Goal: Task Accomplishment & Management: Complete application form

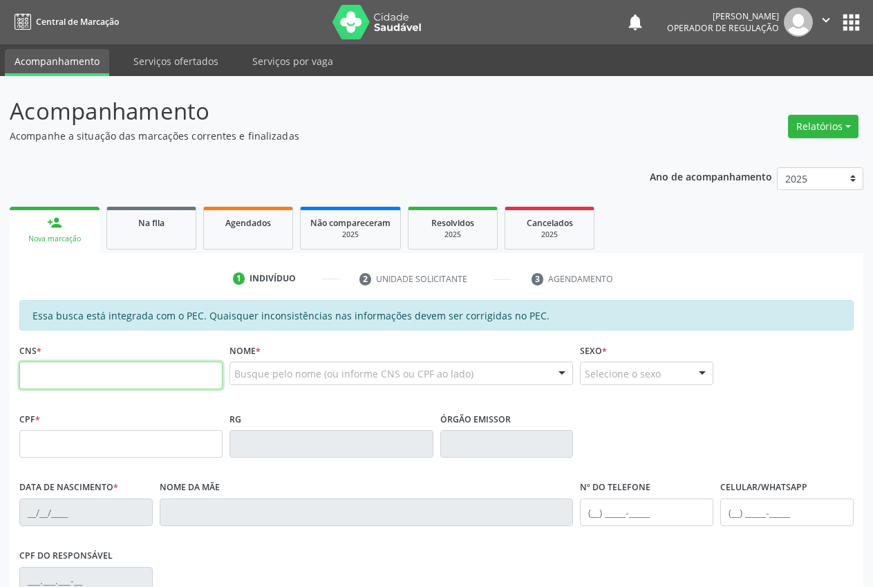
click at [48, 375] on input "text" at bounding box center [120, 376] width 203 height 28
type input "704 6011 2248 8221"
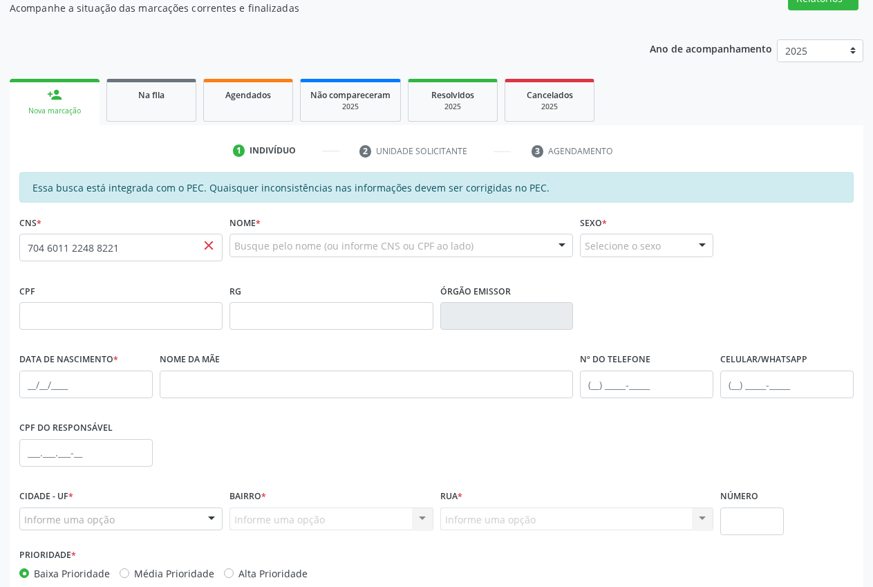
scroll to position [203, 0]
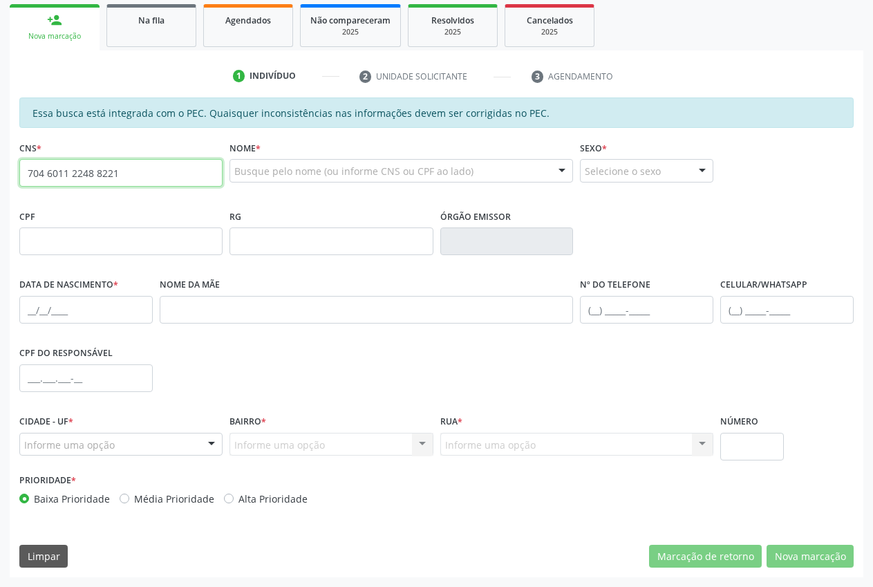
drag, startPoint x: 24, startPoint y: 168, endPoint x: 130, endPoint y: 185, distance: 107.2
click at [129, 185] on input "704 6011 2248 8221" at bounding box center [120, 173] width 203 height 28
drag, startPoint x: 24, startPoint y: 171, endPoint x: 134, endPoint y: 178, distance: 110.1
click at [146, 178] on input "708 4012 2784 8869" at bounding box center [120, 173] width 203 height 28
paste input "4 6011 2248 8221"
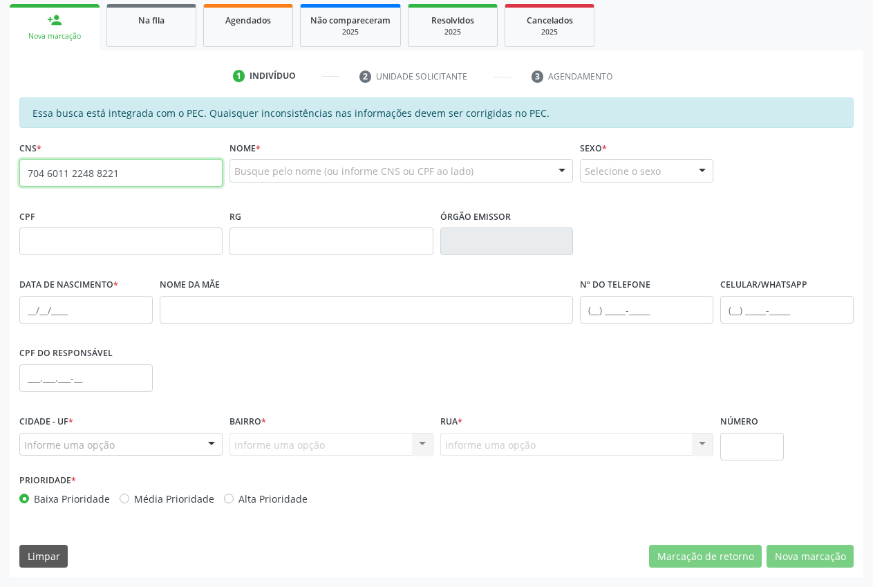
type input "704 6011 2248 8221"
drag, startPoint x: 124, startPoint y: 173, endPoint x: 24, endPoint y: 168, distance: 100.4
click at [24, 172] on input "704 6011 2248 8221" at bounding box center [120, 173] width 203 height 28
type input "708 4012 2784 8869"
drag, startPoint x: 23, startPoint y: 173, endPoint x: 124, endPoint y: 177, distance: 101.0
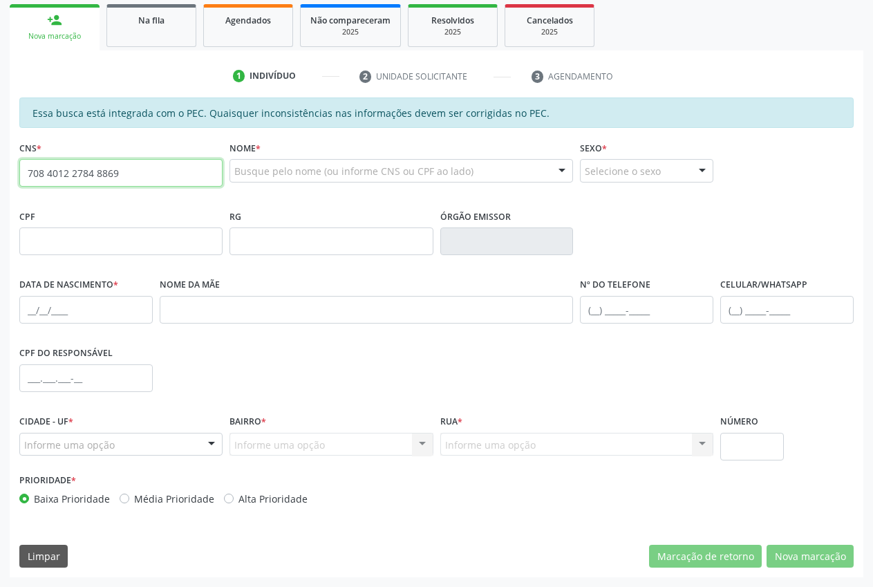
click at [124, 177] on input "708 4012 2784 8869" at bounding box center [120, 173] width 203 height 28
paste input "708 4012 2784 8869"
type input "708 4012 2784 8869"
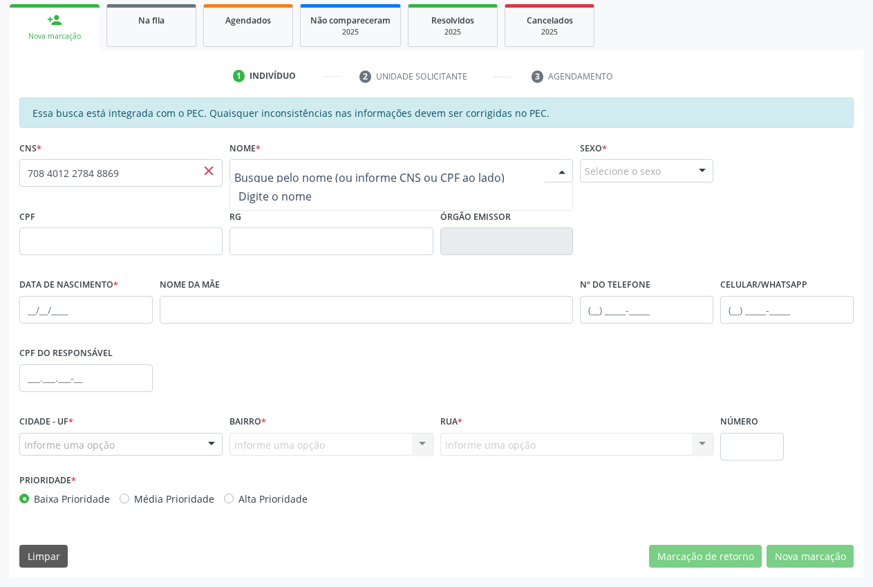
click at [91, 203] on div "CNS * 708 4012 2784 8869 close" at bounding box center [121, 172] width 210 height 68
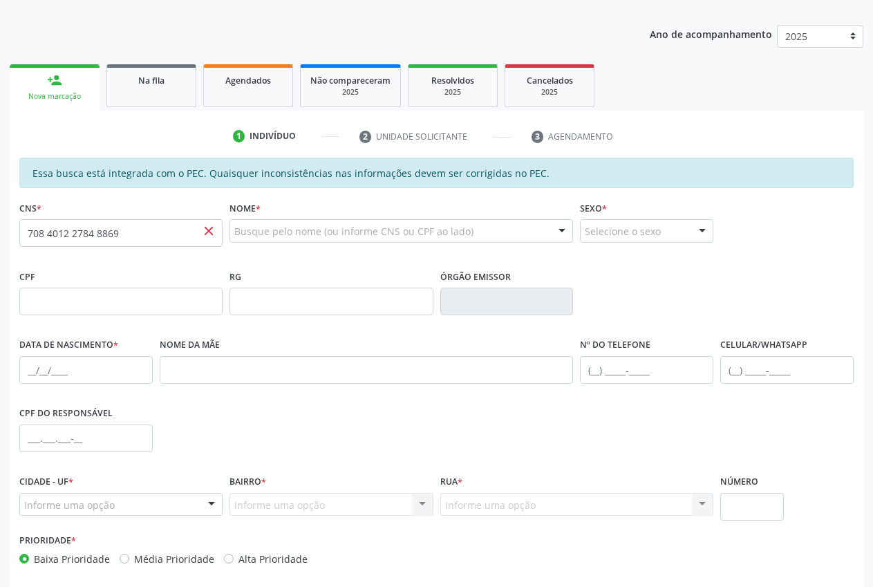
scroll to position [0, 0]
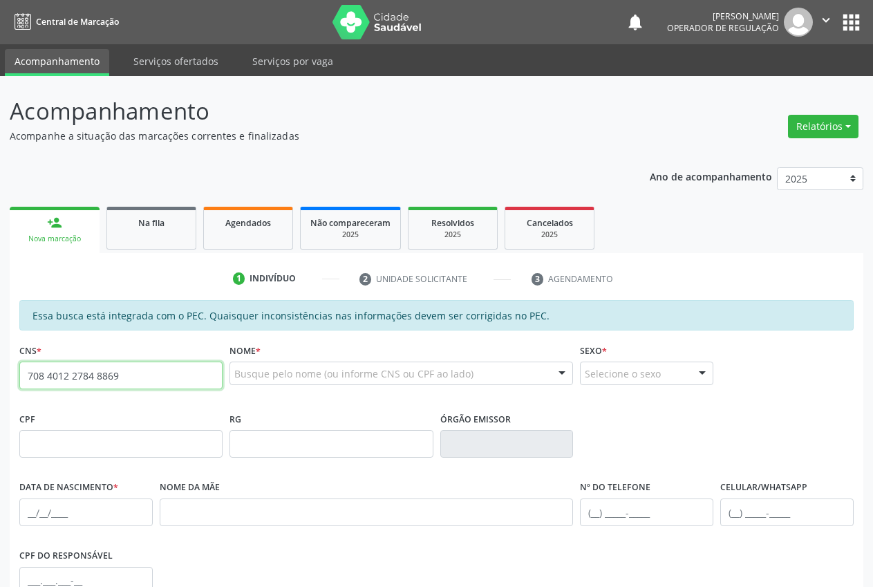
drag, startPoint x: 143, startPoint y: 375, endPoint x: 0, endPoint y: 344, distance: 146.6
click at [0, 344] on div "Acompanhamento Acompanhe a situação das marcações correntes e finalizadas Relat…" at bounding box center [436, 432] width 873 height 713
paste input "708 4012 2784 8869"
type input "708 4012 2784 8869"
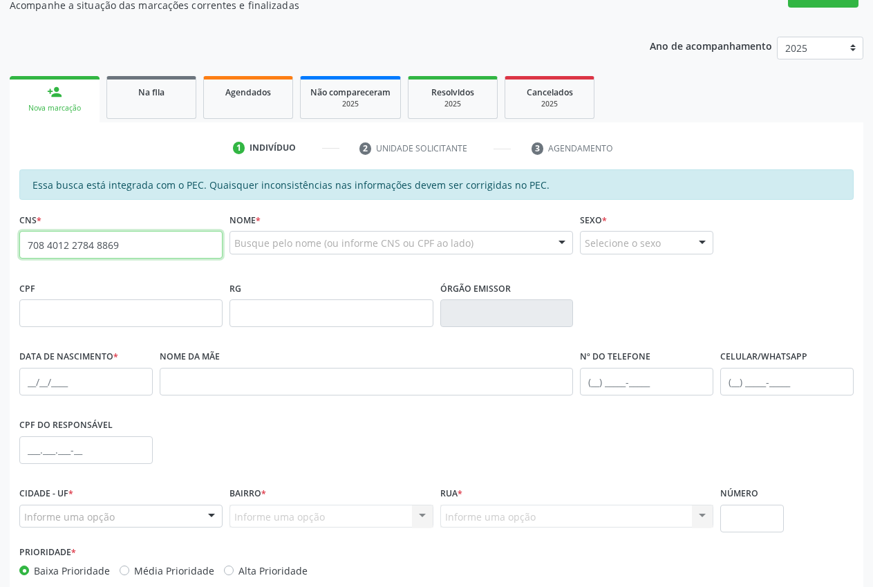
scroll to position [203, 0]
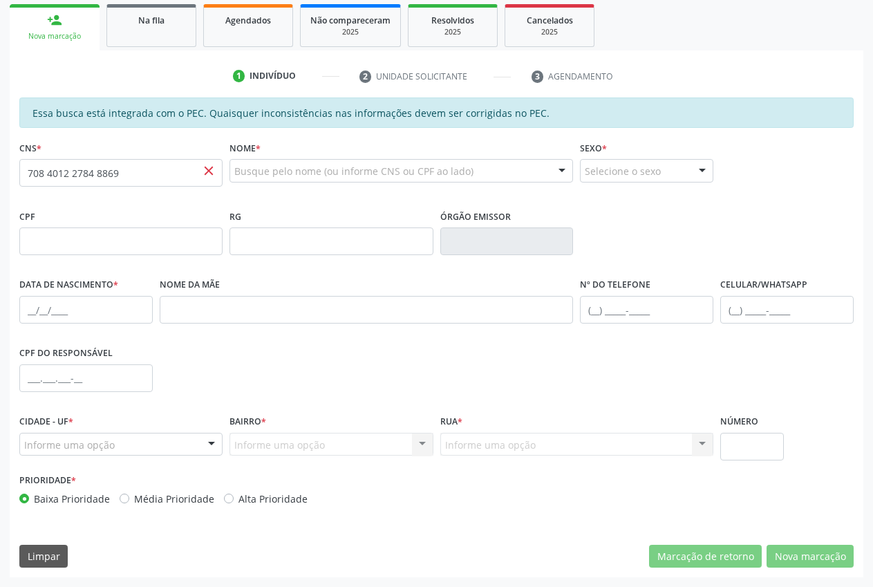
click at [368, 257] on fieldset "RG" at bounding box center [330, 235] width 203 height 59
click at [372, 254] on input "text" at bounding box center [330, 241] width 203 height 28
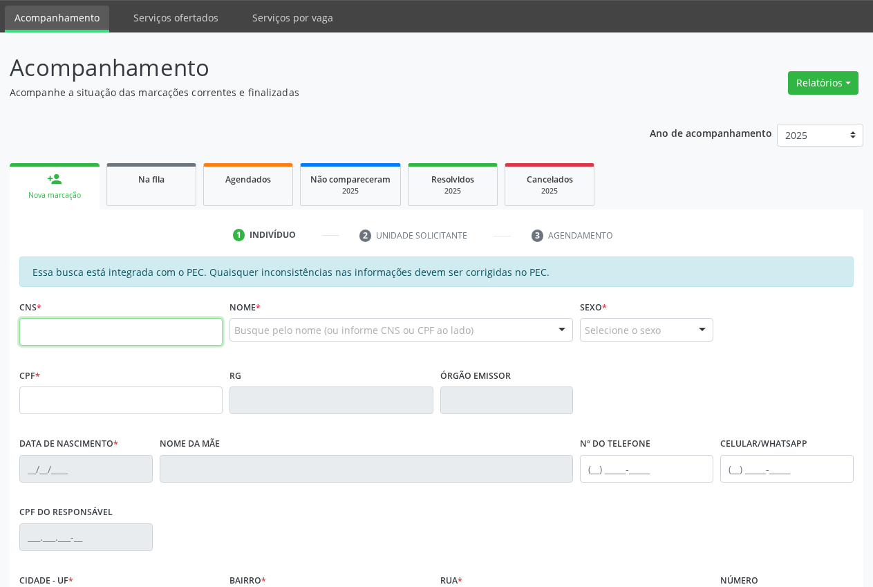
drag, startPoint x: 154, startPoint y: 336, endPoint x: 124, endPoint y: 334, distance: 29.8
click at [124, 334] on input "text" at bounding box center [120, 332] width 203 height 28
type input "708 4012 2784 8869"
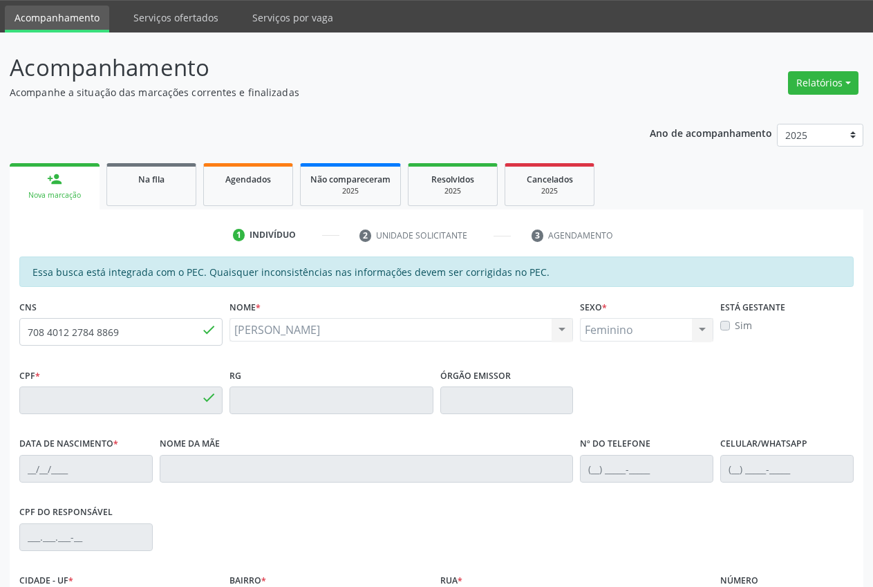
type input "100.385.968-22"
type input "[DATE]"
type input "[PERSON_NAME]"
type input "[PHONE_NUMBER]"
type input "140"
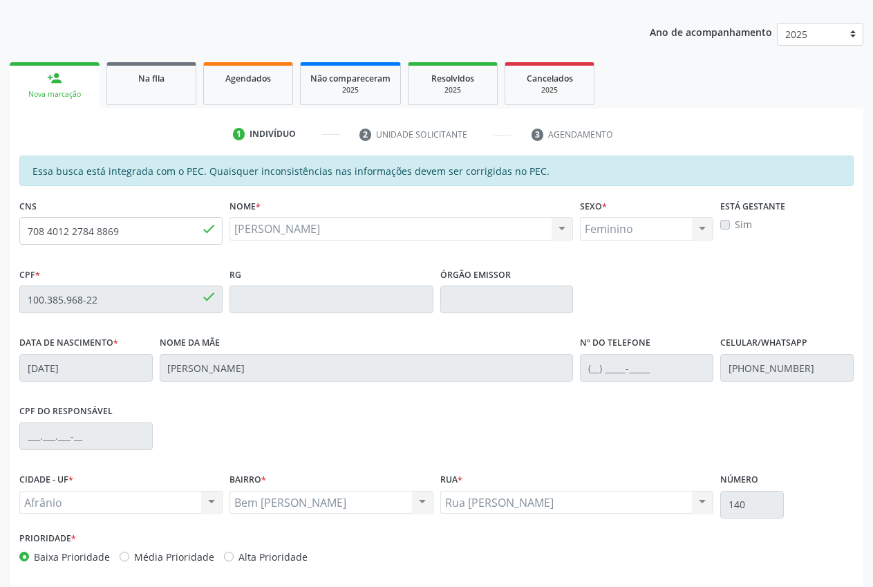
scroll to position [203, 0]
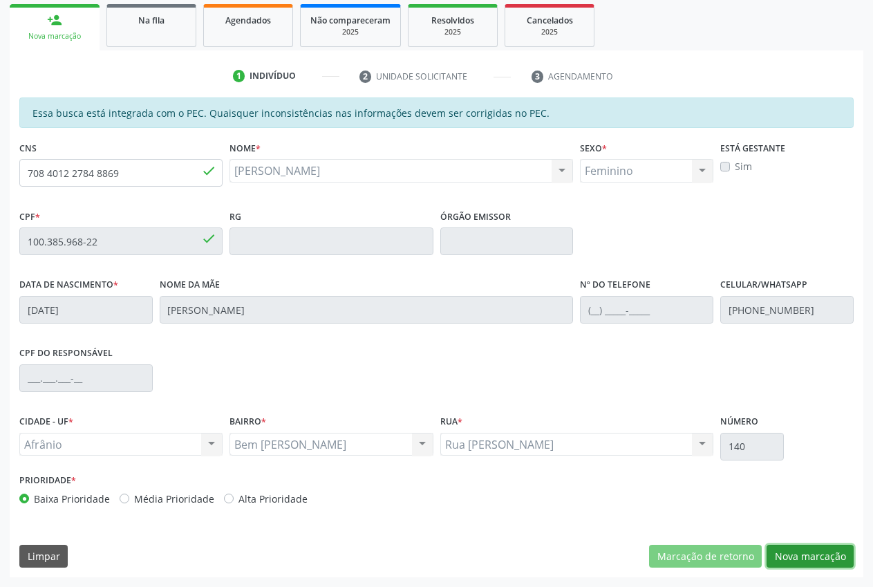
click at [821, 556] on button "Nova marcação" at bounding box center [810, 557] width 87 height 24
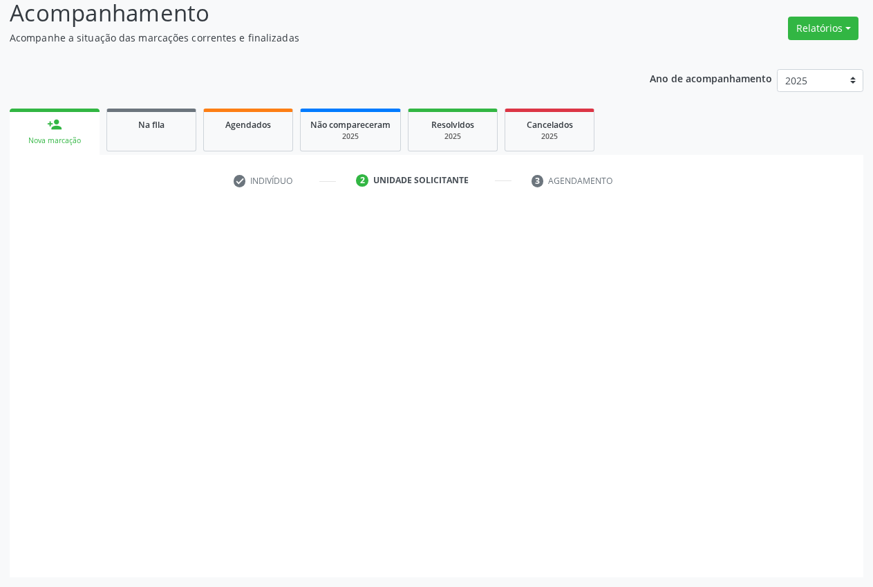
scroll to position [98, 0]
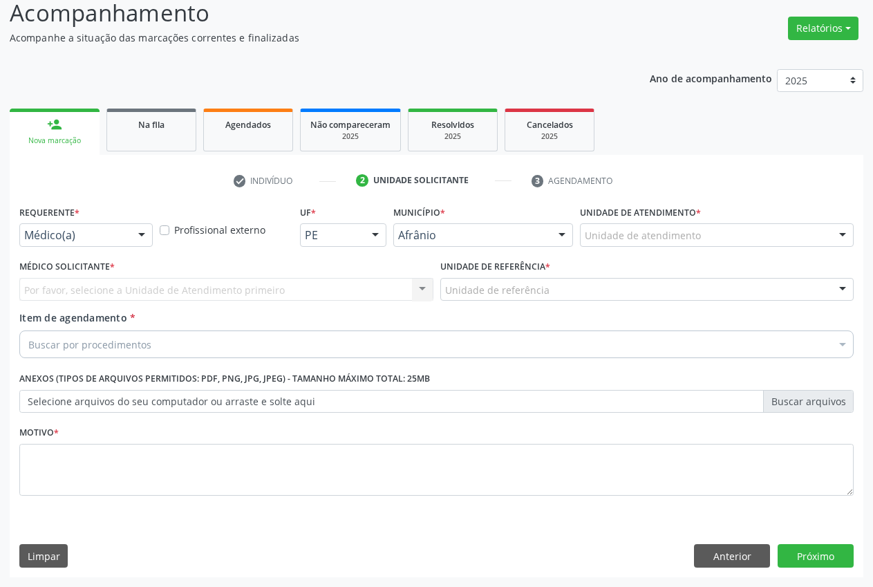
click at [807, 232] on div "Unidade de atendimento" at bounding box center [717, 235] width 274 height 24
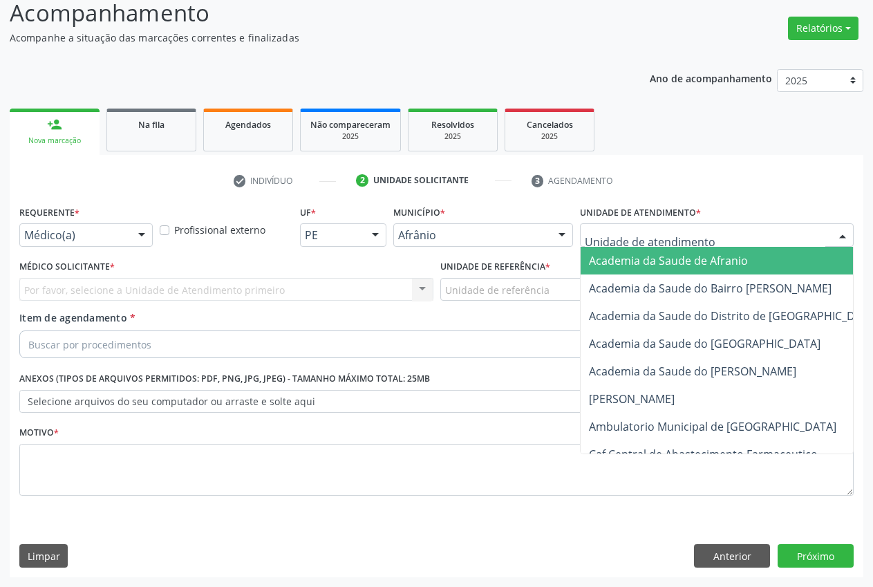
click at [697, 259] on span "Academia da Saude de Afranio" at bounding box center [668, 260] width 159 height 15
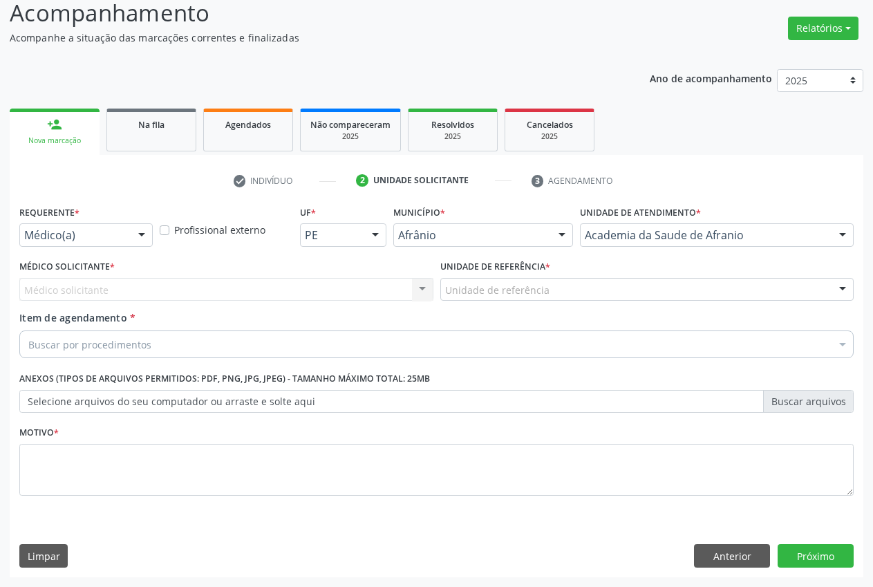
click at [836, 281] on div at bounding box center [842, 291] width 21 height 24
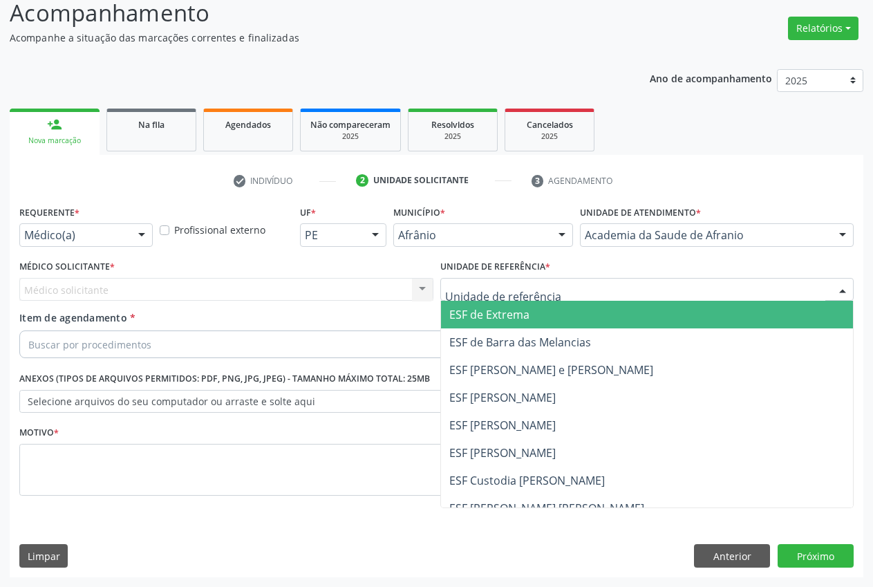
click at [576, 306] on span "ESF de Extrema" at bounding box center [647, 315] width 413 height 28
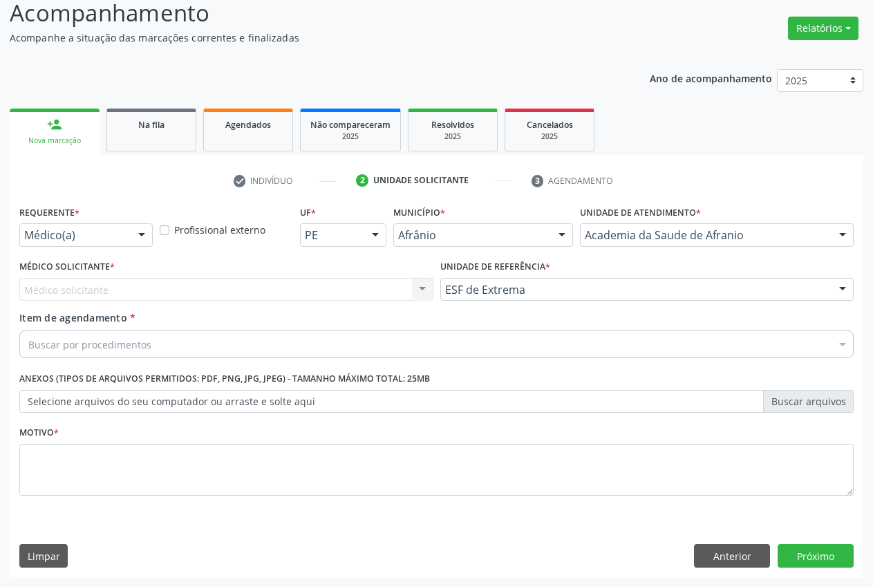
click at [417, 287] on div "Médico solicitante Nenhum resultado encontrado para: " " Não há nenhuma opção p…" at bounding box center [226, 290] width 414 height 24
click at [243, 348] on div "Buscar por procedimentos" at bounding box center [436, 344] width 834 height 28
click at [28, 347] on input "Item de agendamento *" at bounding box center [28, 344] width 0 height 28
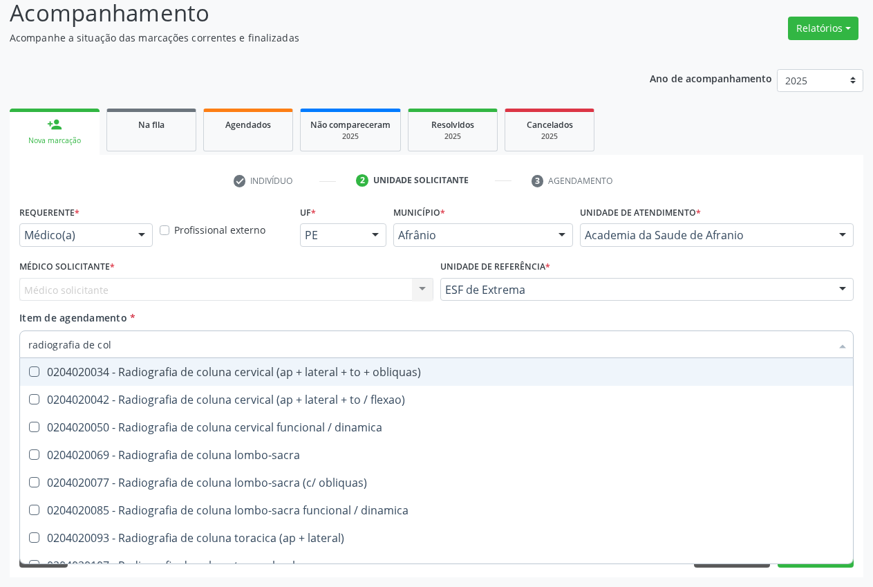
type input "radiografia de colu"
click at [240, 373] on div "0204020034 - Radiografia de coluna cervical (ap + lateral + to + obliquas)" at bounding box center [436, 371] width 816 height 11
checkbox obliquas\) "true"
click at [852, 318] on div "Item de agendamento * radiografia de colu Desfazer seleção 0204020034 - Radiogr…" at bounding box center [436, 332] width 834 height 44
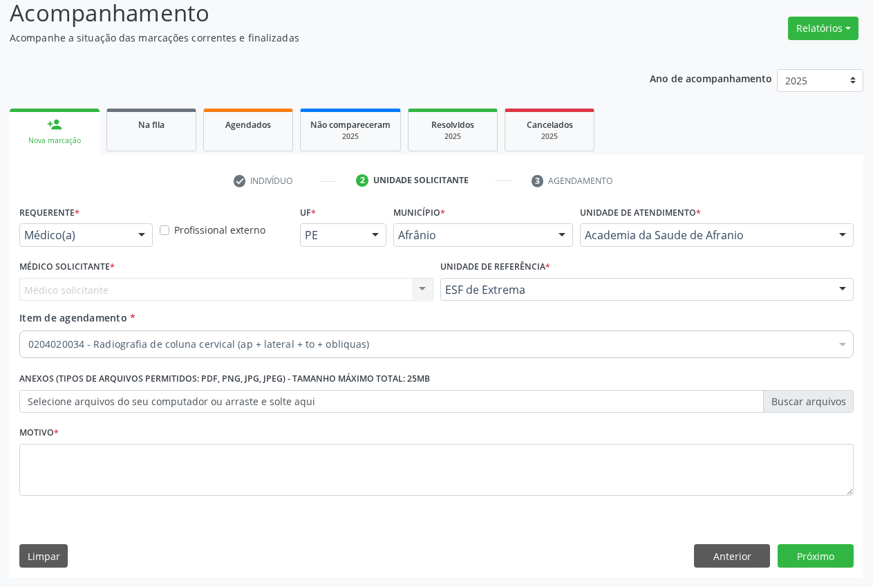
click at [619, 312] on div "Item de agendamento * 0204020034 - Radiografia de coluna cervical (ap + lateral…" at bounding box center [436, 332] width 834 height 44
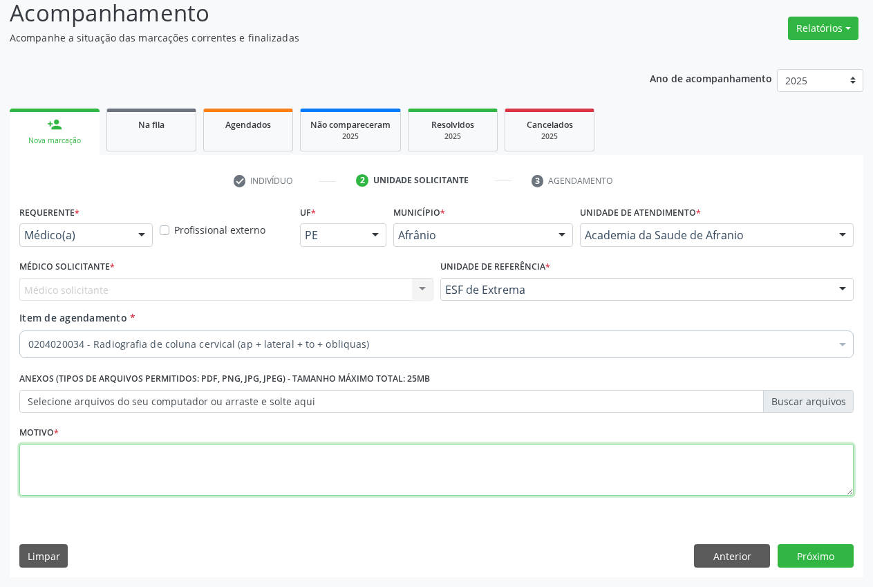
click at [56, 449] on textarea at bounding box center [436, 470] width 834 height 53
type textarea "."
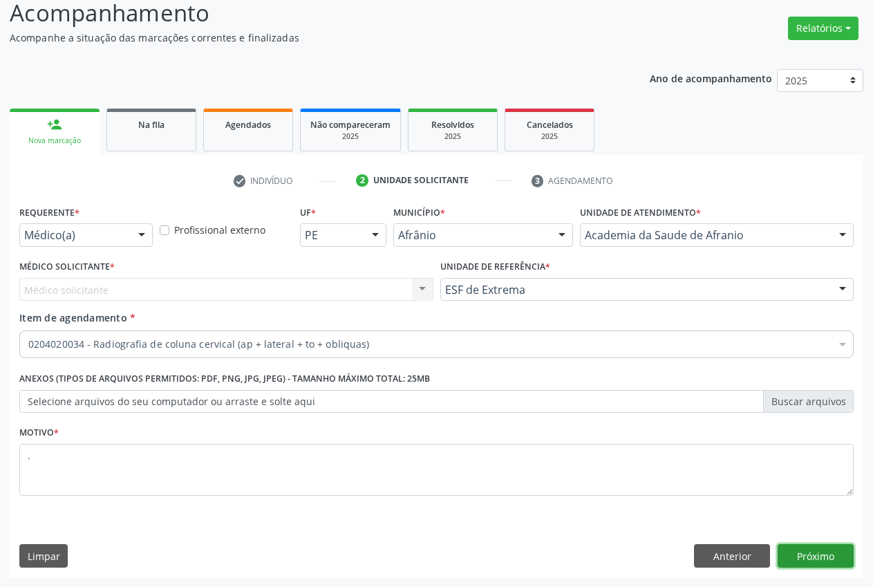
click at [798, 557] on button "Próximo" at bounding box center [816, 556] width 76 height 24
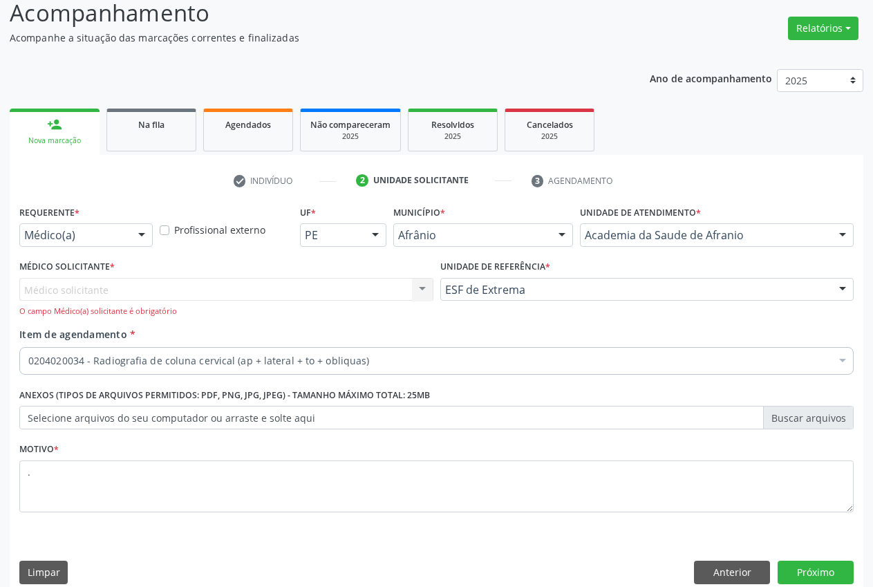
click at [330, 296] on div "Médico solicitante Nenhum resultado encontrado para: " " Não há nenhuma opção p…" at bounding box center [226, 297] width 414 height 39
click at [69, 290] on div "Médico solicitante Nenhum resultado encontrado para: " " Não há nenhuma opção p…" at bounding box center [226, 297] width 414 height 39
click at [71, 290] on div "Médico solicitante Nenhum resultado encontrado para: " " Não há nenhuma opção p…" at bounding box center [226, 297] width 414 height 39
click at [432, 283] on div "Médico solicitante Nenhum resultado encontrado para: " " Não há nenhuma opção p…" at bounding box center [226, 297] width 414 height 39
click at [427, 285] on div "Médico solicitante Nenhum resultado encontrado para: " " Não há nenhuma opção p…" at bounding box center [226, 297] width 414 height 39
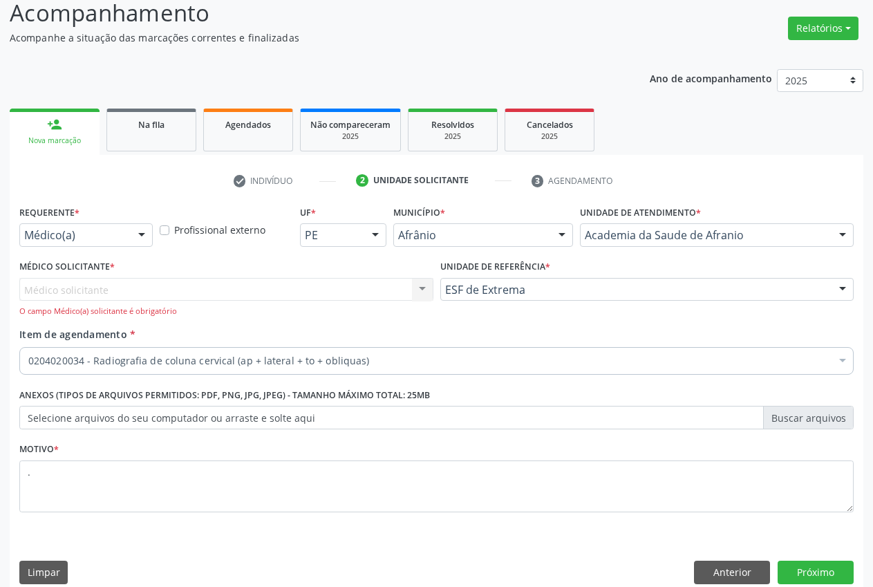
click at [261, 285] on div "Médico solicitante Nenhum resultado encontrado para: " " Não há nenhuma opção p…" at bounding box center [226, 297] width 414 height 39
click at [167, 291] on div "Médico solicitante Nenhum resultado encontrado para: " " Não há nenhuma opção p…" at bounding box center [226, 297] width 414 height 39
click at [415, 286] on div "Médico solicitante Nenhum resultado encontrado para: " " Não há nenhuma opção p…" at bounding box center [226, 297] width 414 height 39
click at [425, 300] on div "Médico solicitante Nenhum resultado encontrado para: " " Não há nenhuma opção p…" at bounding box center [226, 297] width 414 height 39
drag, startPoint x: 422, startPoint y: 299, endPoint x: 412, endPoint y: 292, distance: 11.9
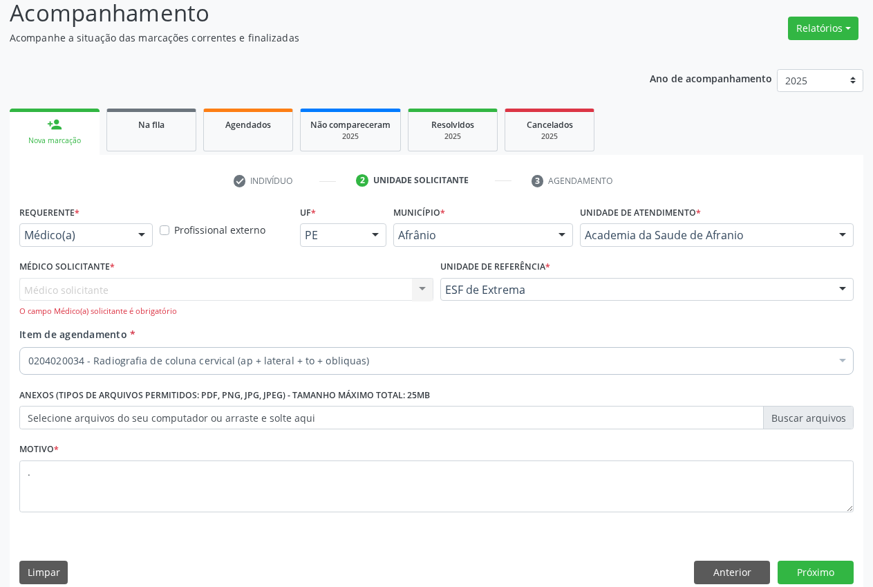
click at [419, 297] on div "Médico solicitante Nenhum resultado encontrado para: " " Não há nenhuma opção p…" at bounding box center [226, 297] width 414 height 39
click at [412, 292] on div "Médico solicitante Nenhum resultado encontrado para: " " Não há nenhuma opção p…" at bounding box center [226, 297] width 414 height 39
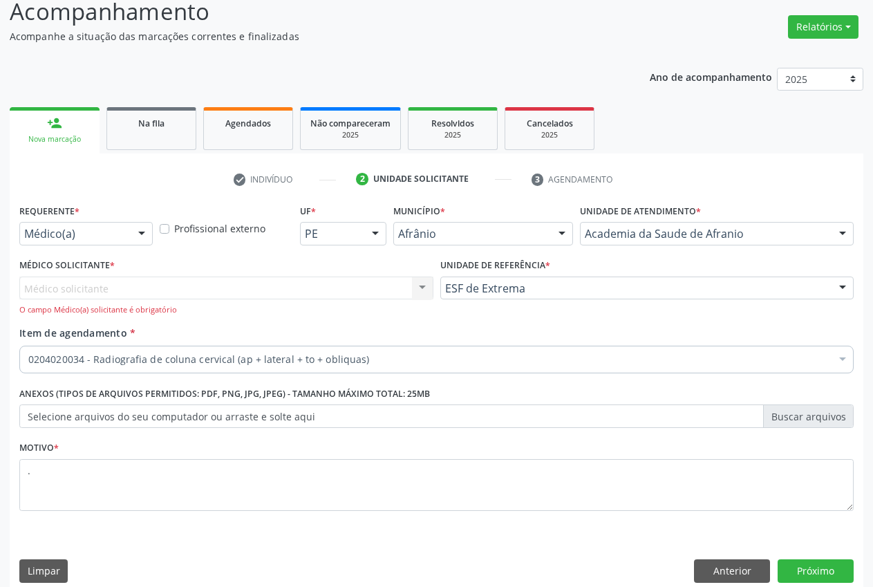
scroll to position [115, 0]
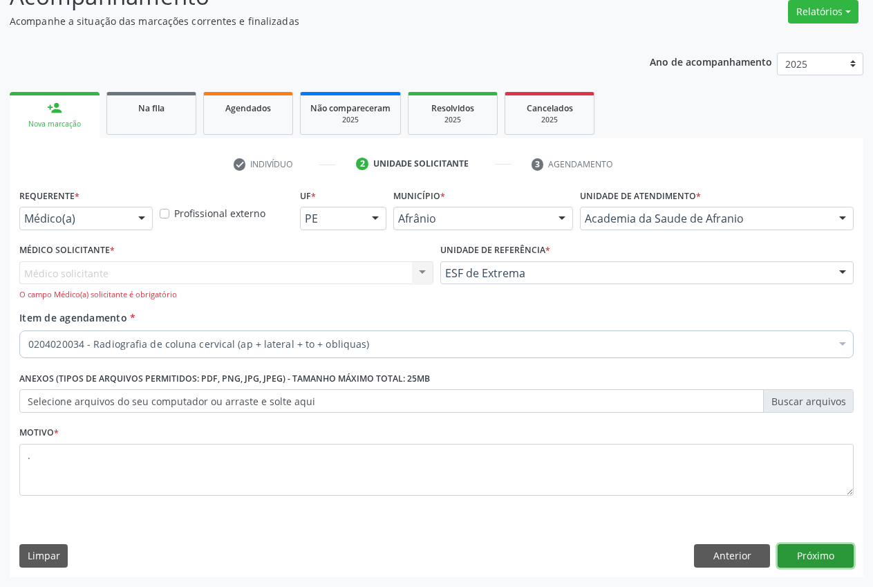
click at [847, 551] on button "Próximo" at bounding box center [816, 556] width 76 height 24
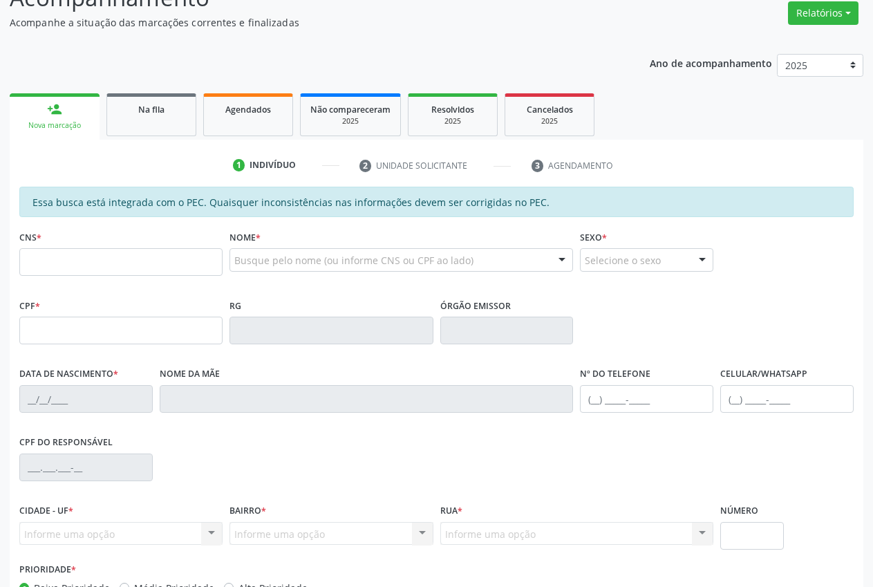
scroll to position [113, 0]
type input "708 4012 2784 8869"
type input "100.385.968-22"
type input "[DATE]"
type input "[PERSON_NAME]"
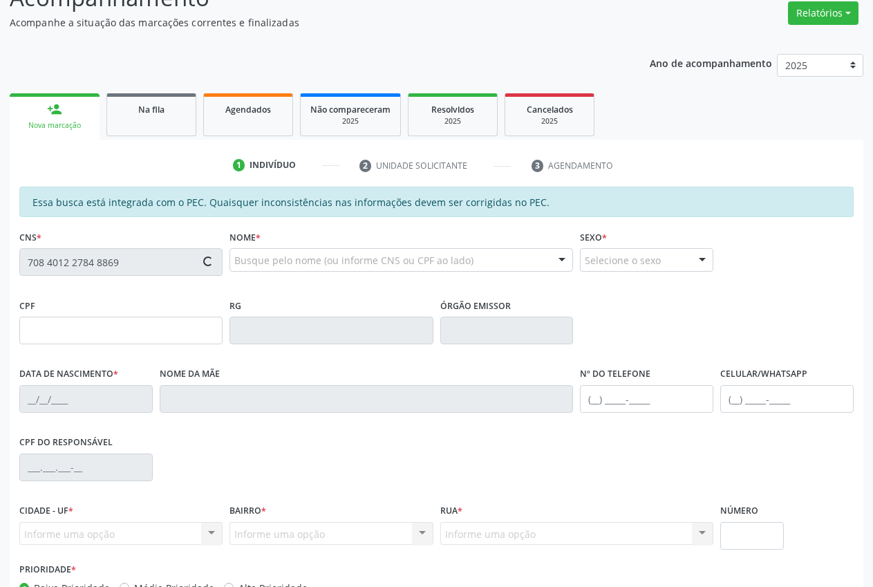
type input "[PHONE_NUMBER]"
type input "140"
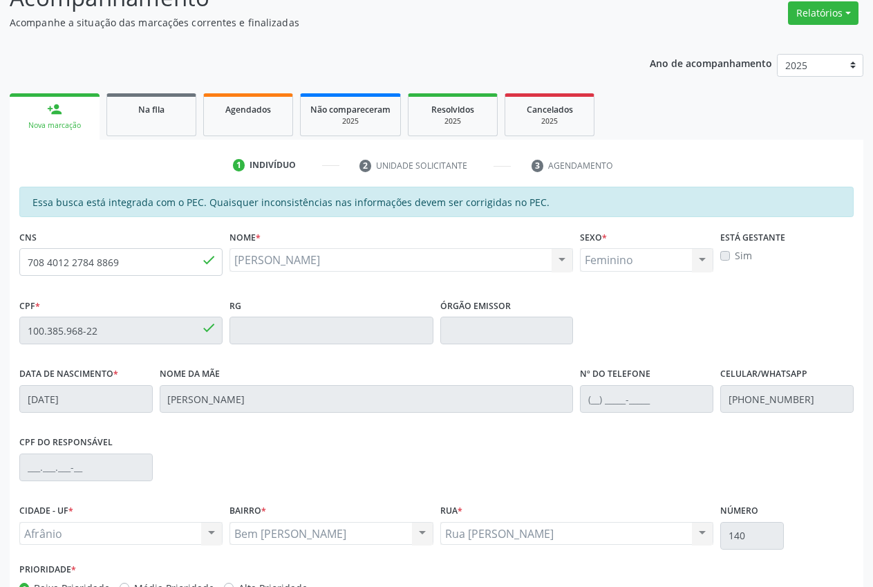
scroll to position [203, 0]
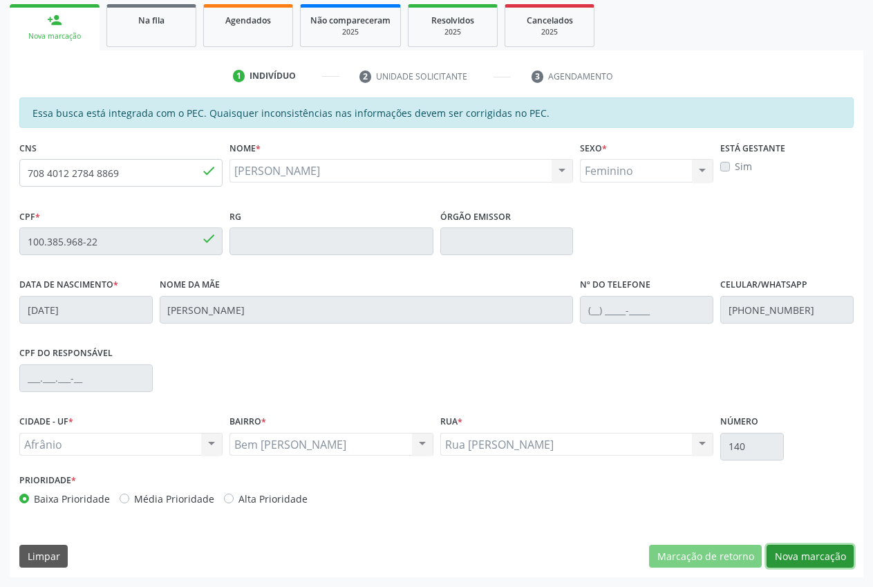
click at [836, 562] on button "Nova marcação" at bounding box center [810, 557] width 87 height 24
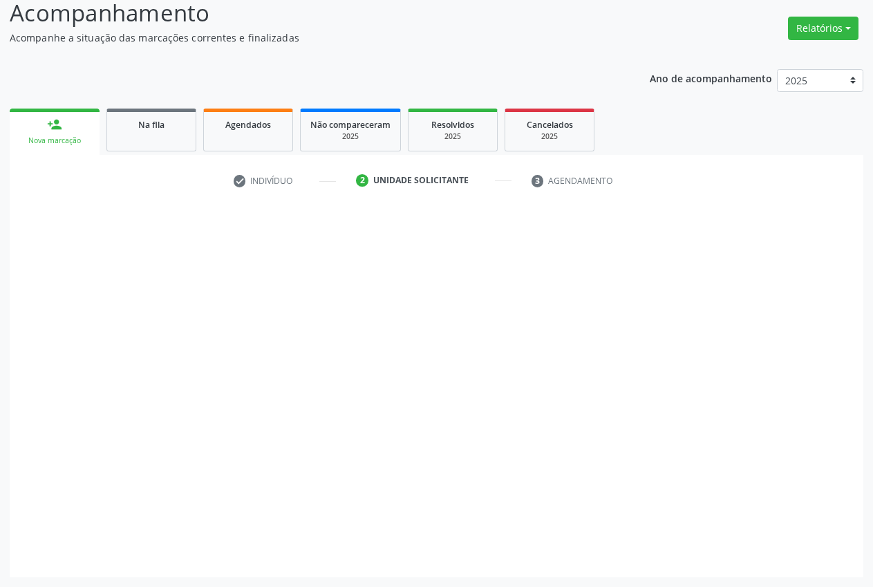
scroll to position [98, 0]
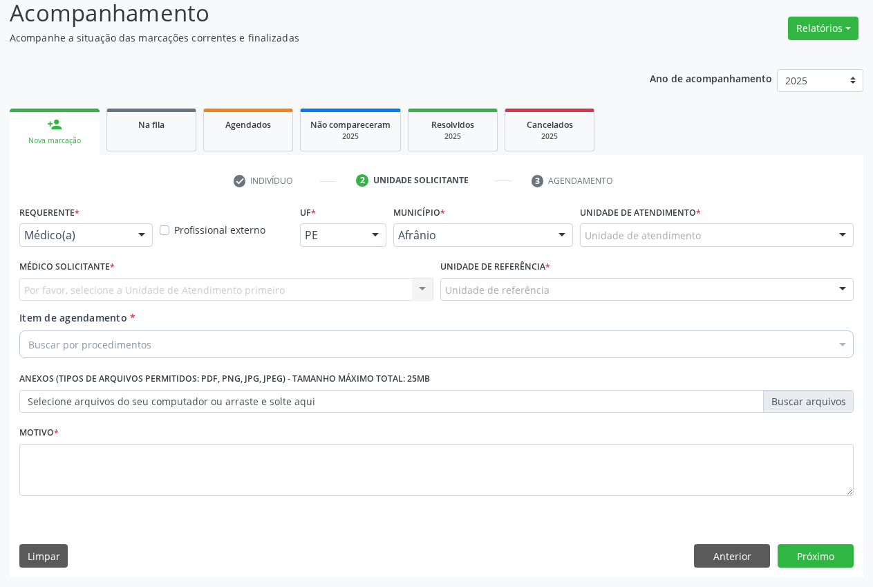
click at [413, 288] on div "Por favor, selecione a Unidade de Atendimento primeiro Nenhum resultado encontr…" at bounding box center [226, 290] width 414 height 24
click at [740, 234] on div "Unidade de atendimento" at bounding box center [717, 235] width 274 height 24
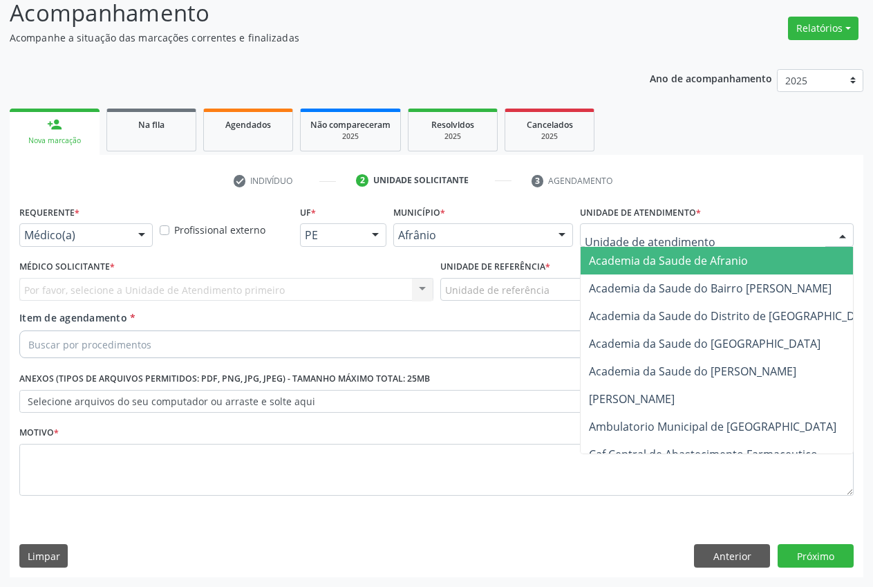
click at [695, 265] on span "Academia da Saude de Afranio" at bounding box center [668, 260] width 159 height 15
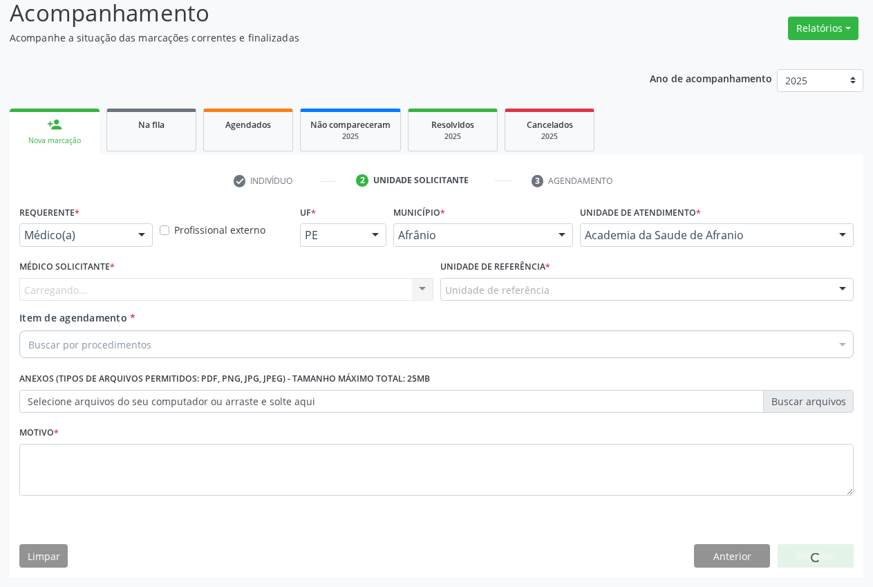
click at [708, 294] on div "Unidade de referência" at bounding box center [647, 290] width 414 height 24
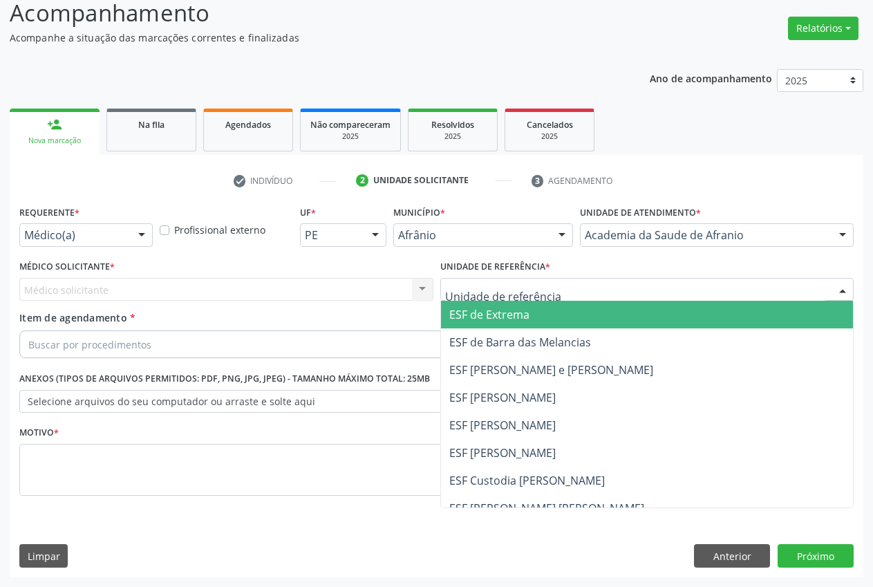
click at [659, 317] on span "ESF de Extrema" at bounding box center [647, 315] width 413 height 28
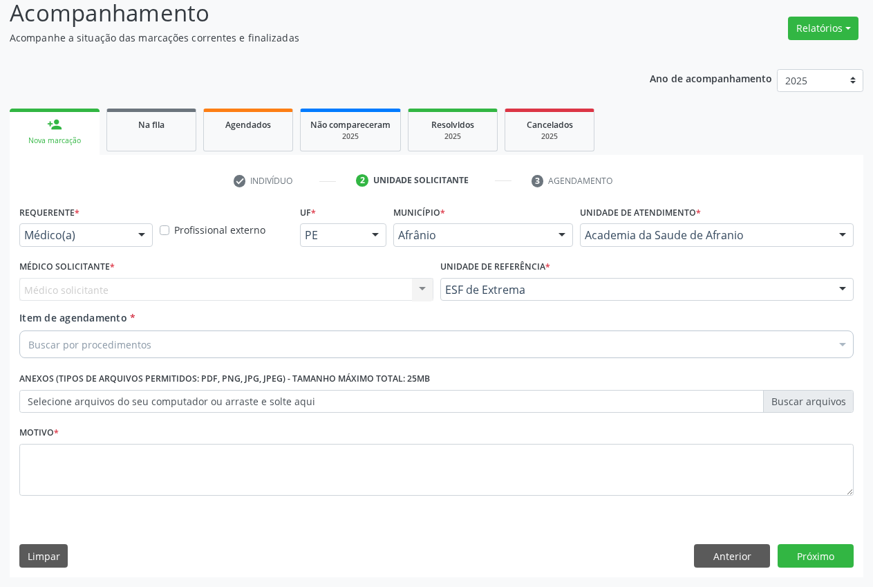
click at [406, 296] on div "Médico solicitante Nenhum resultado encontrado para: " " Não há nenhuma opção p…" at bounding box center [226, 290] width 414 height 24
click at [397, 290] on div "Médico solicitante Nenhum resultado encontrado para: " " Não há nenhuma opção p…" at bounding box center [226, 290] width 414 height 24
drag, startPoint x: 397, startPoint y: 288, endPoint x: 404, endPoint y: 281, distance: 9.8
click at [401, 285] on div "Médico solicitante Nenhum resultado encontrado para: " " Não há nenhuma opção p…" at bounding box center [226, 290] width 414 height 24
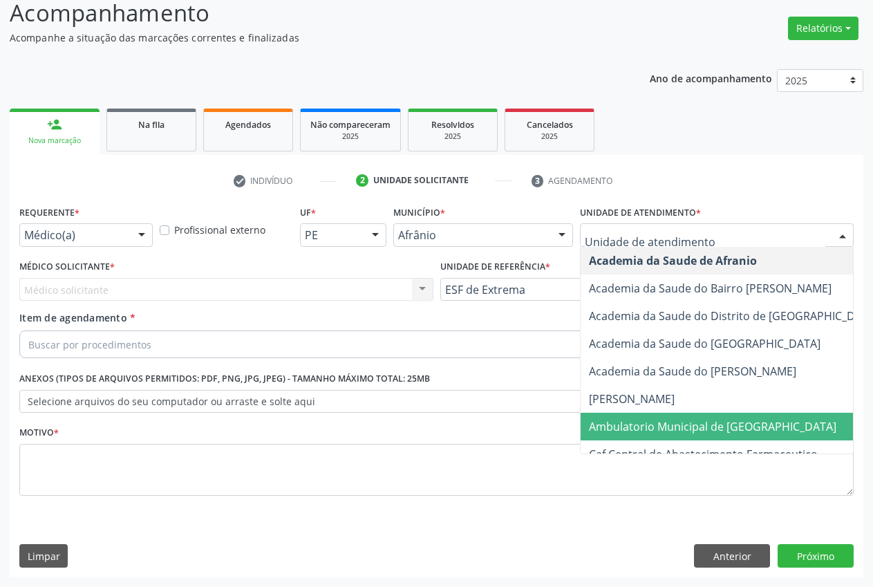
click at [732, 419] on span "Ambulatorio Municipal de [GEOGRAPHIC_DATA]" at bounding box center [712, 426] width 247 height 15
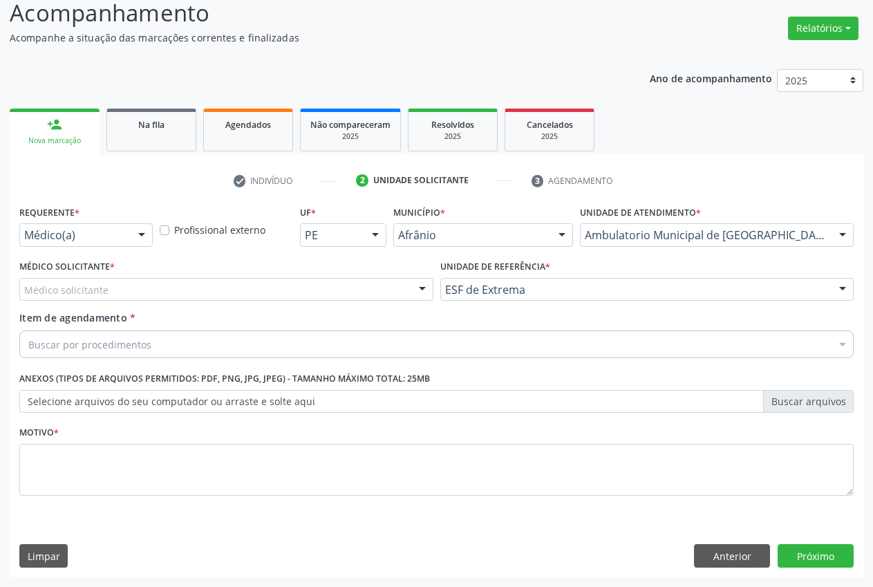
click at [388, 290] on div "Médico solicitante" at bounding box center [226, 290] width 414 height 24
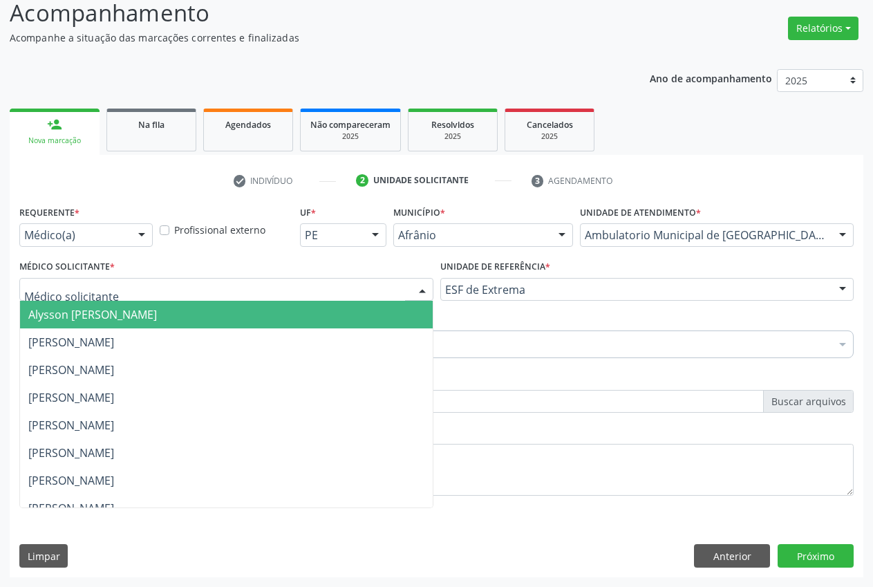
click at [157, 313] on span "Alysson [PERSON_NAME]" at bounding box center [92, 314] width 129 height 15
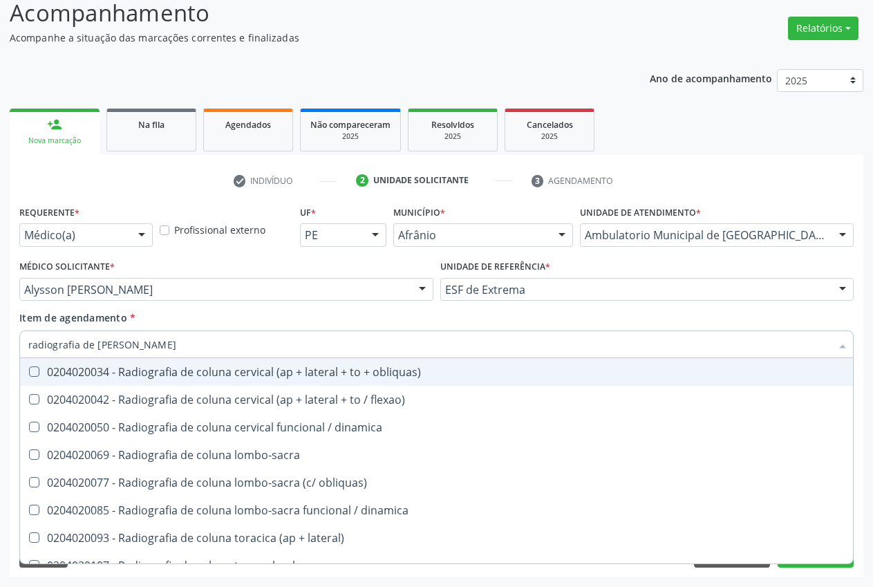
type input "radiografia de coluna"
click at [158, 372] on div "0204020034 - Radiografia de coluna cervical (ap + lateral + to + obliquas)" at bounding box center [436, 371] width 816 height 11
checkbox obliquas\) "true"
drag, startPoint x: 820, startPoint y: 320, endPoint x: 870, endPoint y: 424, distance: 115.6
click at [820, 319] on div "Item de agendamento * radiografia de coluna Desfazer seleção 0204020034 - Radio…" at bounding box center [436, 332] width 834 height 44
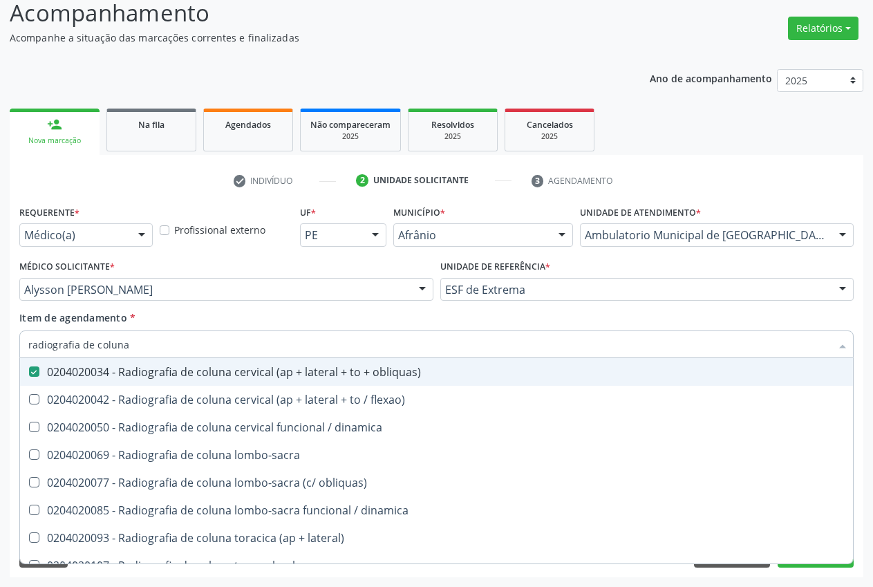
click at [820, 319] on div "Item de agendamento * radiografia de coluna Desfazer seleção 0204020034 - Radio…" at bounding box center [436, 332] width 834 height 44
click at [870, 424] on div "Acompanhamento Acompanhe a situação das marcações correntes e finalizadas Relat…" at bounding box center [436, 282] width 873 height 609
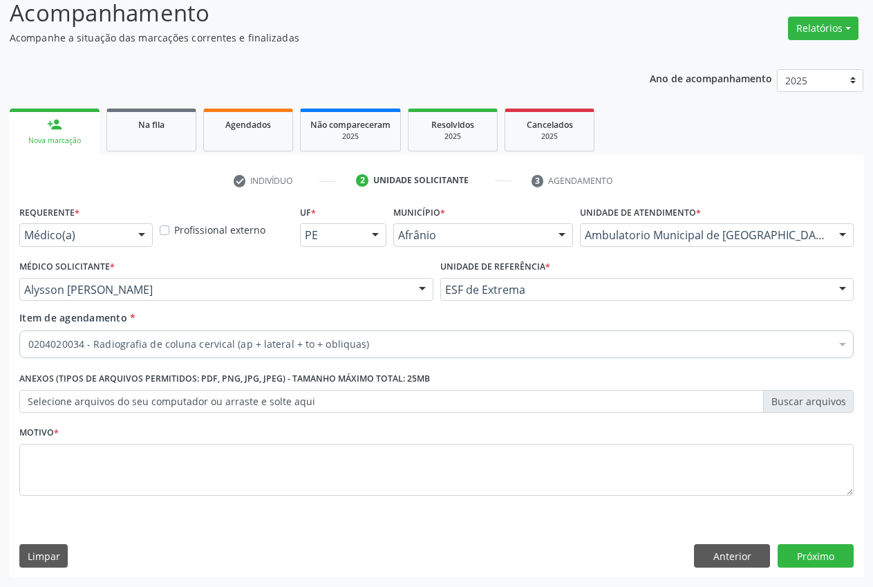
click at [870, 424] on div "Acompanhamento Acompanhe a situação das marcações correntes e finalizadas Relat…" at bounding box center [436, 282] width 873 height 609
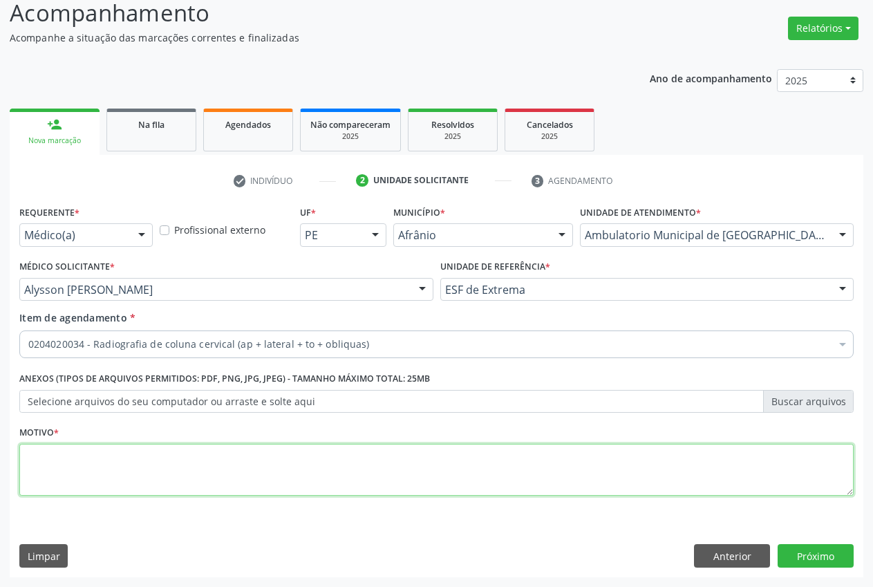
click at [518, 469] on textarea at bounding box center [436, 470] width 834 height 53
type textarea "."
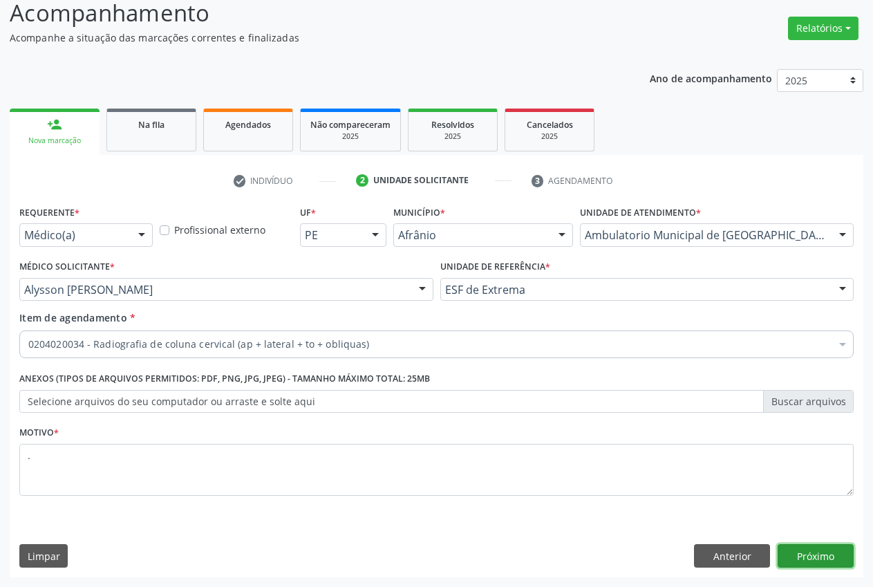
click at [798, 554] on button "Próximo" at bounding box center [816, 556] width 76 height 24
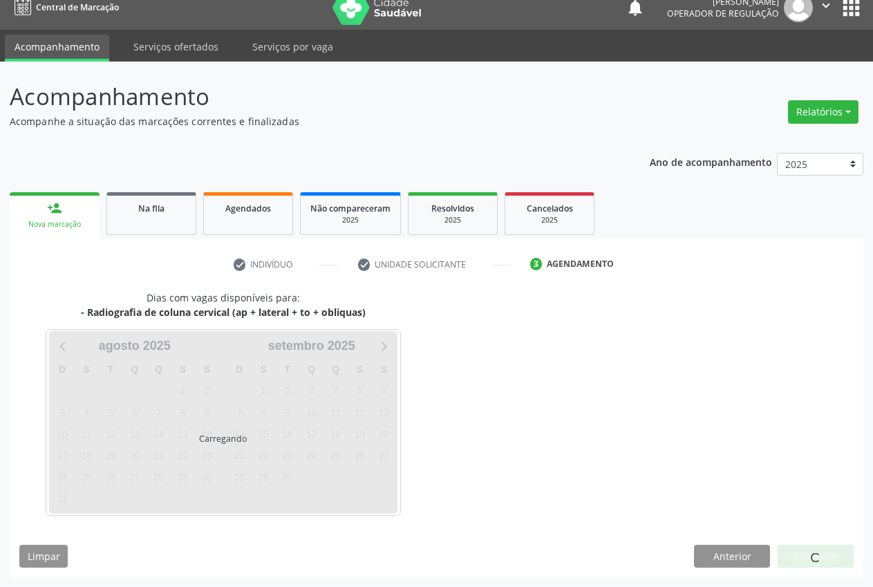
scroll to position [15, 0]
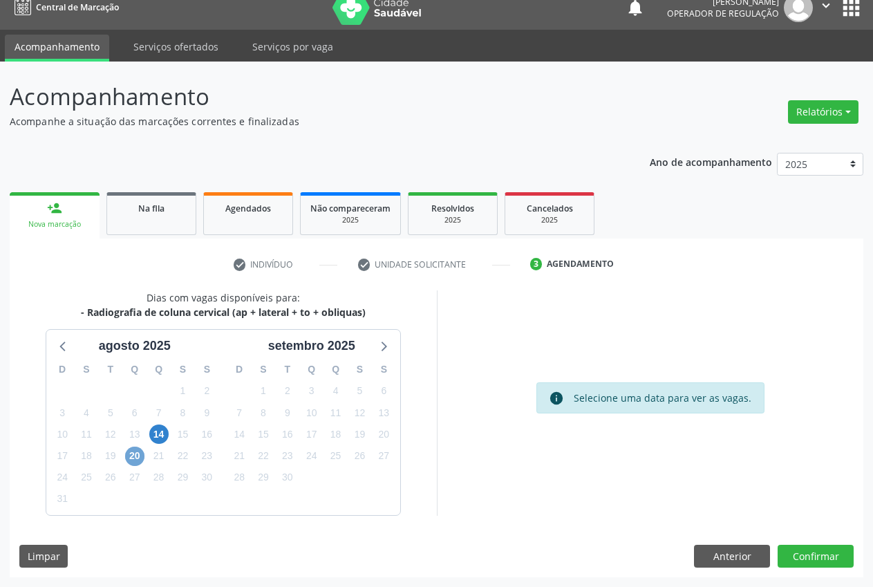
click at [136, 456] on span "20" at bounding box center [134, 456] width 19 height 19
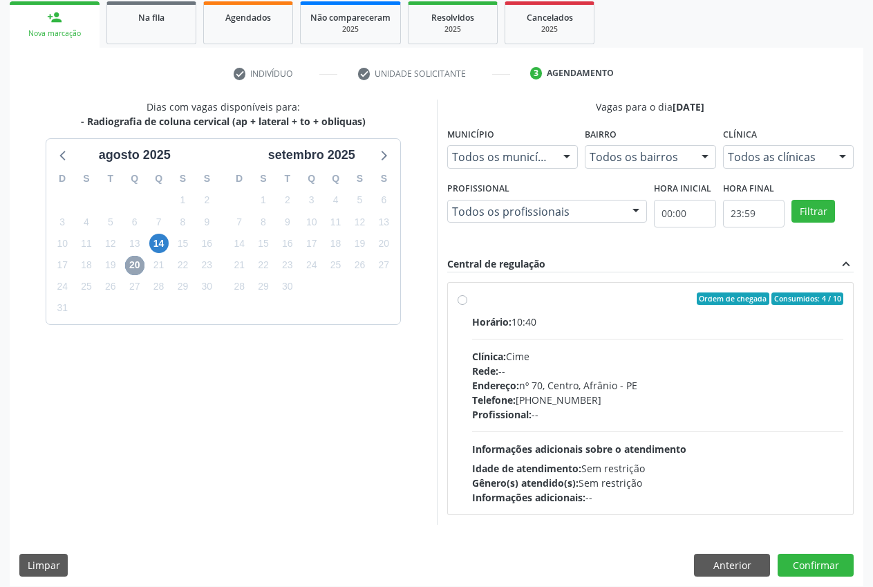
scroll to position [214, 0]
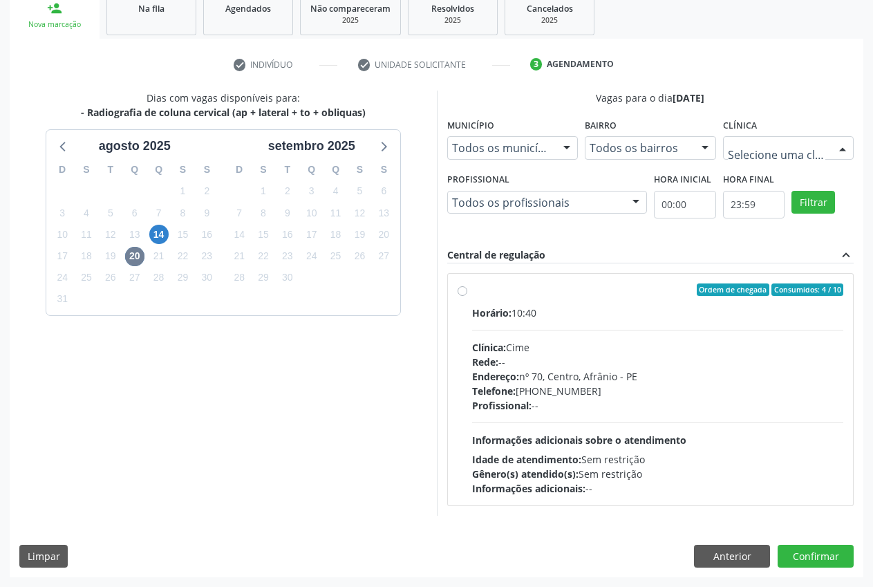
click at [827, 156] on div at bounding box center [788, 148] width 131 height 24
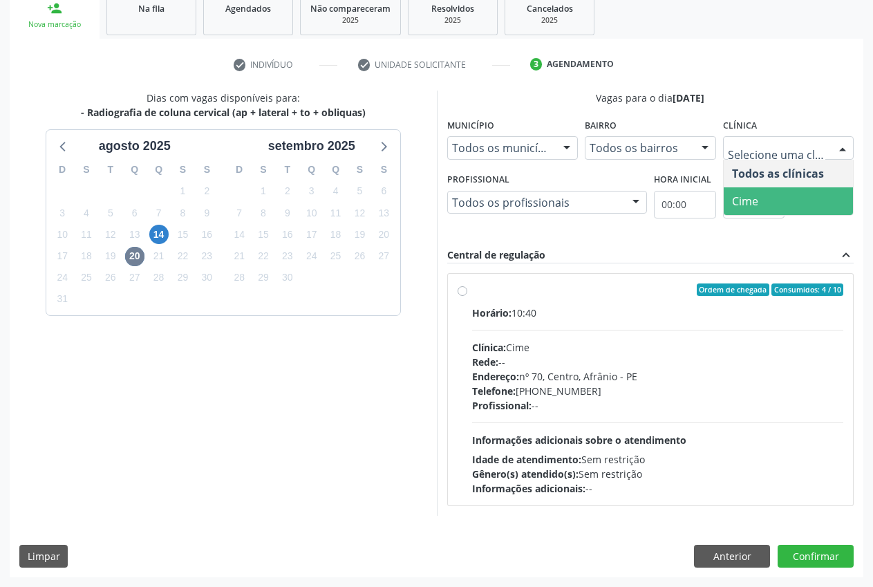
click at [780, 200] on span "Cime" at bounding box center [789, 201] width 130 height 28
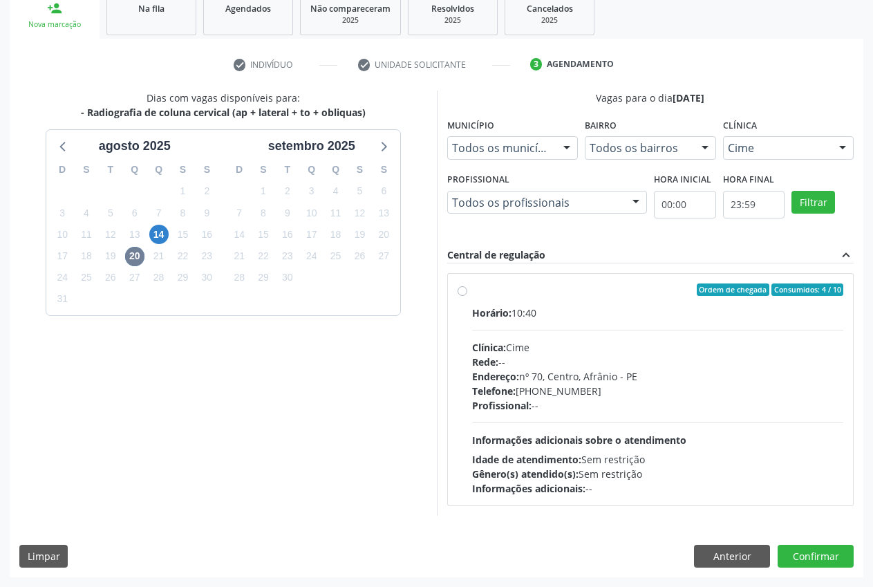
click at [463, 298] on div "Ordem de chegada Consumidos: 4 / 10 Horário: 10:40 Clínica: Cime Rede: -- Ender…" at bounding box center [651, 389] width 386 height 212
radio input "true"
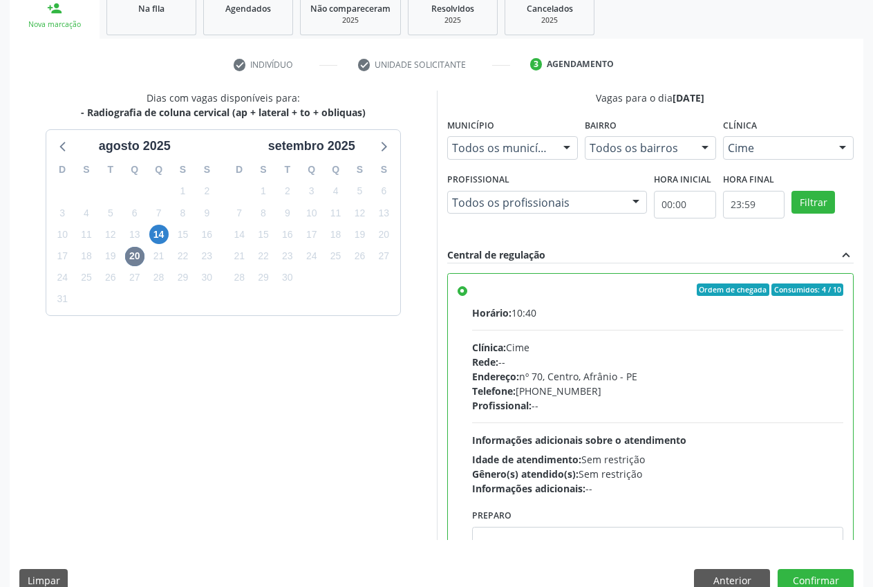
scroll to position [239, 0]
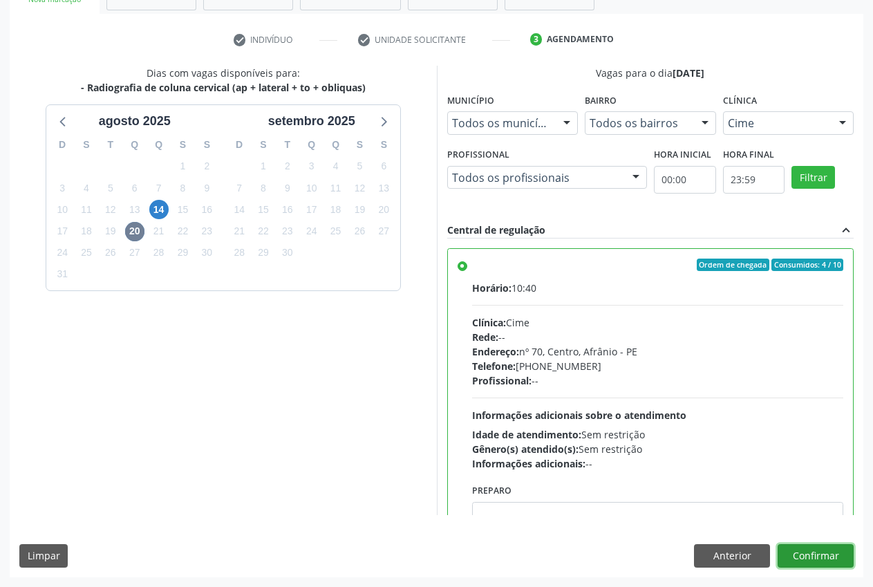
click at [814, 559] on button "Confirmar" at bounding box center [816, 556] width 76 height 24
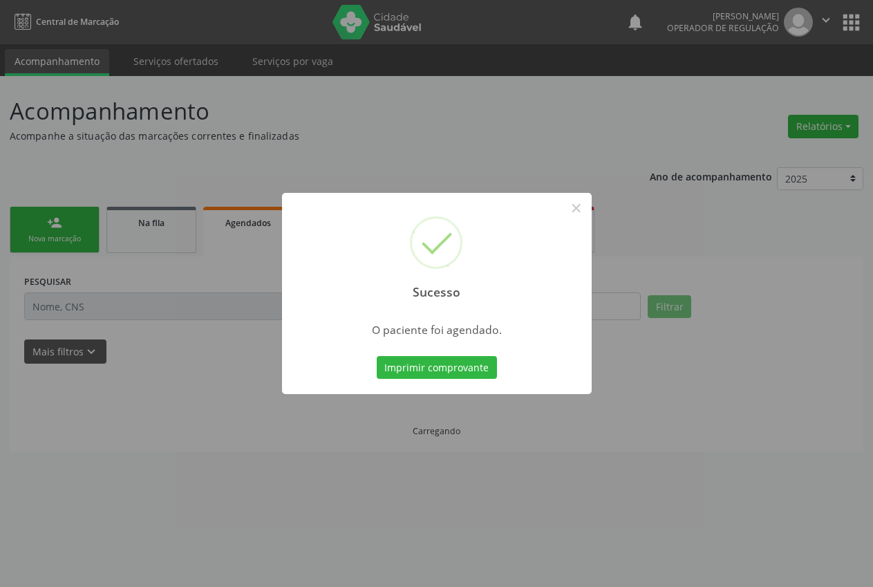
scroll to position [0, 0]
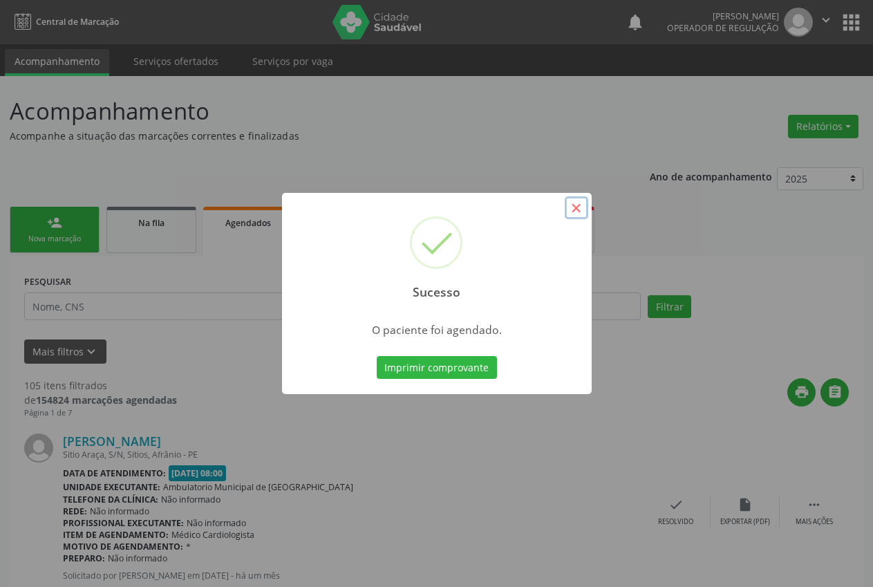
click at [579, 207] on button "×" at bounding box center [577, 208] width 24 height 24
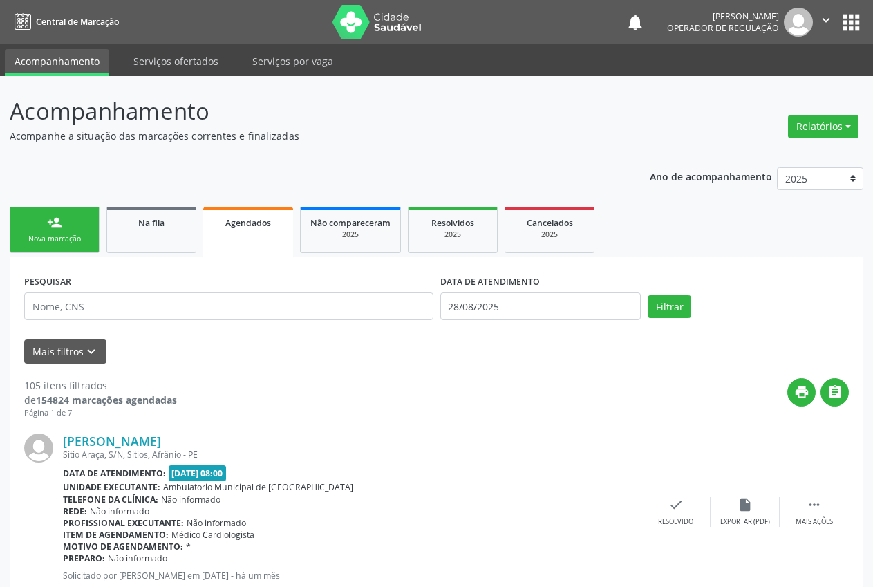
click at [75, 225] on link "person_add Nova marcação" at bounding box center [55, 230] width 90 height 46
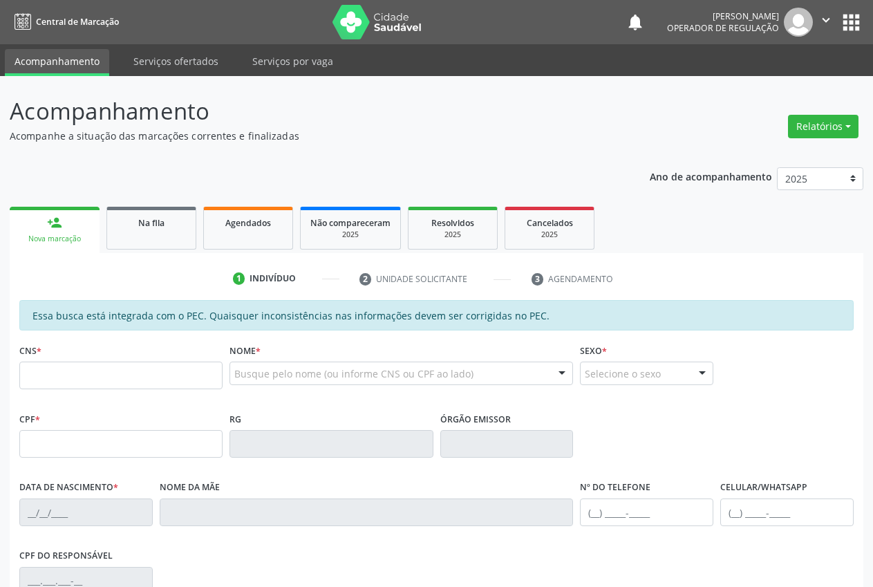
scroll to position [203, 0]
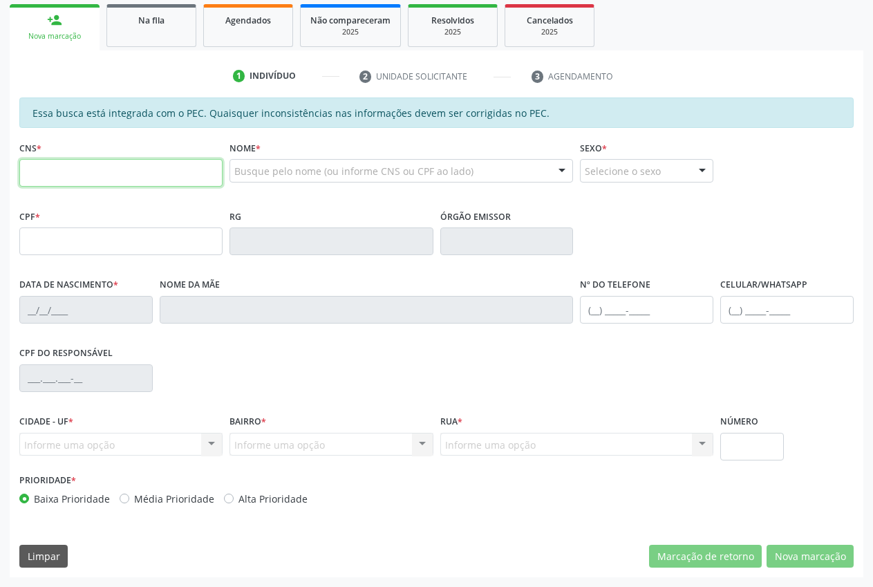
click at [171, 183] on input "text" at bounding box center [120, 173] width 203 height 28
type input "704 0078 7911 5266"
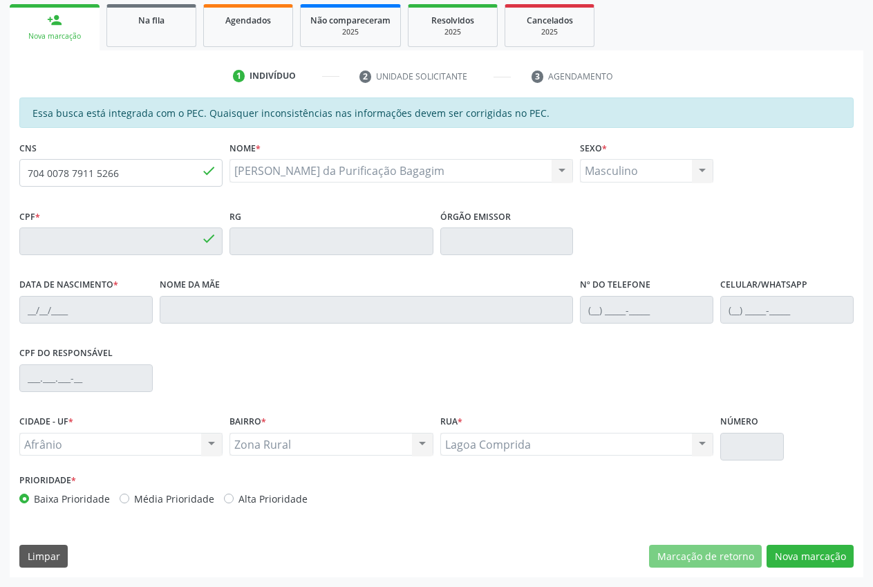
type input "079.775.594-20"
type input "[DATE]"
type input "[PERSON_NAME] da Purificação Bagagim"
type input "[PHONE_NUMBER]"
type input "S/N"
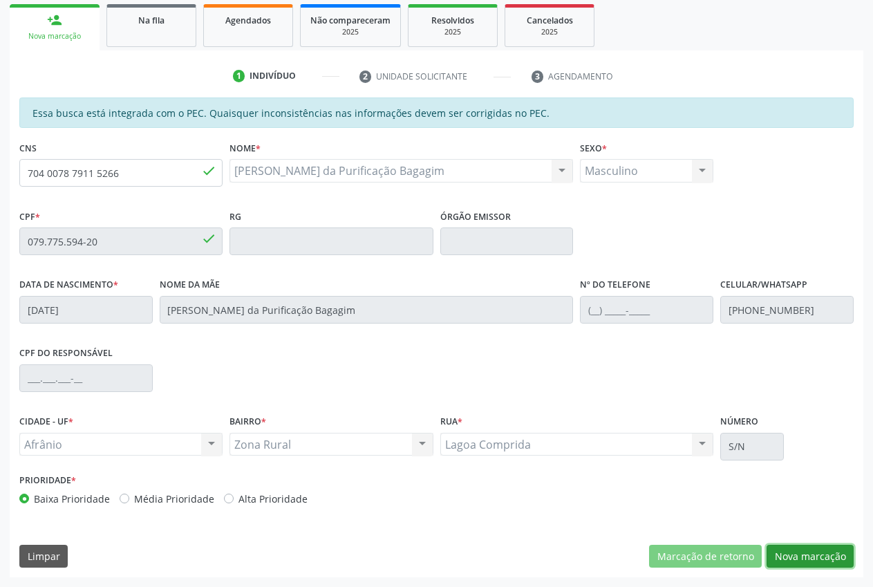
click at [798, 552] on button "Nova marcação" at bounding box center [810, 557] width 87 height 24
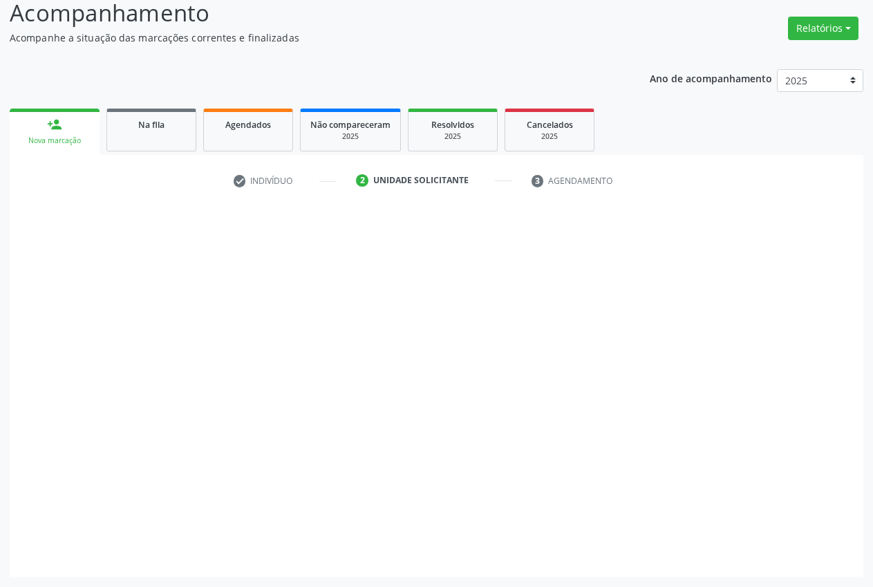
scroll to position [98, 0]
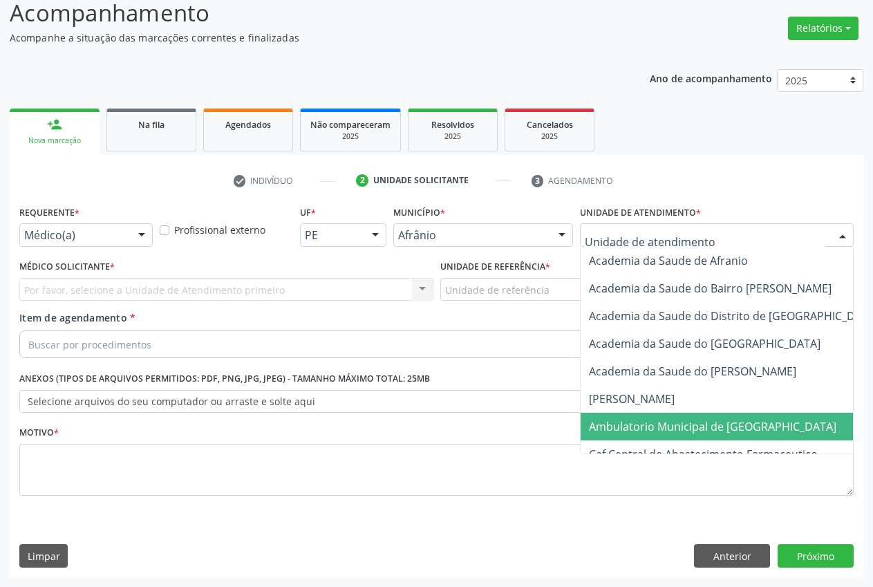
click at [650, 424] on span "Ambulatorio Municipal de [GEOGRAPHIC_DATA]" at bounding box center [712, 426] width 247 height 15
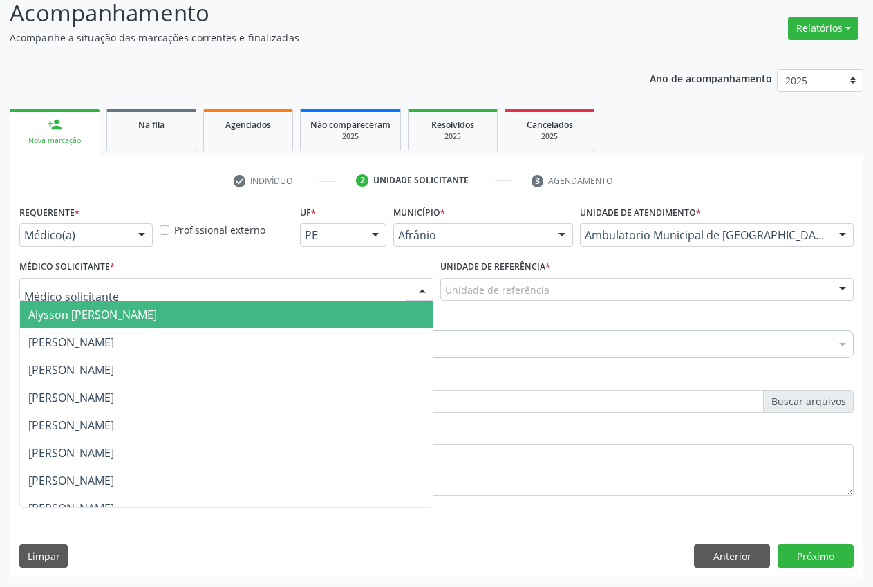
click at [417, 295] on div at bounding box center [422, 291] width 21 height 24
click at [279, 311] on span "Alysson [PERSON_NAME]" at bounding box center [226, 315] width 413 height 28
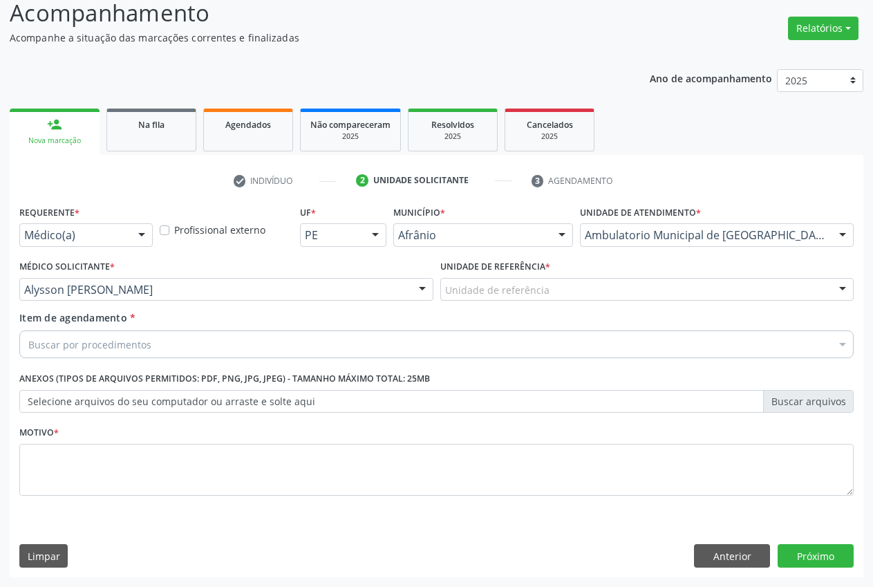
click at [577, 288] on div "Unidade de referência" at bounding box center [647, 290] width 414 height 24
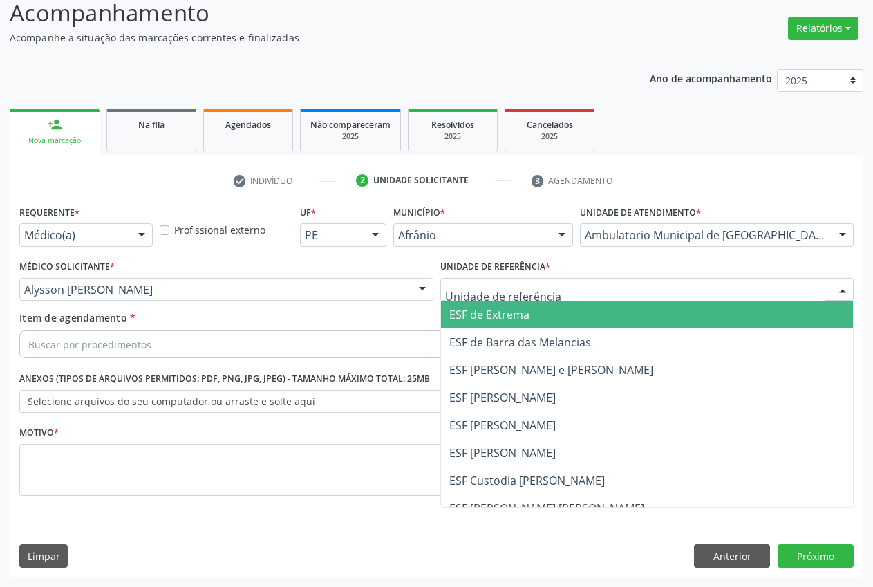
click at [547, 317] on span "ESF de Extrema" at bounding box center [647, 315] width 413 height 28
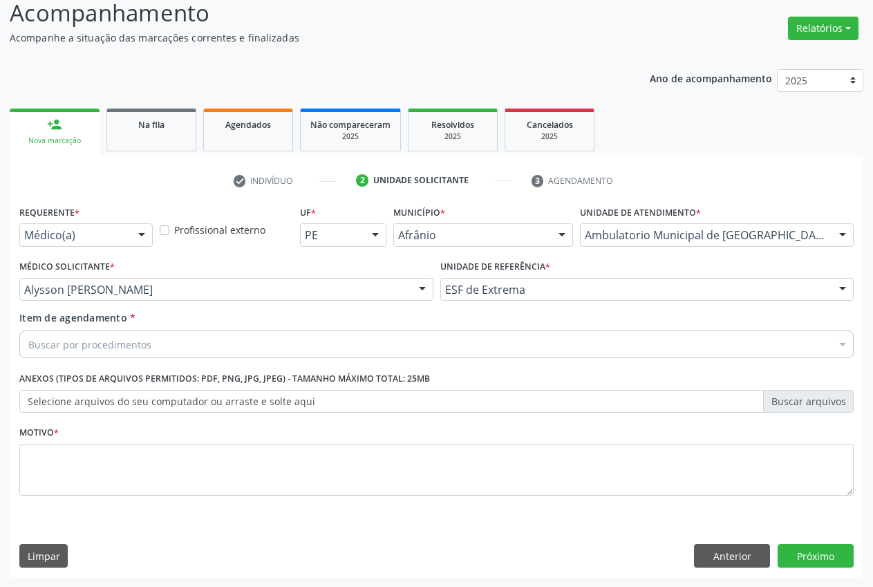
click at [264, 351] on div "Buscar por procedimentos" at bounding box center [436, 344] width 834 height 28
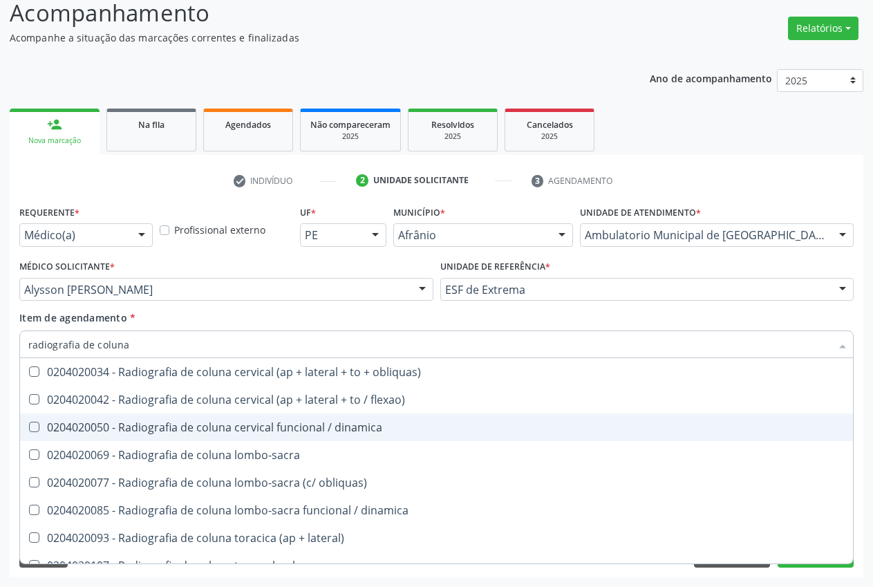
type input "radiografia de coluna t"
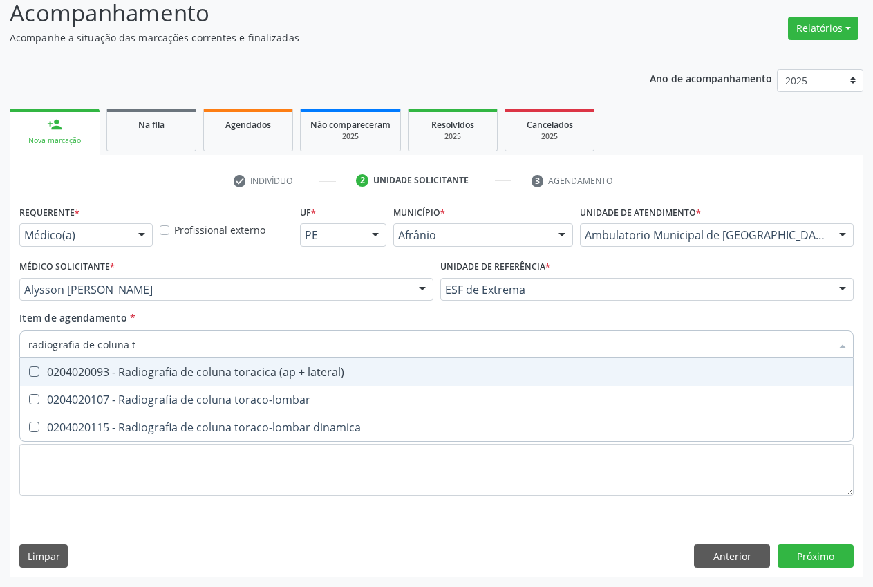
click at [328, 371] on div "0204020093 - Radiografia de coluna toracica (ap + lateral)" at bounding box center [436, 371] width 816 height 11
checkbox lateral\) "true"
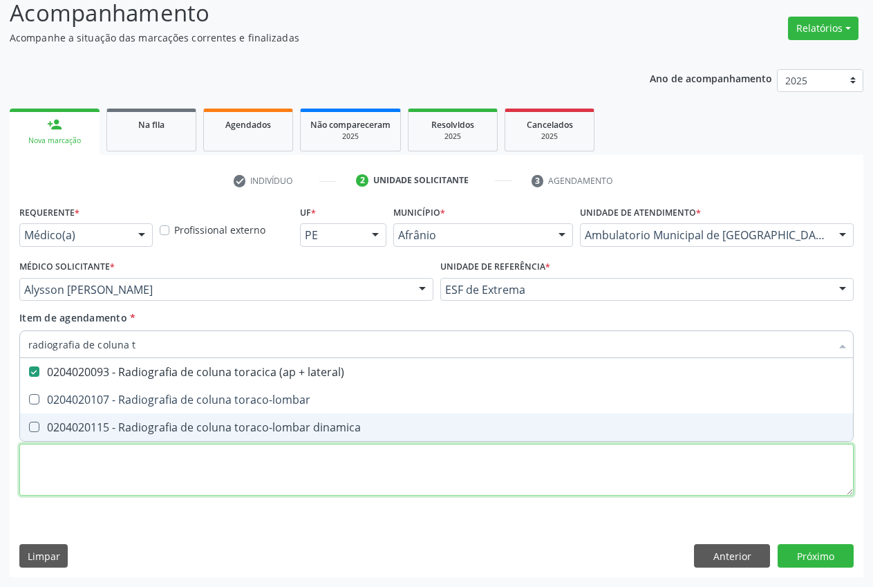
click at [258, 467] on div "Requerente * Médico(a) Médico(a) Enfermeiro(a) Paciente Nenhum resultado encont…" at bounding box center [436, 358] width 834 height 313
type textarea "."
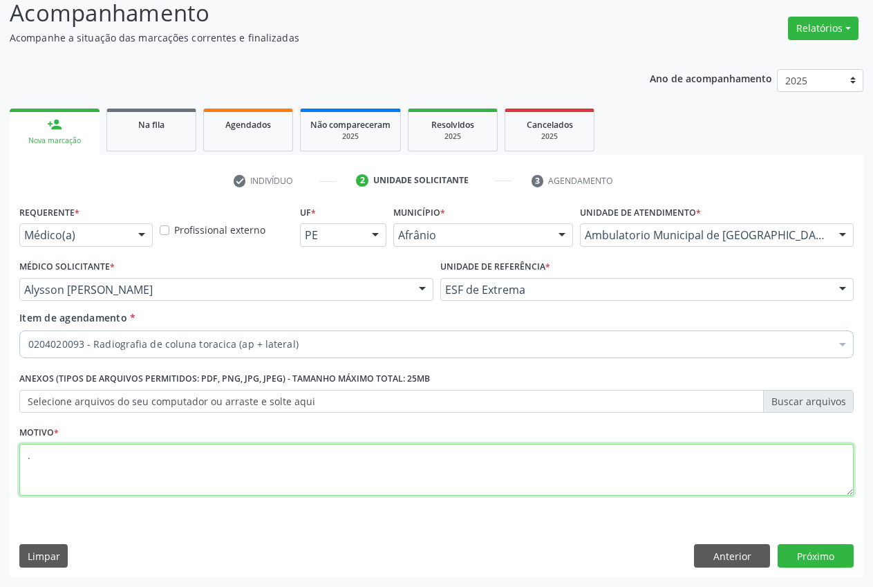
checkbox lateral\) "true"
type textarea "."
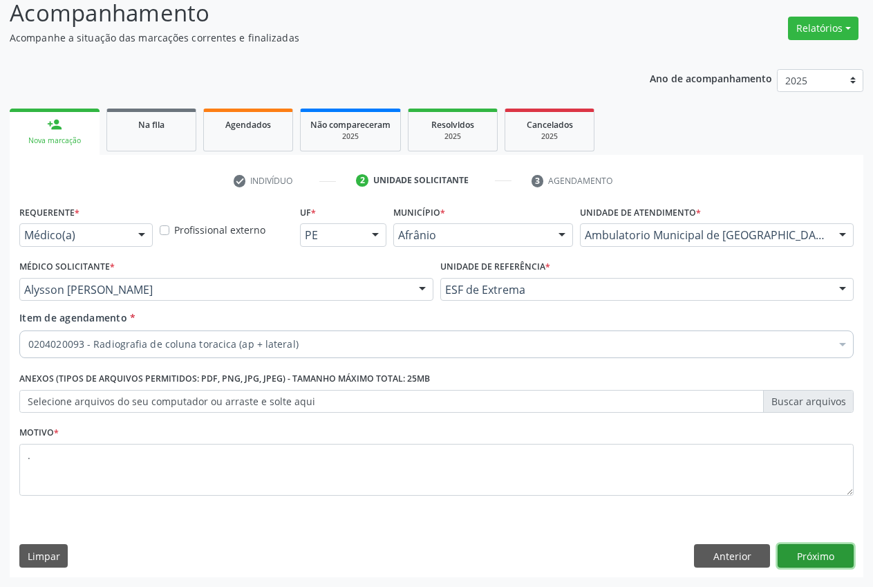
click at [839, 559] on button "Próximo" at bounding box center [816, 556] width 76 height 24
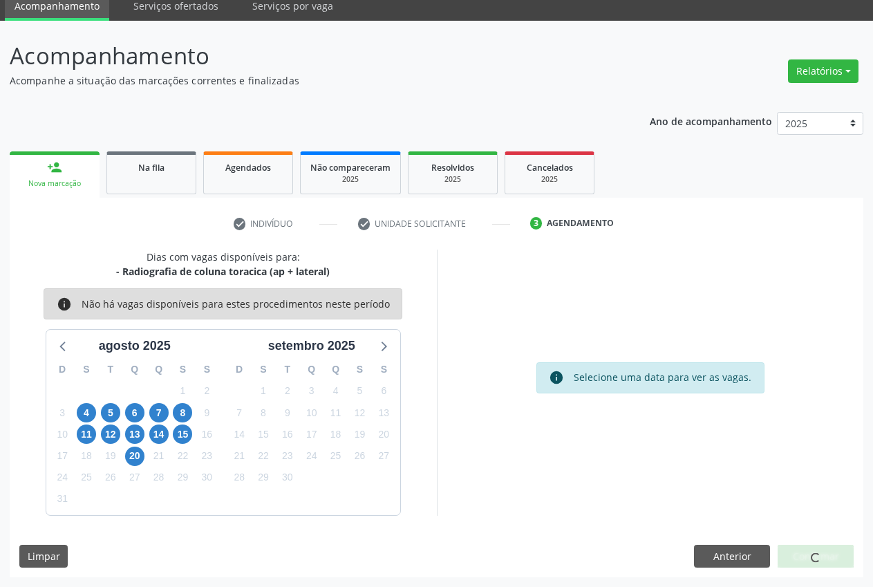
scroll to position [15, 0]
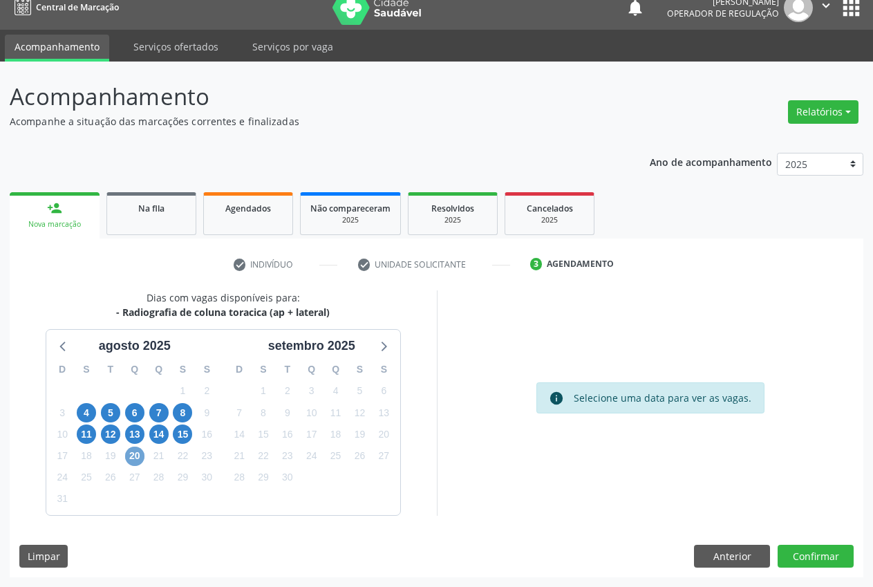
click at [140, 450] on span "20" at bounding box center [134, 456] width 19 height 19
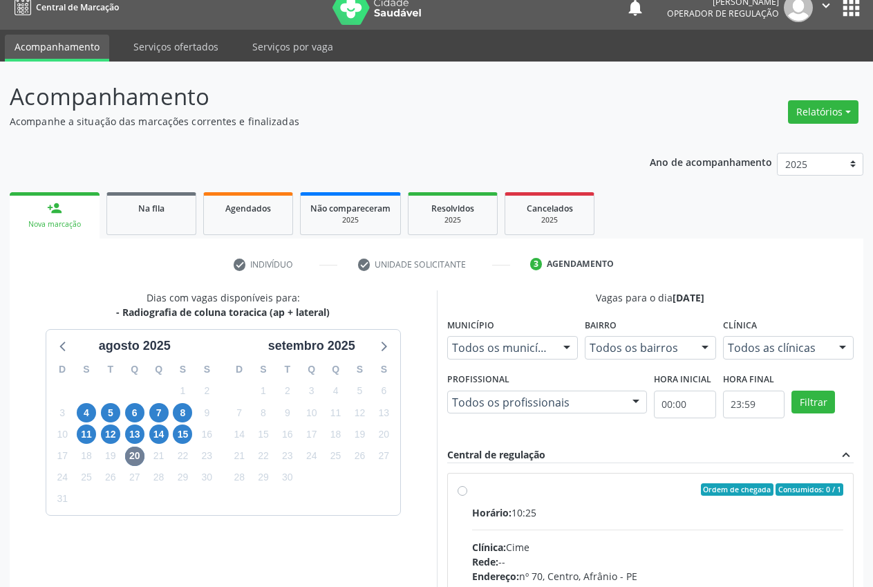
click at [827, 337] on div "Todos as clínicas" at bounding box center [788, 348] width 131 height 24
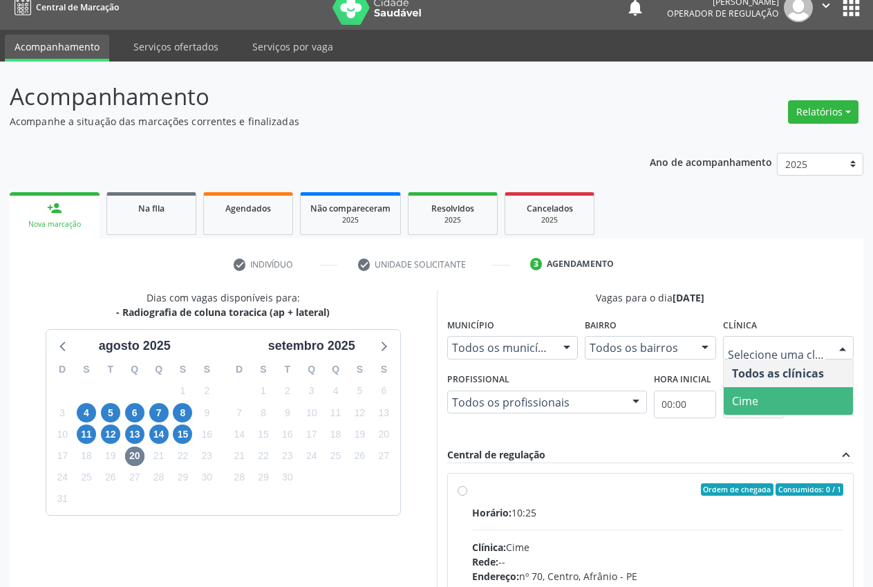
click at [800, 394] on span "Cime" at bounding box center [789, 401] width 130 height 28
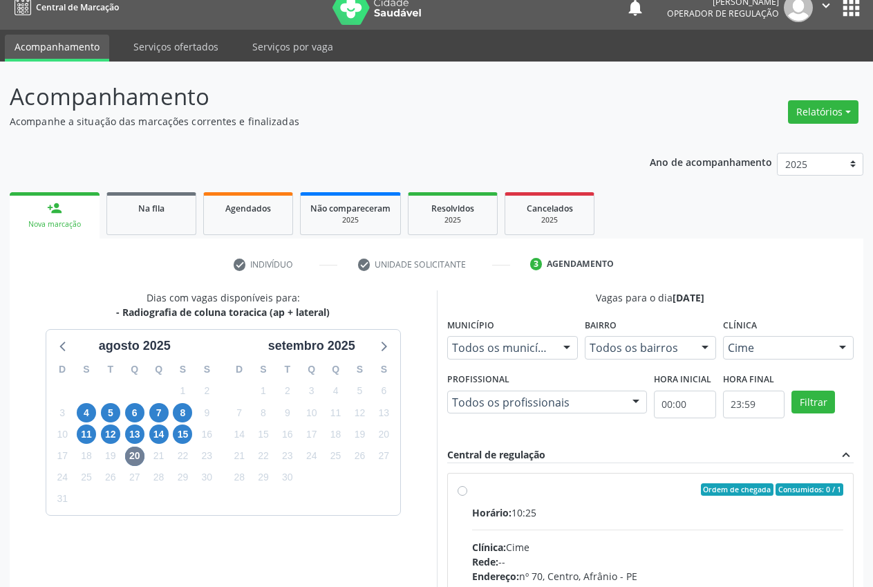
click at [480, 485] on div "Ordem de chegada Consumidos: 0 / 1" at bounding box center [658, 489] width 372 height 12
click at [467, 485] on input "Ordem de chegada Consumidos: 0 / 1 Horário: 10:25 Clínica: Cime Rede: -- Endere…" at bounding box center [463, 489] width 10 height 12
radio input "true"
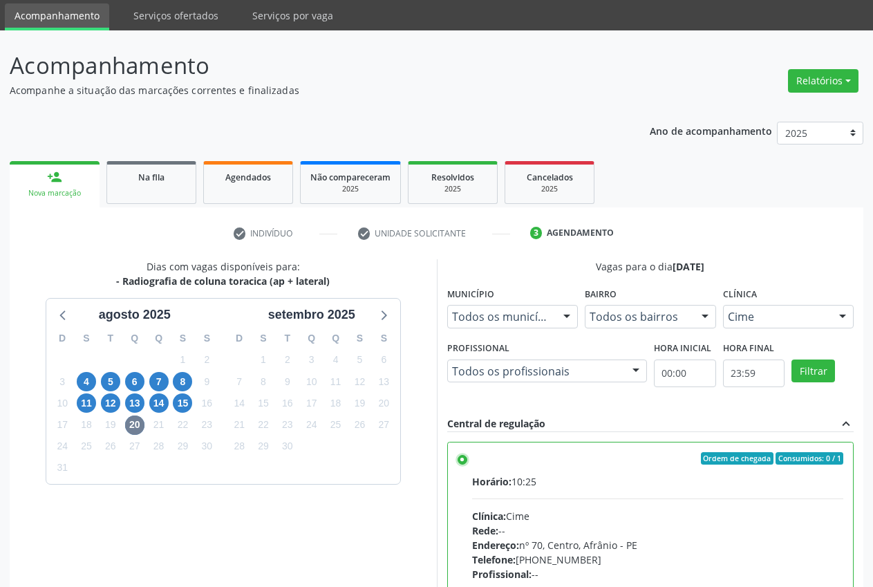
scroll to position [239, 0]
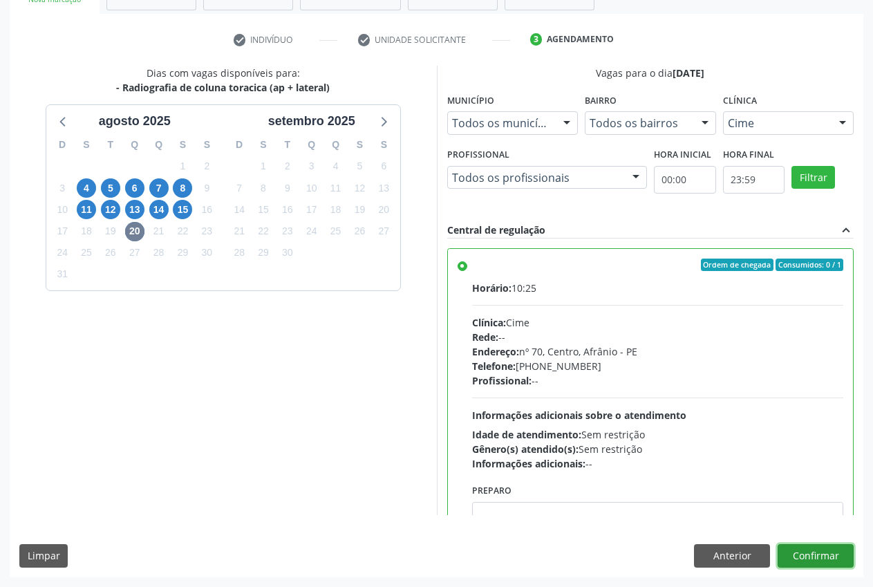
click at [846, 549] on button "Confirmar" at bounding box center [816, 556] width 76 height 24
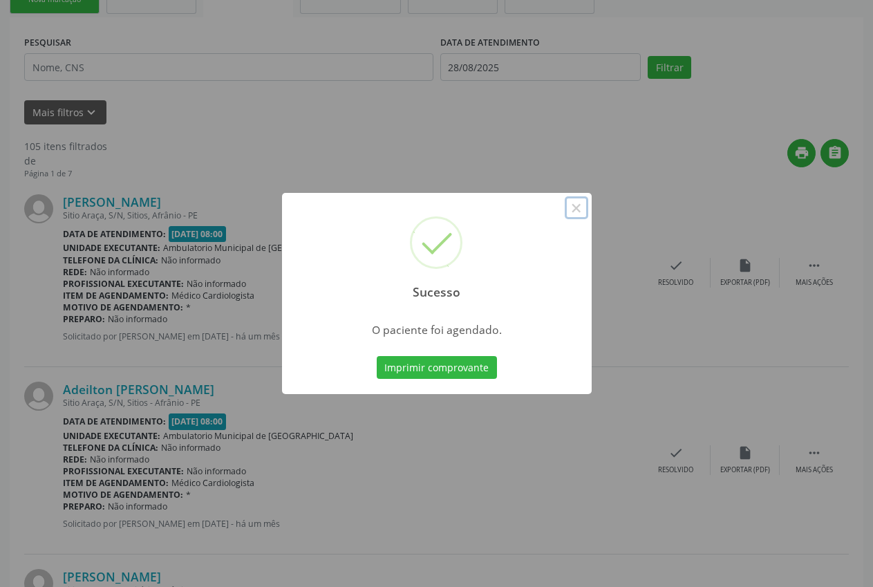
click at [581, 212] on button "×" at bounding box center [577, 208] width 24 height 24
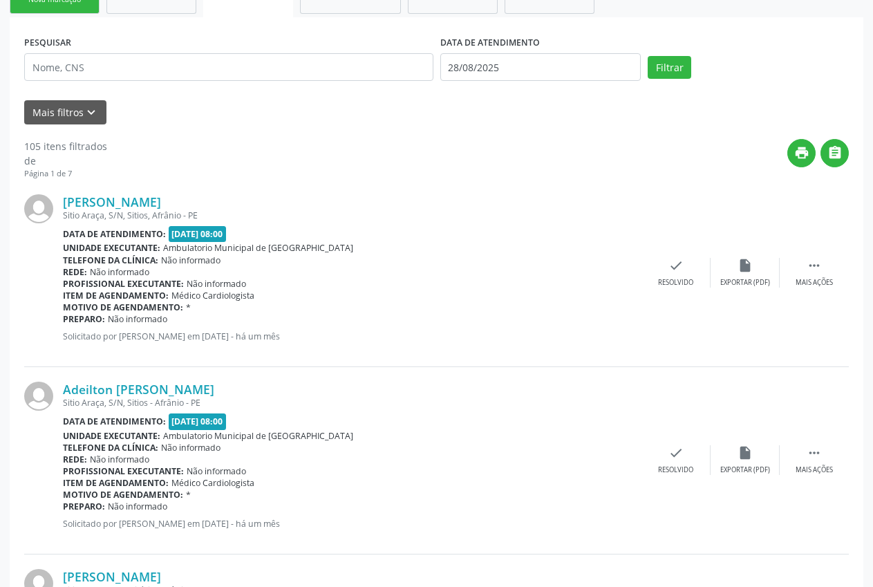
click at [68, 5] on div "Nova marcação" at bounding box center [54, -1] width 69 height 10
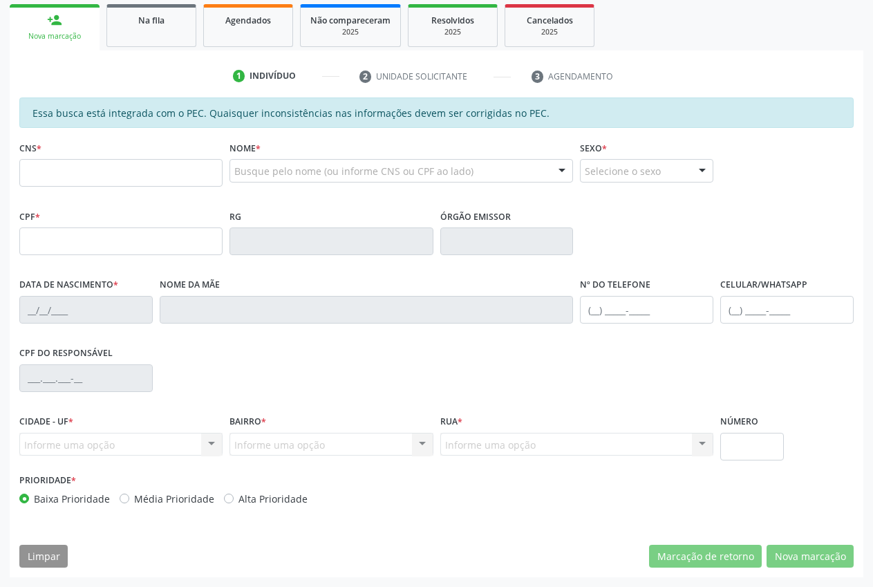
scroll to position [0, 0]
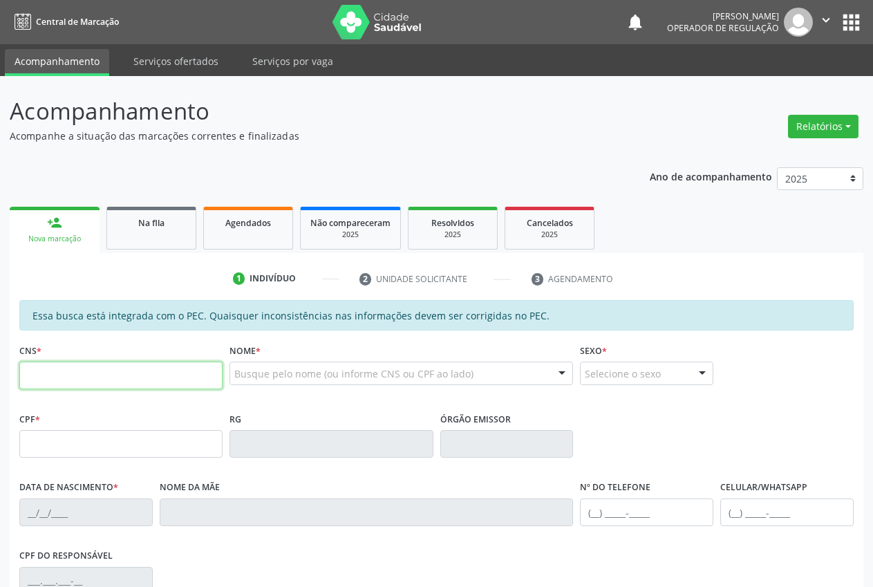
click at [31, 386] on input "text" at bounding box center [120, 376] width 203 height 28
type input "704 0078 7911 5266"
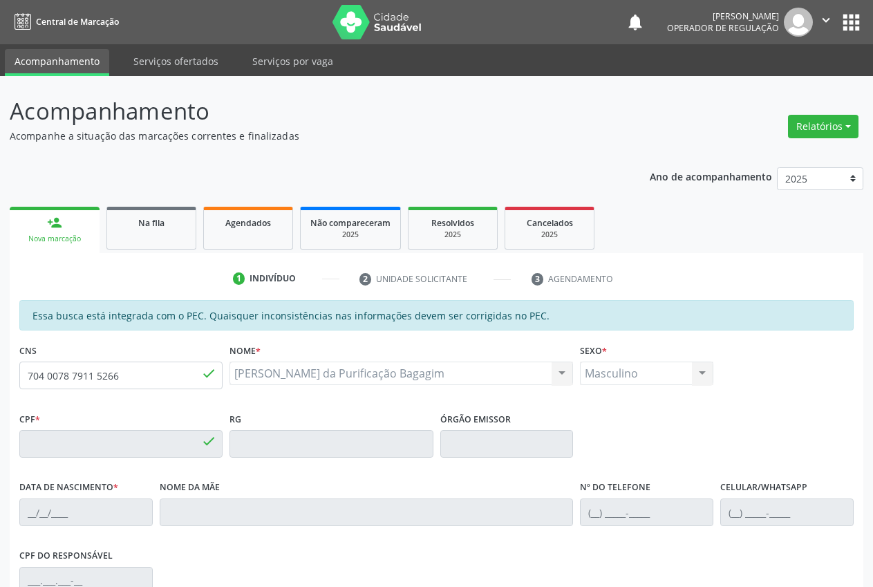
type input "079.775.594-20"
type input "[DATE]"
type input "[PERSON_NAME] da Purificação Bagagim"
type input "[PHONE_NUMBER]"
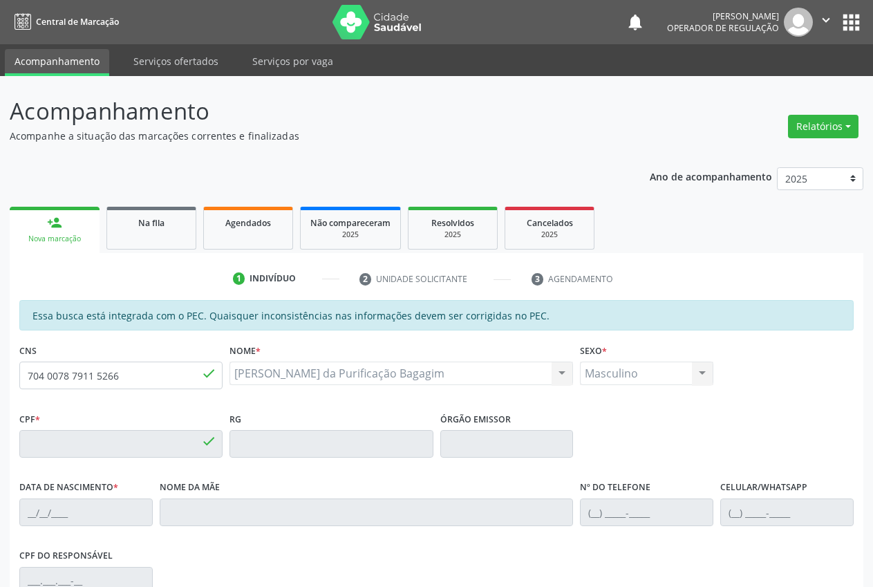
type input "S/N"
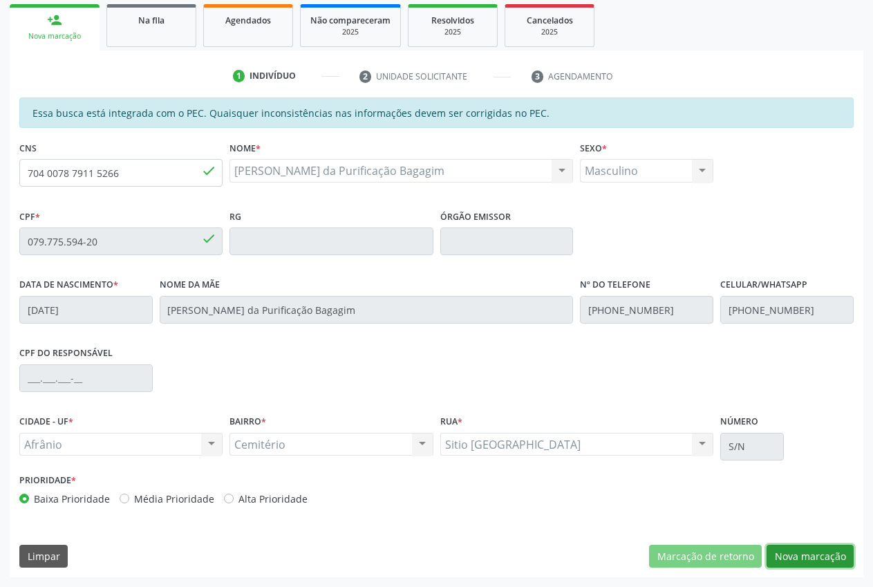
click at [832, 550] on button "Nova marcação" at bounding box center [810, 557] width 87 height 24
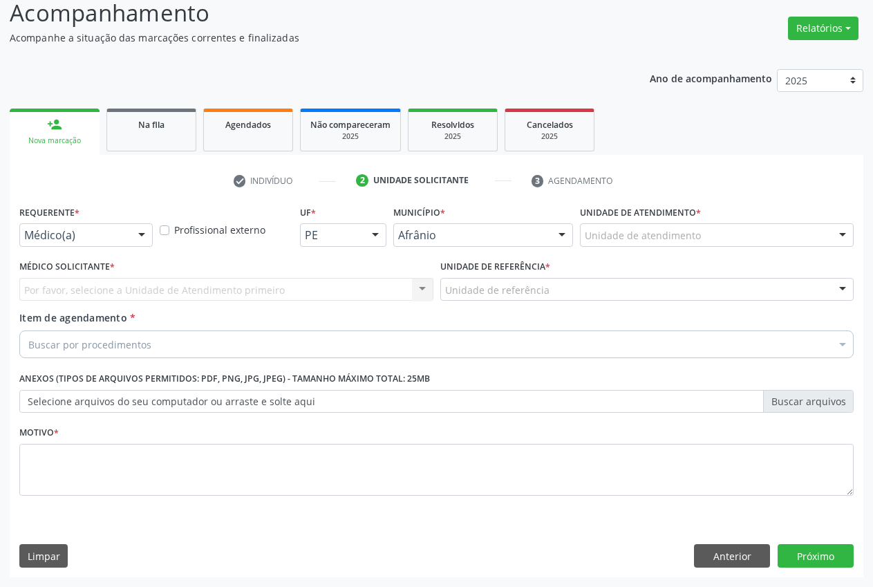
scroll to position [98, 0]
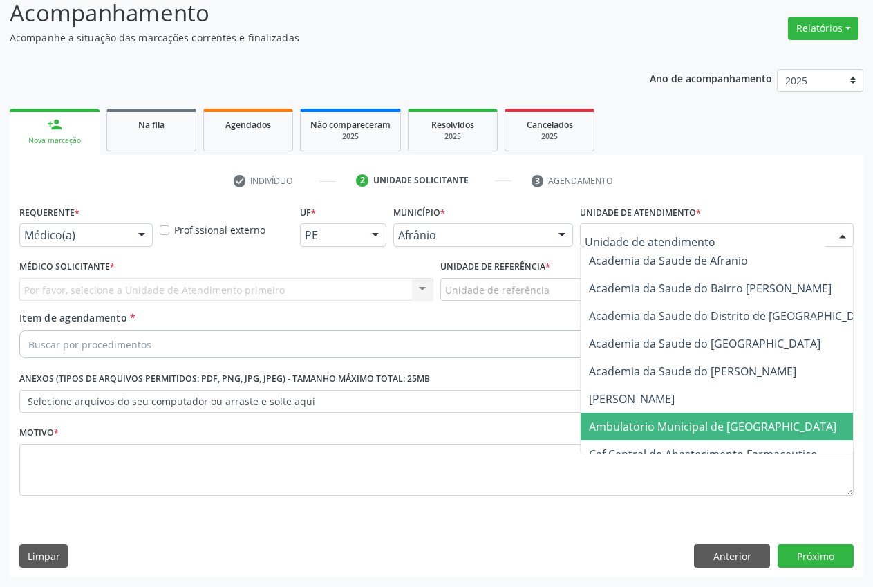
click at [680, 424] on span "Ambulatorio Municipal de [GEOGRAPHIC_DATA]" at bounding box center [712, 426] width 247 height 15
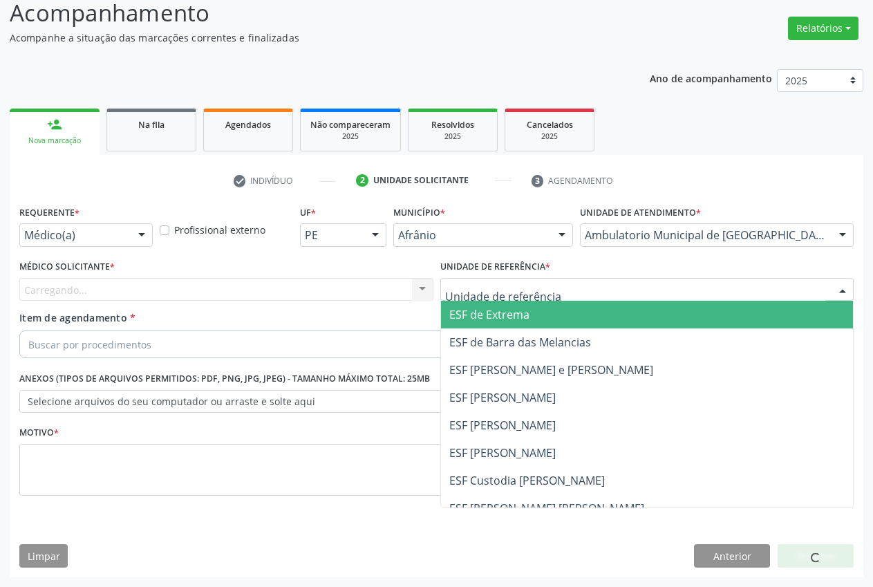
click at [496, 317] on span "ESF de Extrema" at bounding box center [489, 314] width 80 height 15
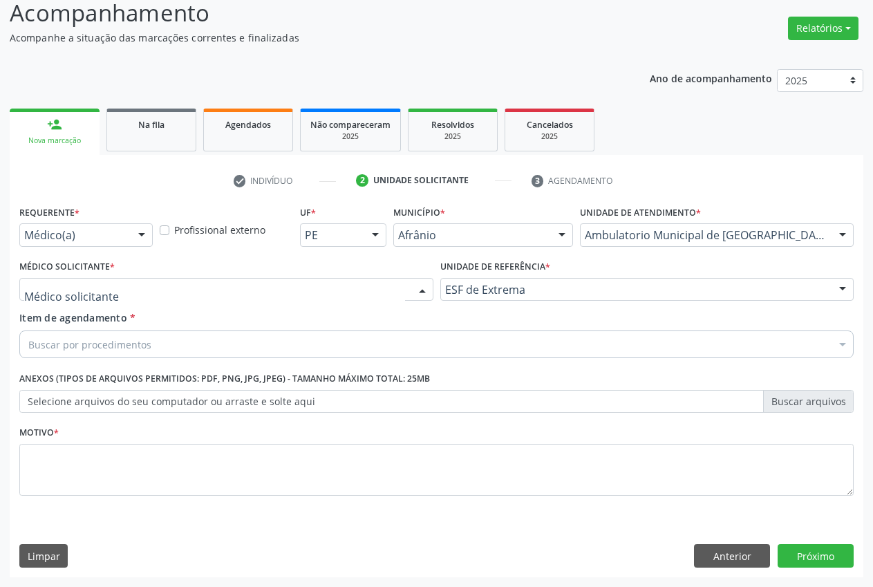
click at [388, 283] on div at bounding box center [226, 290] width 414 height 24
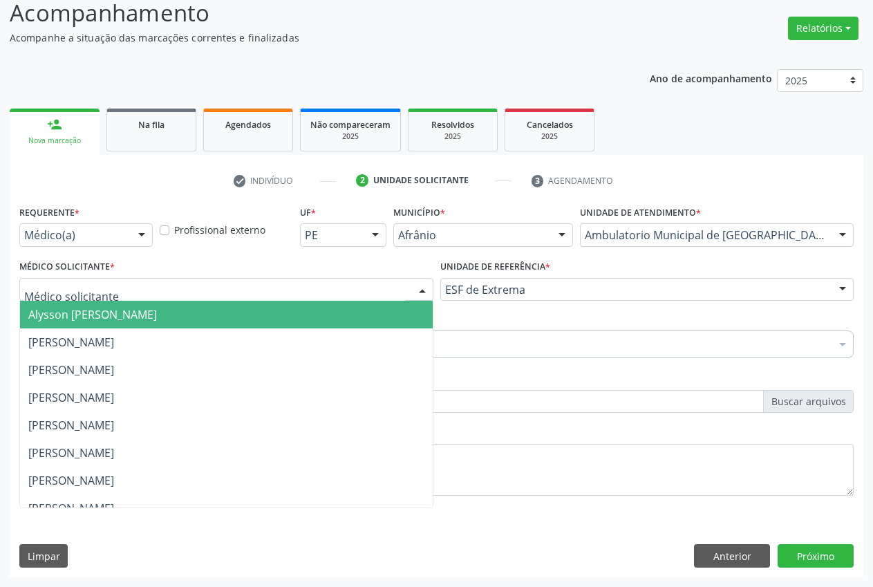
click at [278, 318] on span "Alysson [PERSON_NAME]" at bounding box center [226, 315] width 413 height 28
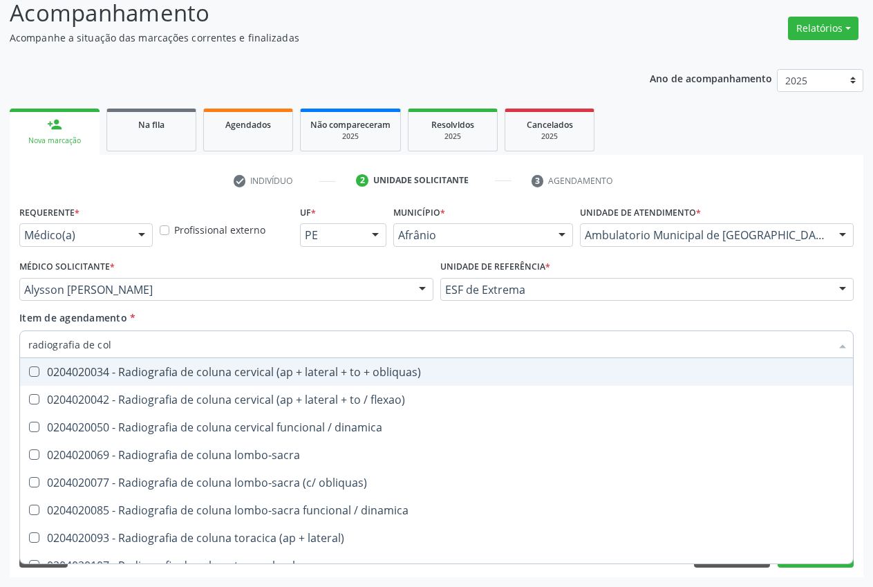
type input "radiografia de colu"
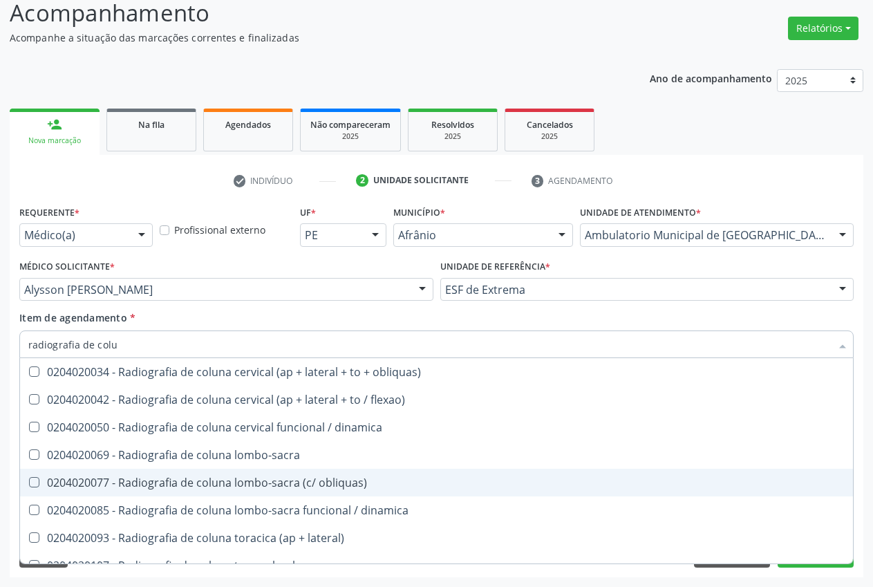
click at [276, 482] on div "0204020077 - Radiografia de coluna lombo-sacra (c/ obliquas)" at bounding box center [436, 482] width 816 height 11
checkbox obliquas\) "true"
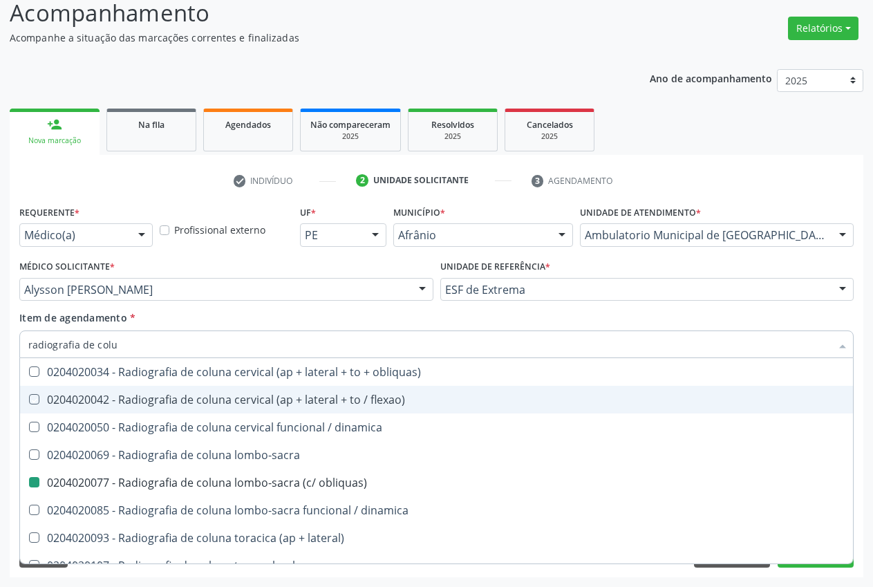
click at [872, 259] on html "Central de Marcação notifications [PERSON_NAME] Operador de regulação  Configu…" at bounding box center [436, 195] width 873 height 587
click at [870, 433] on div "Acompanhamento Acompanhe a situação das marcações correntes e finalizadas Relat…" at bounding box center [436, 282] width 873 height 609
checkbox flexao\) "true"
checkbox obliquas\) "false"
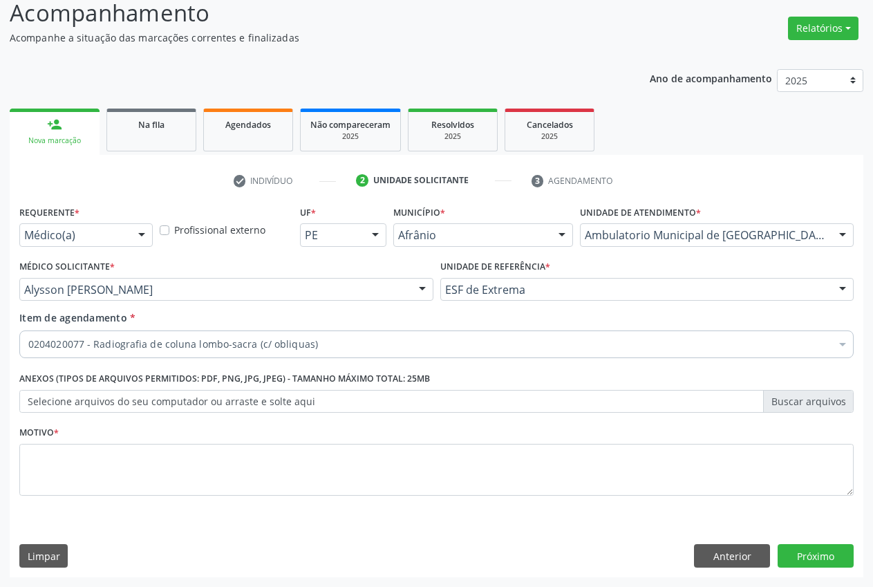
click at [275, 304] on div "Médico Solicitante * [PERSON_NAME] [PERSON_NAME] [PERSON_NAME] [PERSON_NAME] Re…" at bounding box center [226, 283] width 421 height 54
click at [87, 487] on li "Não selecionados" at bounding box center [560, 478] width 1080 height 37
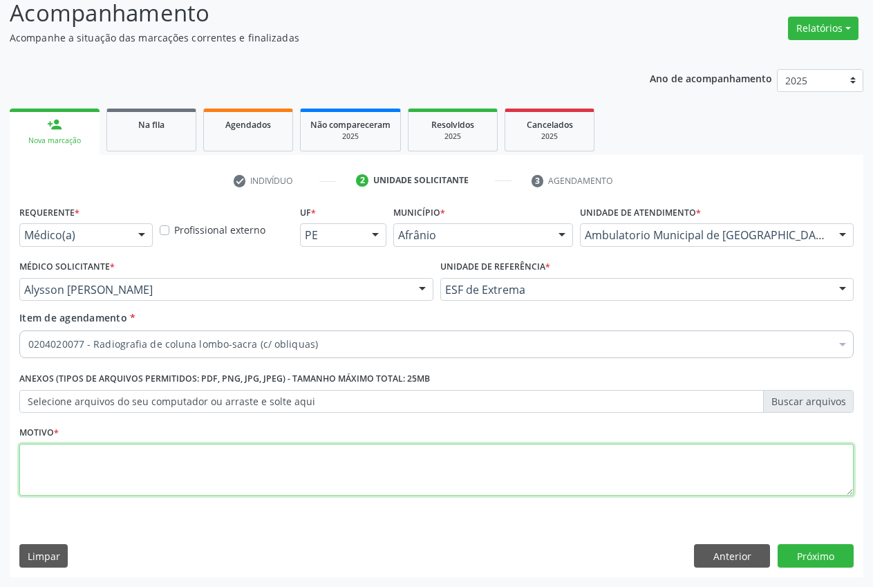
click at [87, 487] on textarea at bounding box center [436, 470] width 834 height 53
type textarea "."
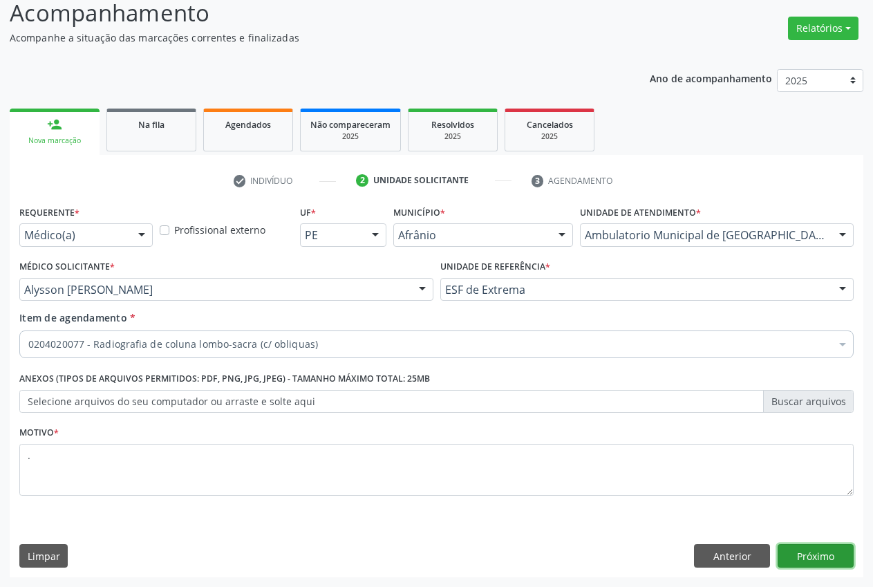
click at [839, 563] on button "Próximo" at bounding box center [816, 556] width 76 height 24
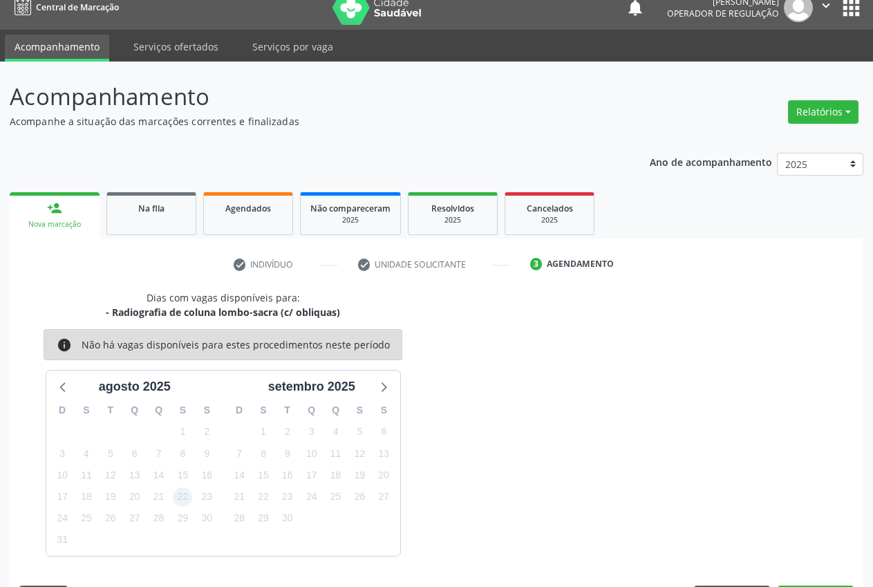
scroll to position [55, 0]
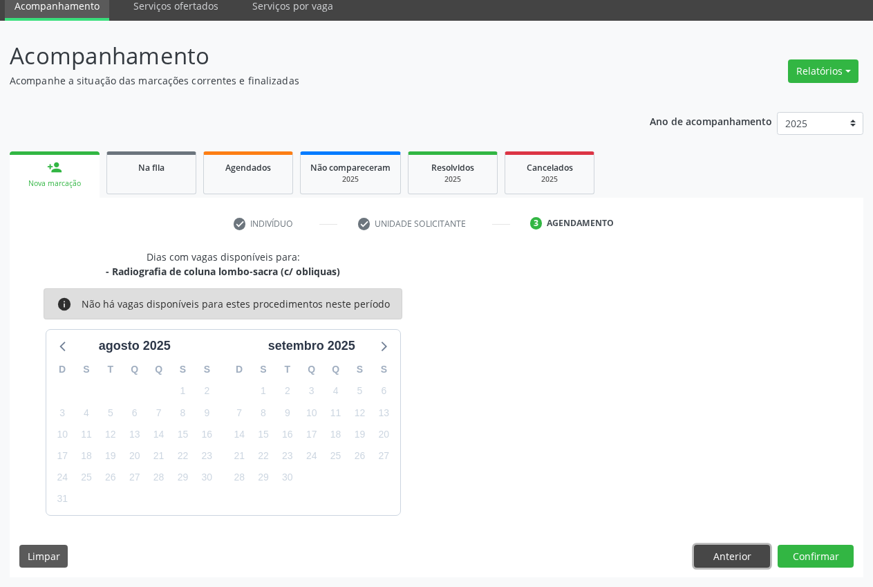
click at [720, 565] on button "Anterior" at bounding box center [732, 557] width 76 height 24
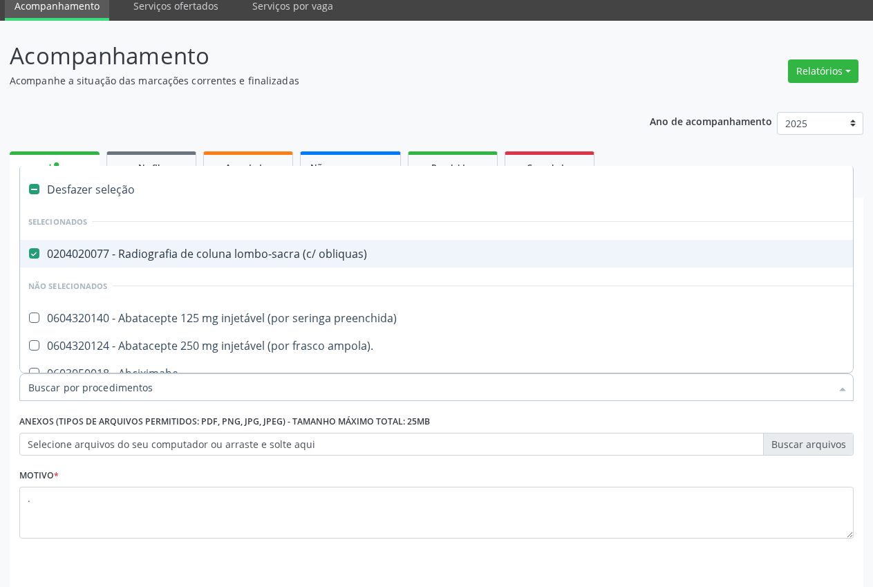
click at [32, 255] on obliquas\) at bounding box center [34, 253] width 10 height 10
click at [29, 255] on obliquas\) "checkbox" at bounding box center [24, 253] width 9 height 9
checkbox obliquas\) "false"
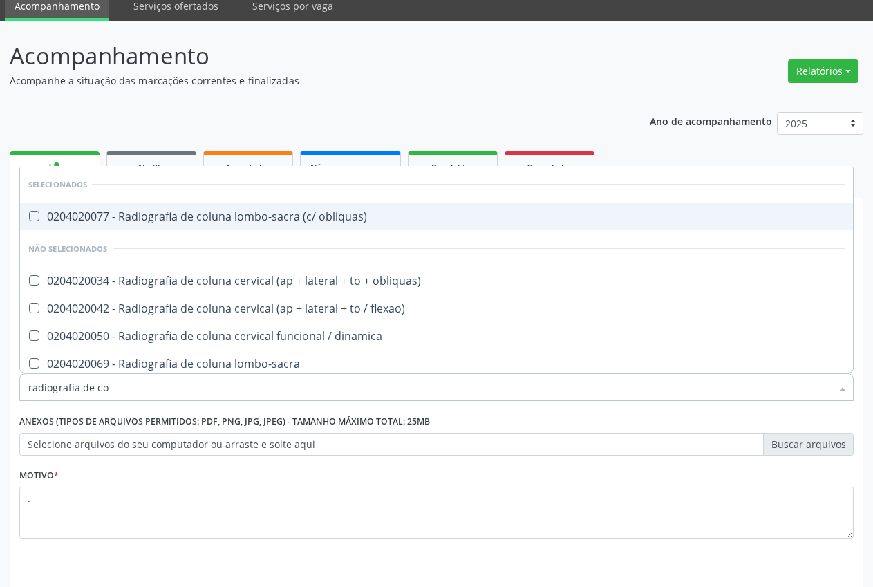
type input "radiografia de col"
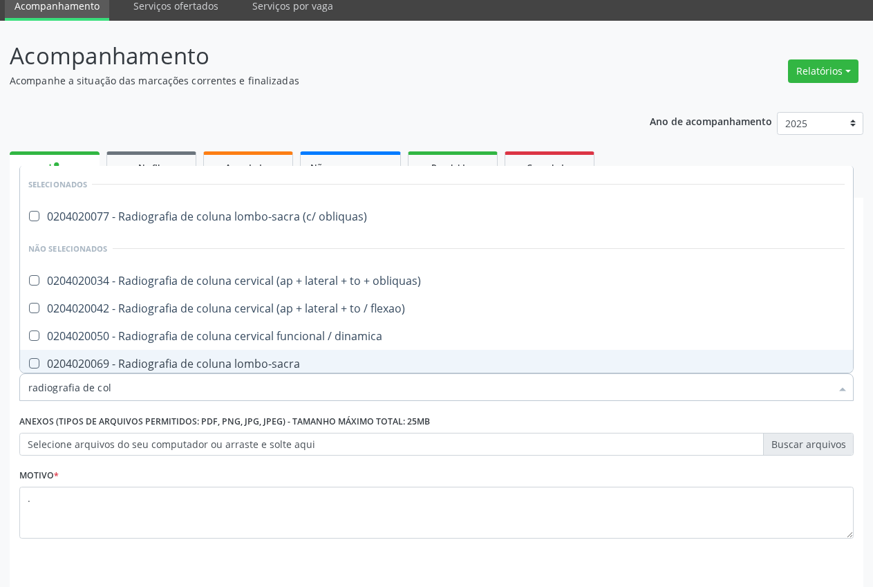
click at [225, 362] on div "0204020069 - Radiografia de coluna lombo-sacra" at bounding box center [436, 363] width 816 height 11
checkbox lombo-sacra "true"
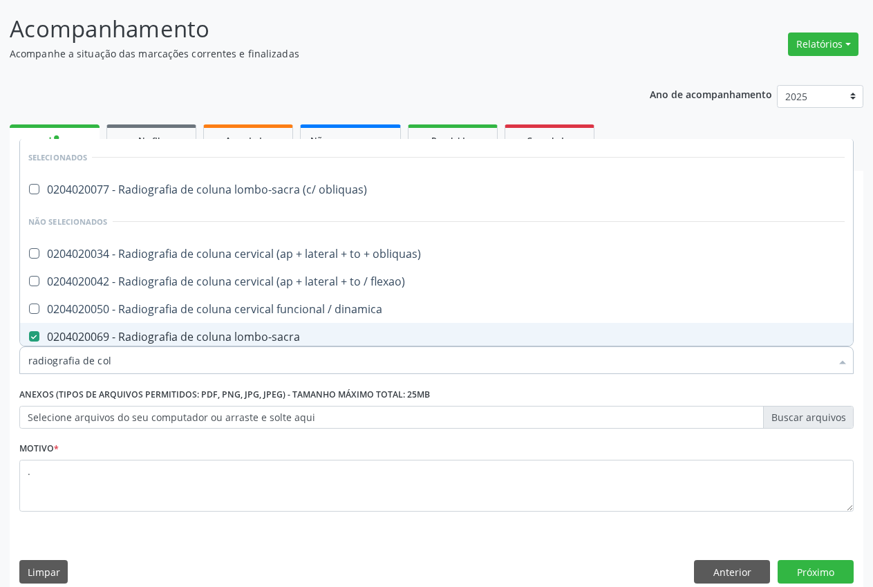
scroll to position [98, 0]
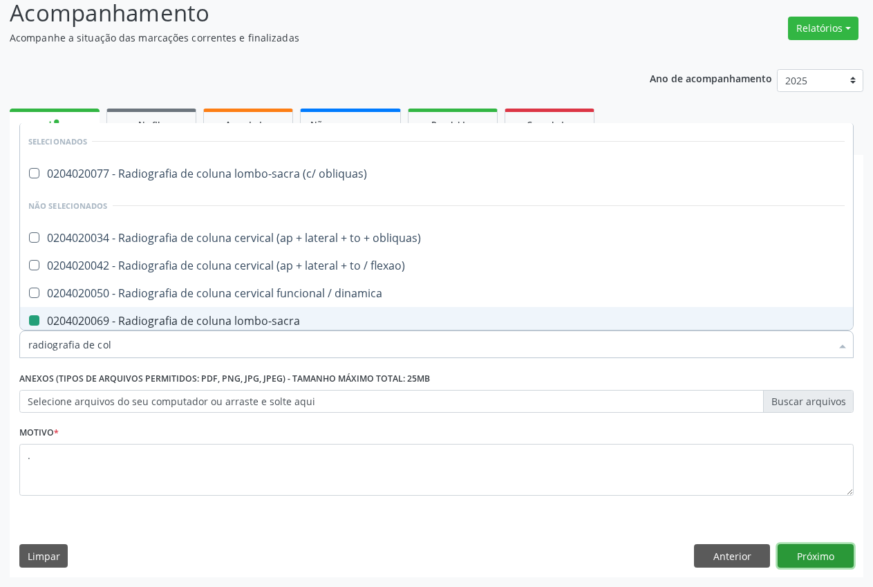
click at [819, 561] on button "Próximo" at bounding box center [816, 556] width 76 height 24
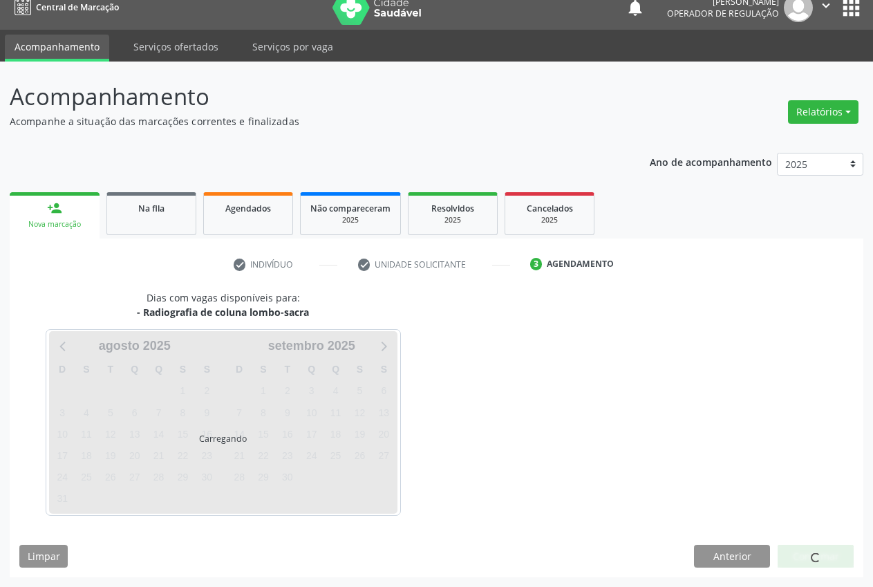
scroll to position [15, 0]
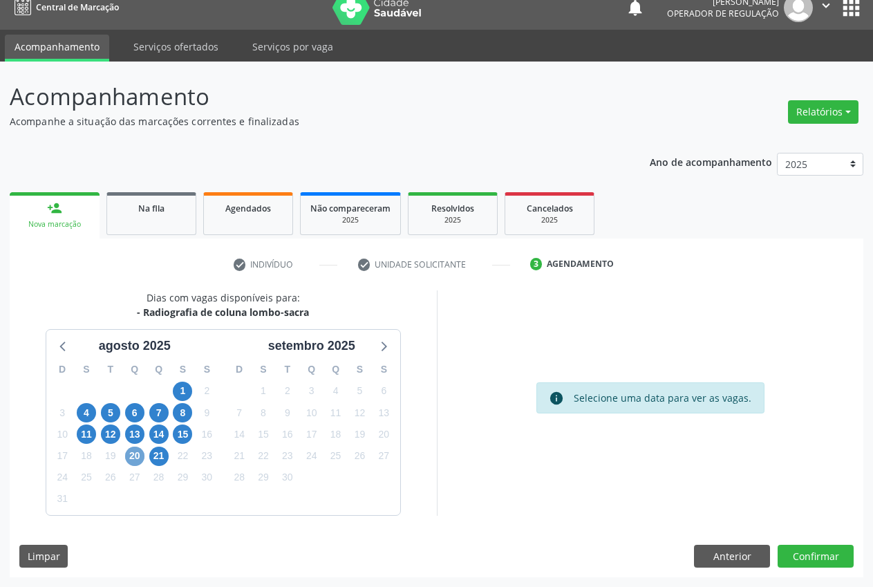
click at [131, 460] on span "20" at bounding box center [134, 456] width 19 height 19
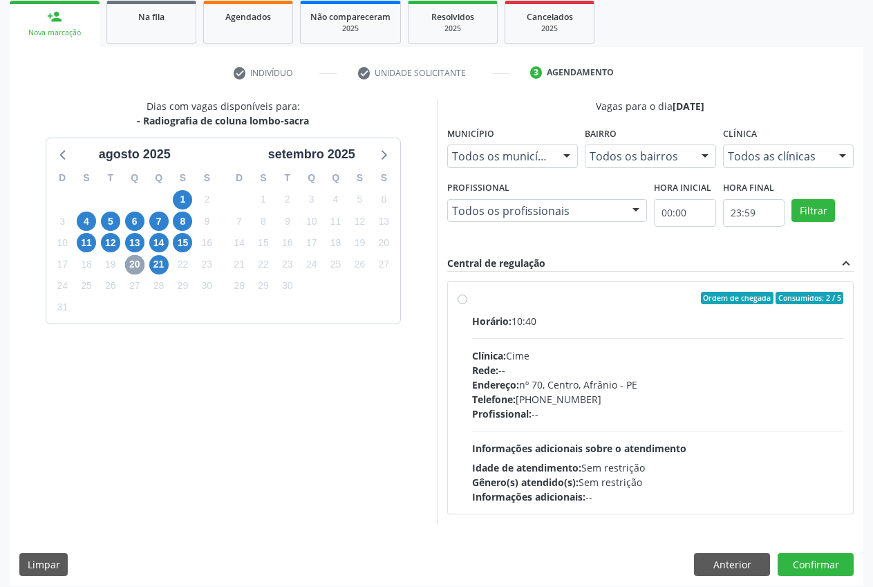
scroll to position [214, 0]
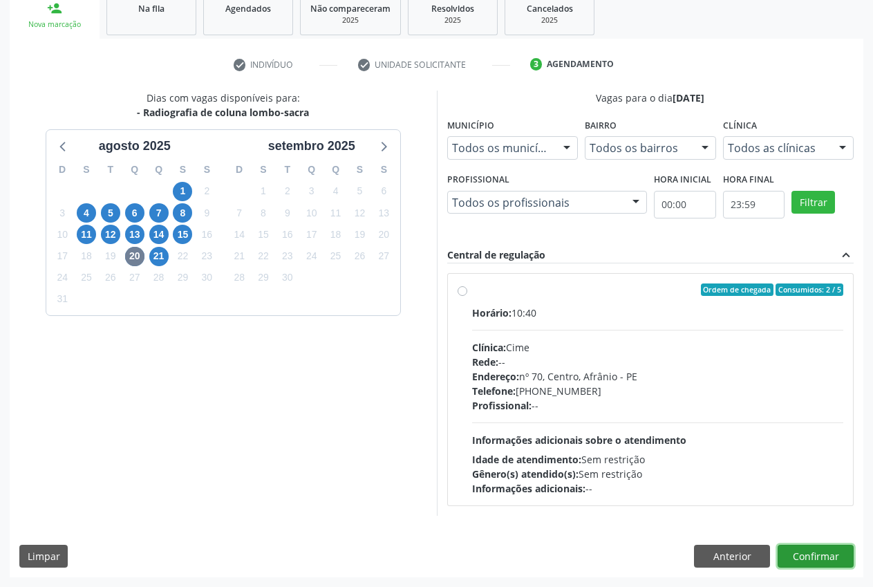
click at [829, 550] on button "Confirmar" at bounding box center [816, 557] width 76 height 24
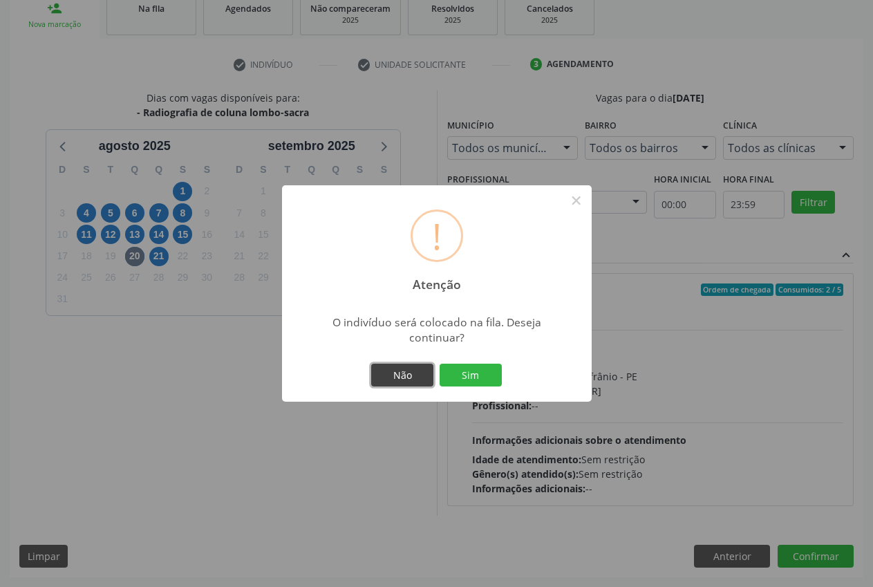
click at [396, 374] on button "Não" at bounding box center [402, 376] width 62 height 24
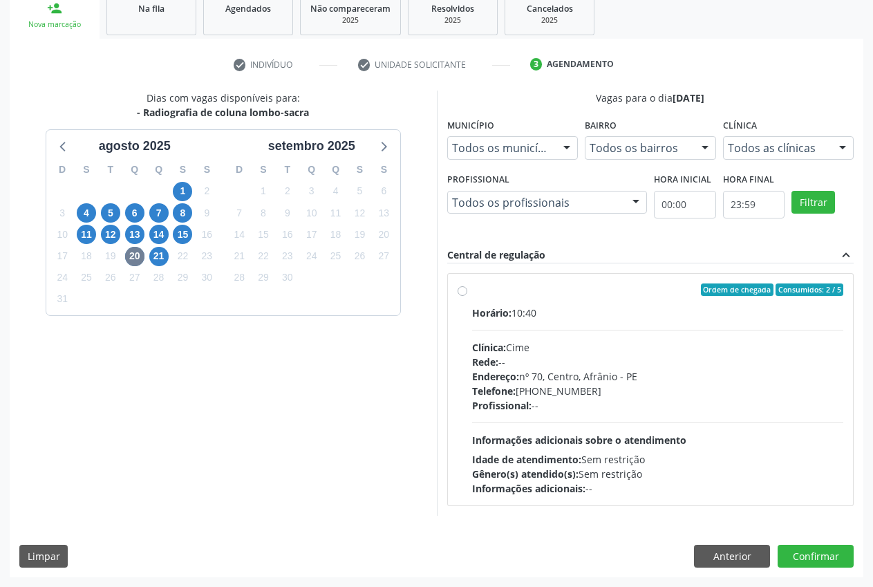
click at [472, 294] on label "Ordem de chegada Consumidos: 2 / 5 Horário: 10:40 Clínica: Cime Rede: -- Endere…" at bounding box center [658, 389] width 372 height 212
click at [459, 294] on input "Ordem de chegada Consumidos: 2 / 5 Horário: 10:40 Clínica: Cime Rede: -- Endere…" at bounding box center [463, 289] width 10 height 12
radio input "true"
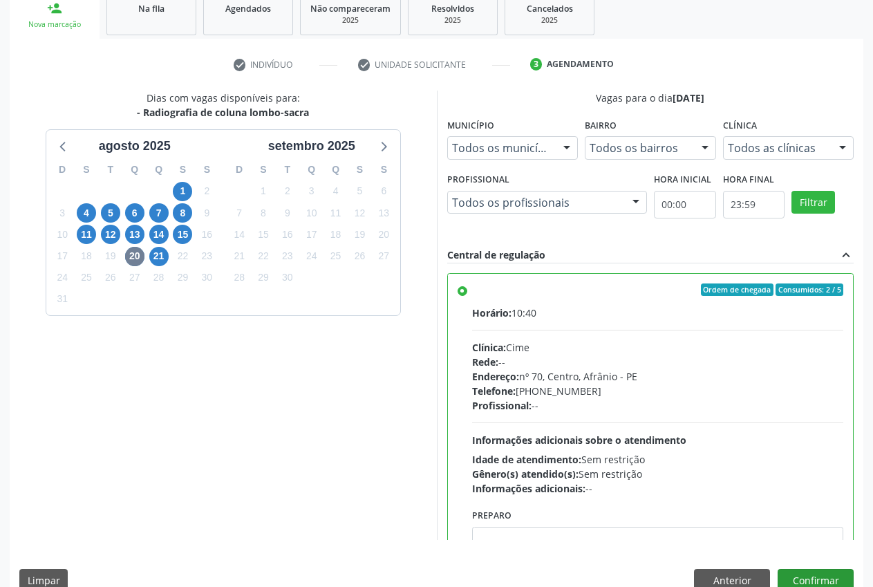
click at [820, 571] on div "Dias com vagas disponíveis para: - Radiografia de coluna lombo-sacra [DATE] D S…" at bounding box center [437, 346] width 854 height 511
click at [820, 573] on button "Confirmar" at bounding box center [816, 581] width 76 height 24
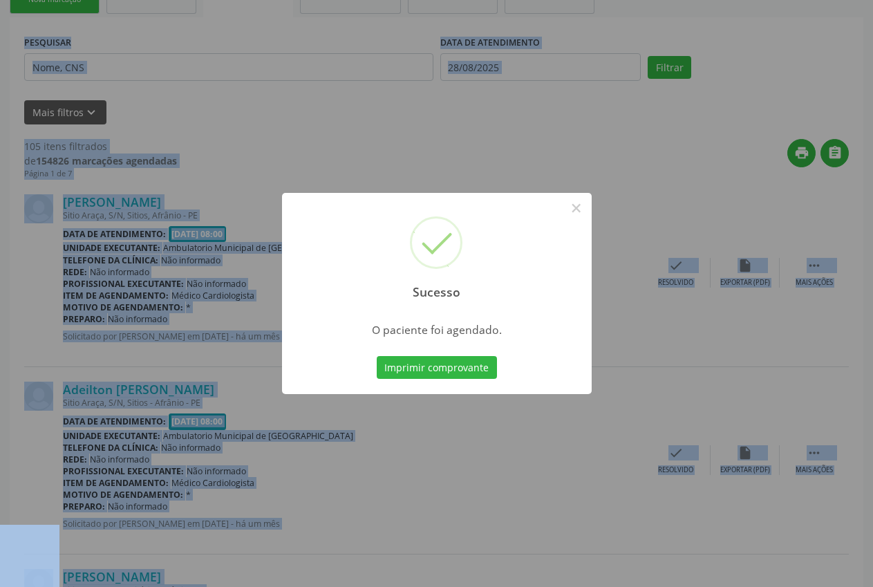
scroll to position [0, 0]
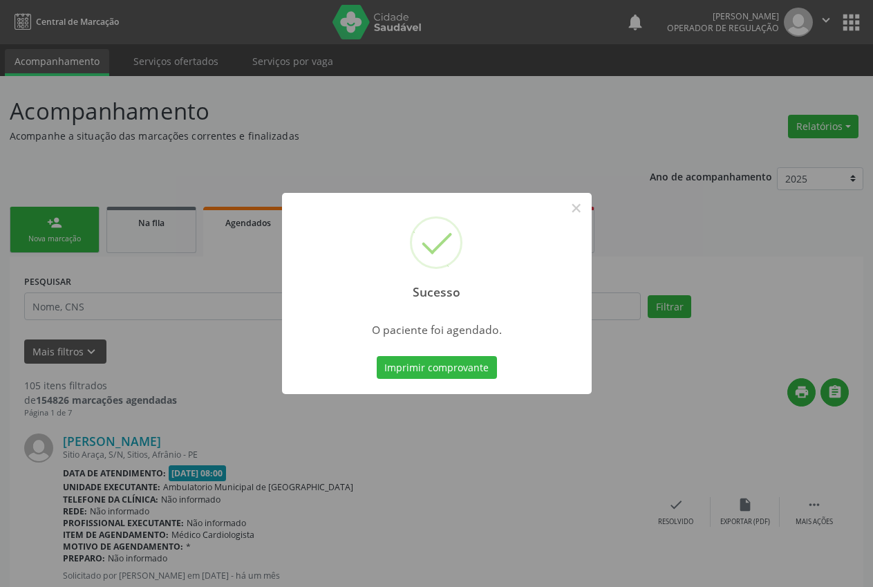
click at [262, 142] on div "Sucesso × O paciente foi agendado. Imprimir comprovante Cancel" at bounding box center [436, 293] width 873 height 587
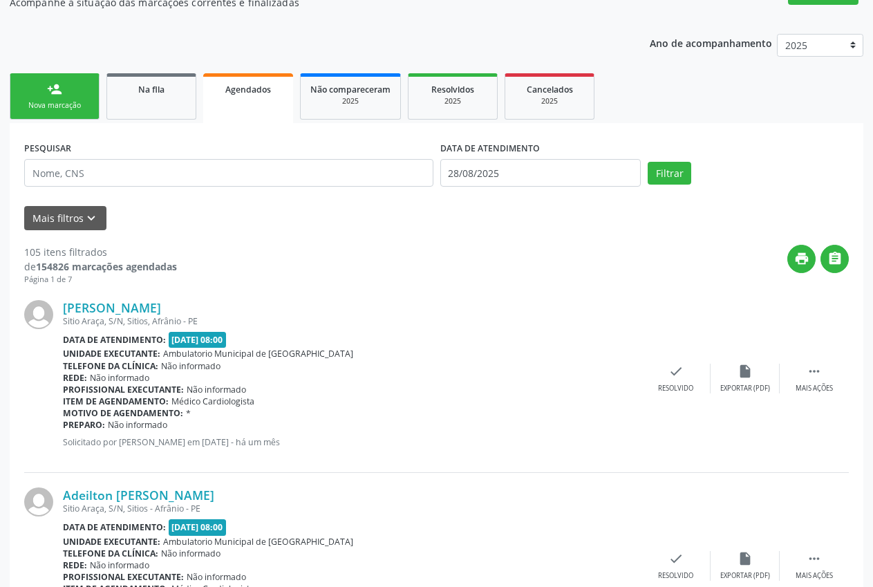
scroll to position [117, 0]
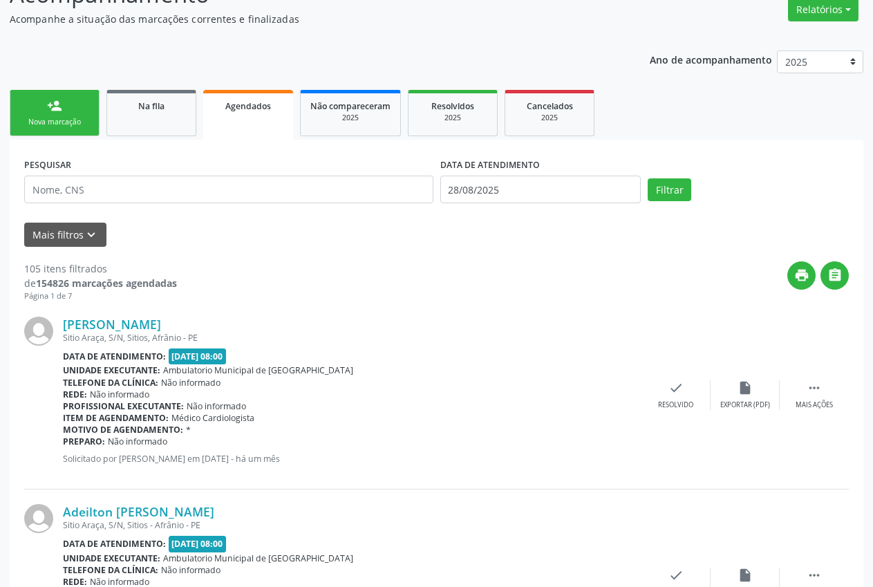
click at [31, 120] on div "Nova marcação" at bounding box center [54, 122] width 69 height 10
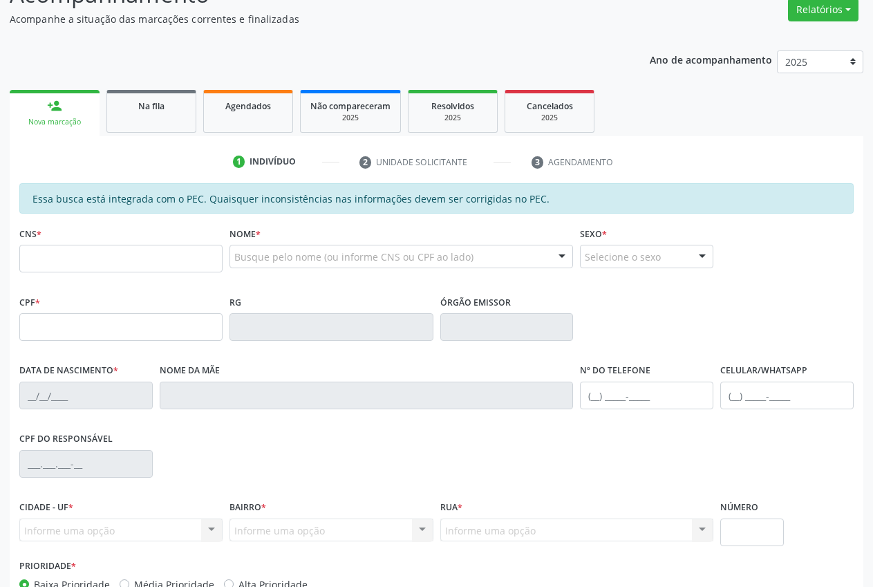
click at [31, 120] on div "Nova marcação" at bounding box center [54, 122] width 71 height 10
click at [62, 257] on input "text" at bounding box center [120, 259] width 203 height 28
type input "702 6062 5562 9142"
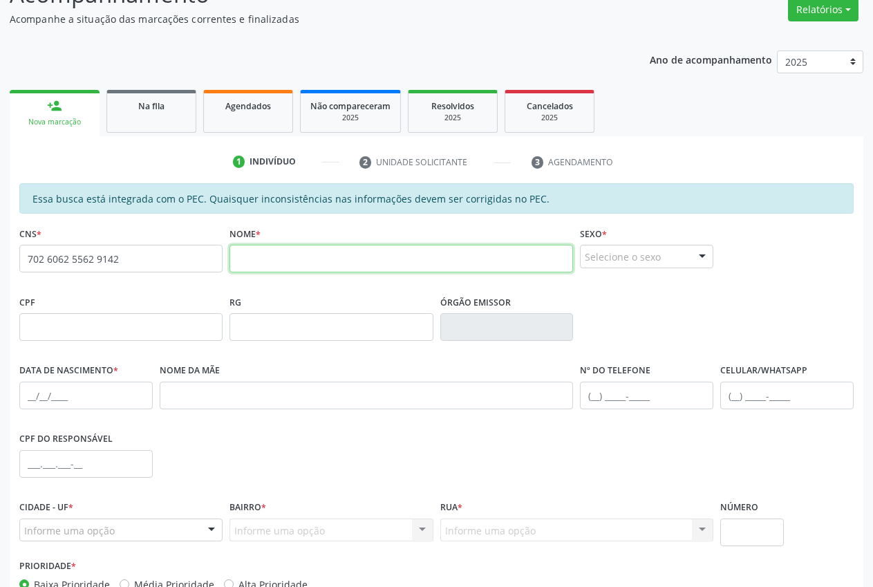
click at [460, 263] on input "text" at bounding box center [401, 259] width 344 height 28
type input "emmerson v .cavalcanti de lima"
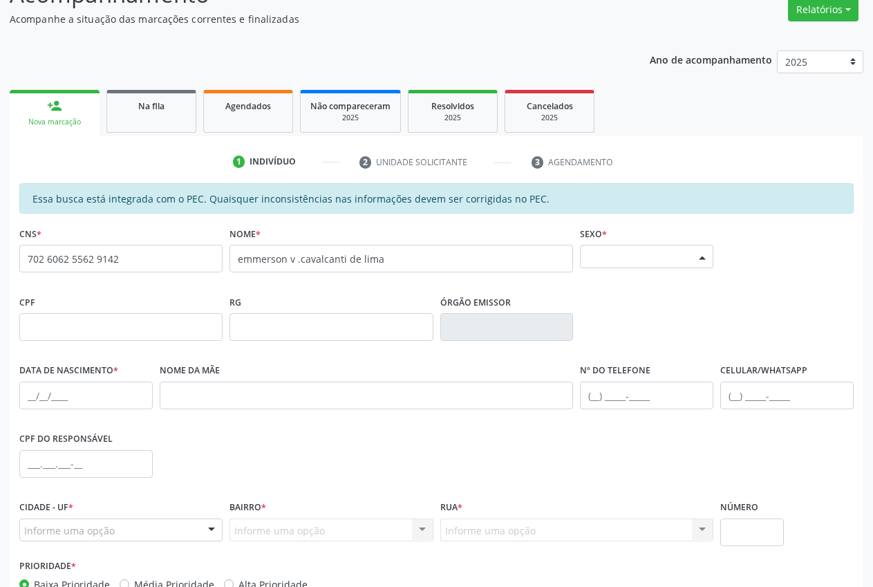
click at [661, 256] on div "Selecione o sexo" at bounding box center [646, 257] width 133 height 24
click at [653, 283] on span "Masculino" at bounding box center [647, 282] width 132 height 28
click at [21, 391] on input "text" at bounding box center [85, 396] width 133 height 28
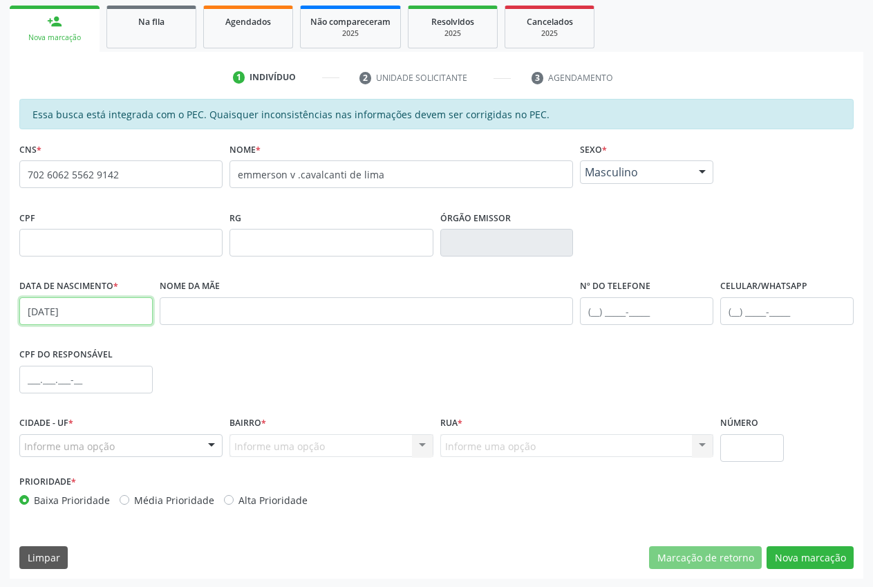
scroll to position [203, 0]
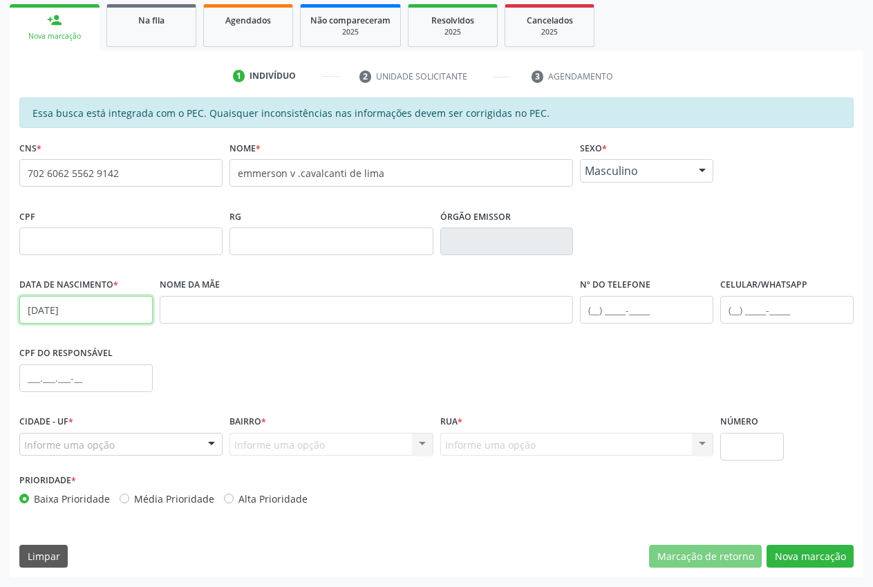
type input "[DATE]"
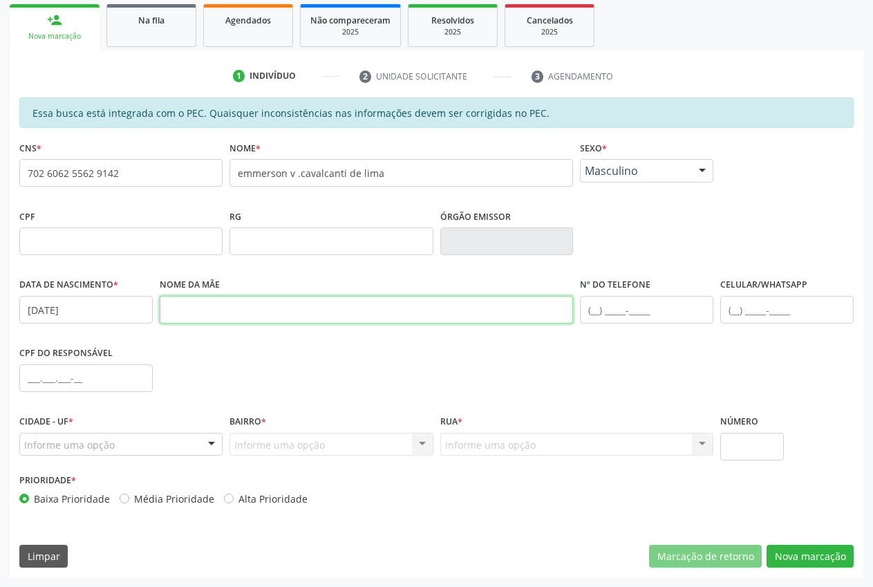
click at [430, 316] on input "text" at bounding box center [367, 310] width 414 height 28
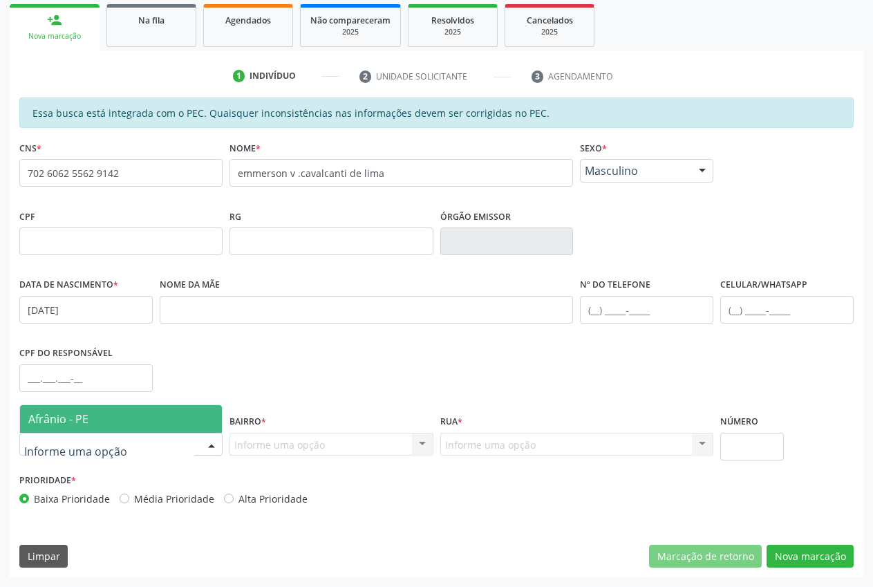
click at [151, 447] on div at bounding box center [120, 445] width 203 height 24
drag, startPoint x: 99, startPoint y: 407, endPoint x: 104, endPoint y: 415, distance: 9.0
click at [100, 407] on span "Afrânio - PE" at bounding box center [121, 419] width 202 height 28
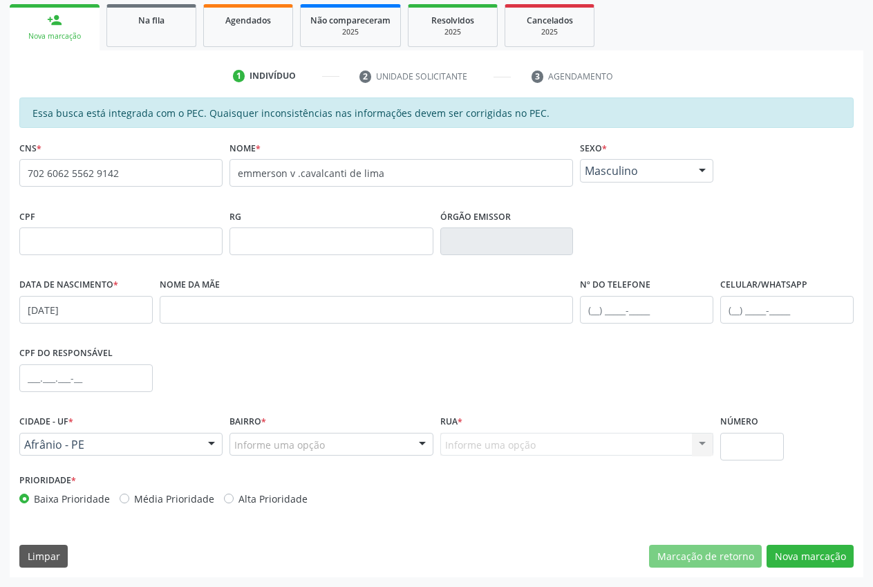
click at [326, 450] on div "Informe uma opção" at bounding box center [330, 445] width 203 height 24
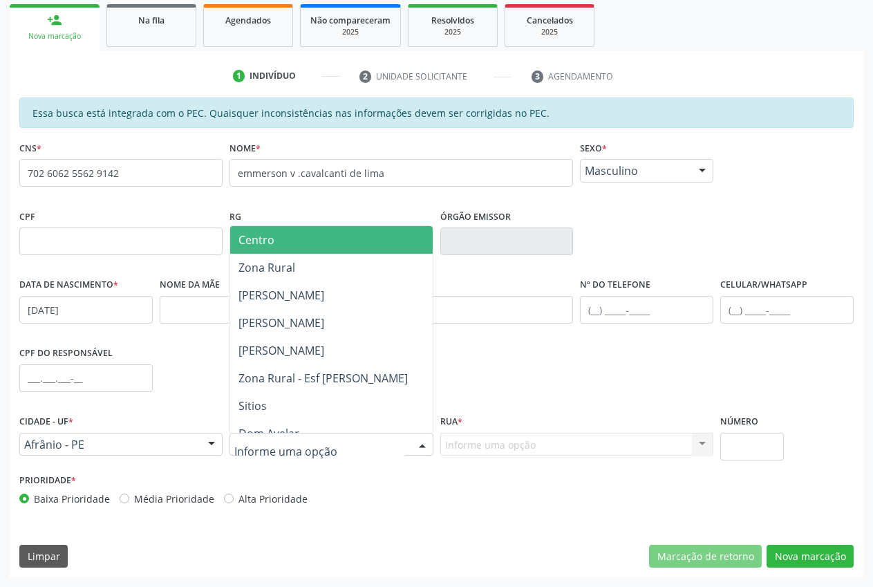
click at [284, 241] on span "Centro" at bounding box center [331, 240] width 202 height 28
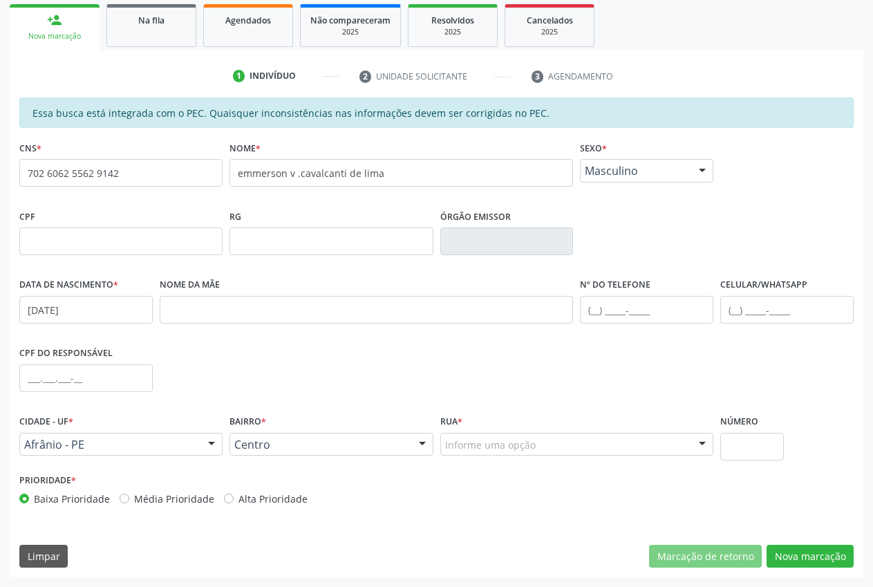
click at [650, 448] on div "Informe uma opção" at bounding box center [577, 445] width 274 height 24
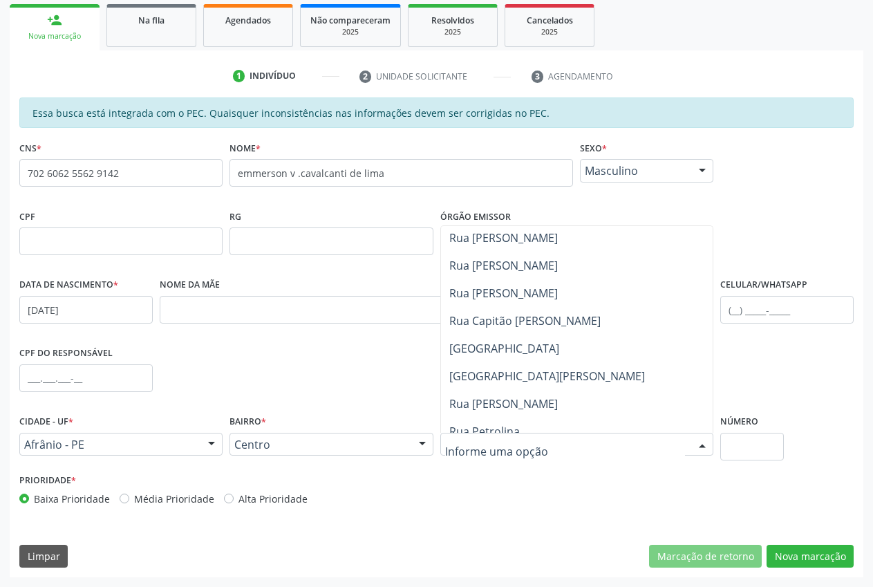
scroll to position [653, 0]
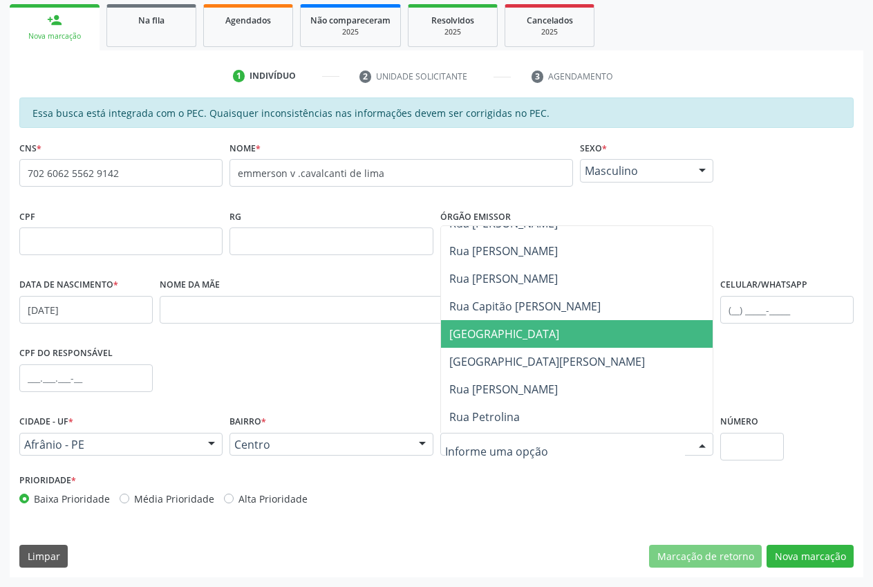
click at [636, 333] on span "[GEOGRAPHIC_DATA]" at bounding box center [582, 334] width 282 height 28
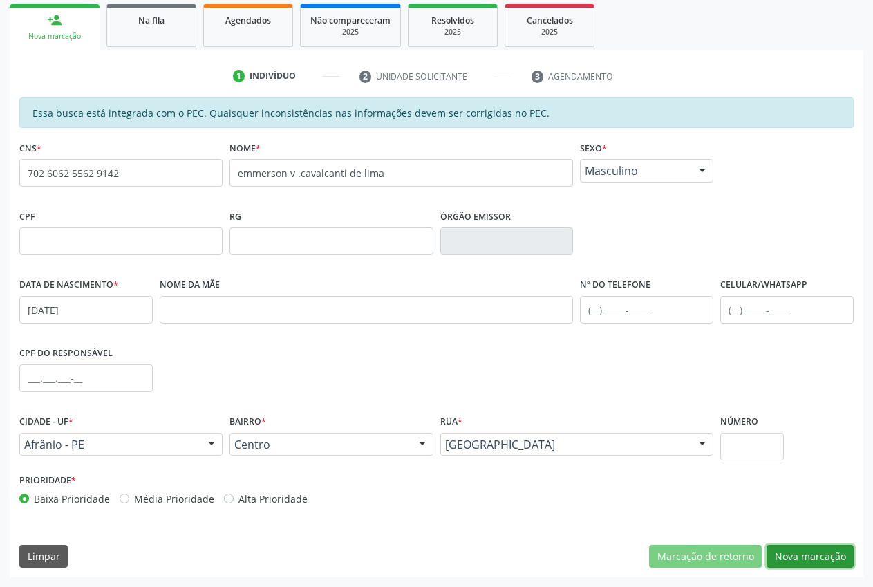
click at [804, 555] on button "Nova marcação" at bounding box center [810, 557] width 87 height 24
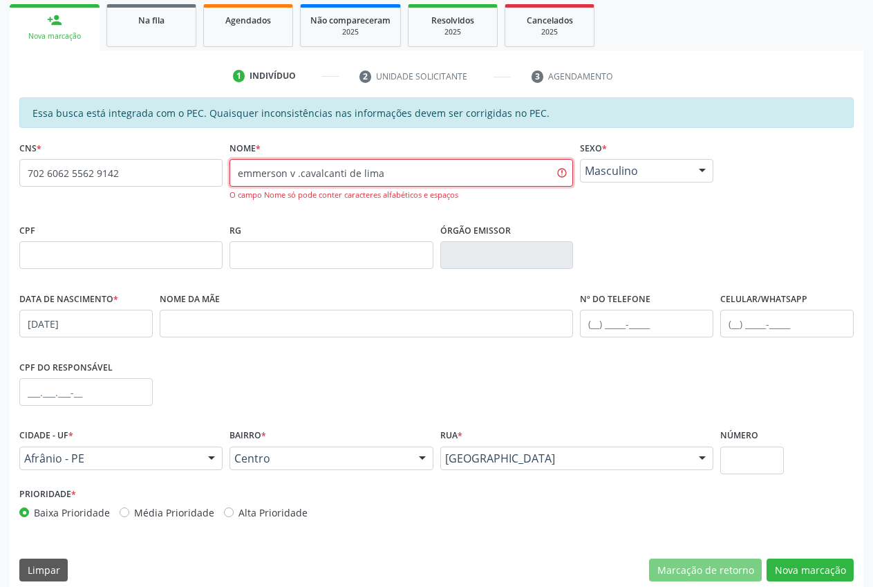
drag, startPoint x: 372, startPoint y: 180, endPoint x: 167, endPoint y: 190, distance: 205.5
click at [167, 190] on div "CNS * 702 6062 5562 9142 none Nome * emmerson v .cavalcanti de lima O campo Nom…" at bounding box center [436, 179] width 841 height 82
type input "EMMERSON V CAVALCANTI DE [GEOGRAPHIC_DATA]"
click at [836, 557] on div "Essa busca está integrada com o PEC. Quaisquer inconsistências nas informações …" at bounding box center [437, 344] width 854 height 494
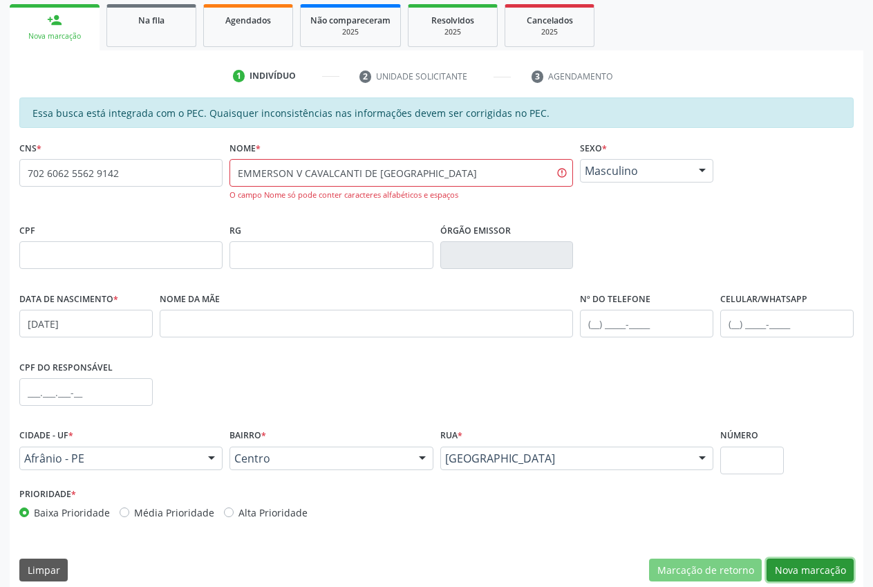
click at [835, 563] on button "Nova marcação" at bounding box center [810, 571] width 87 height 24
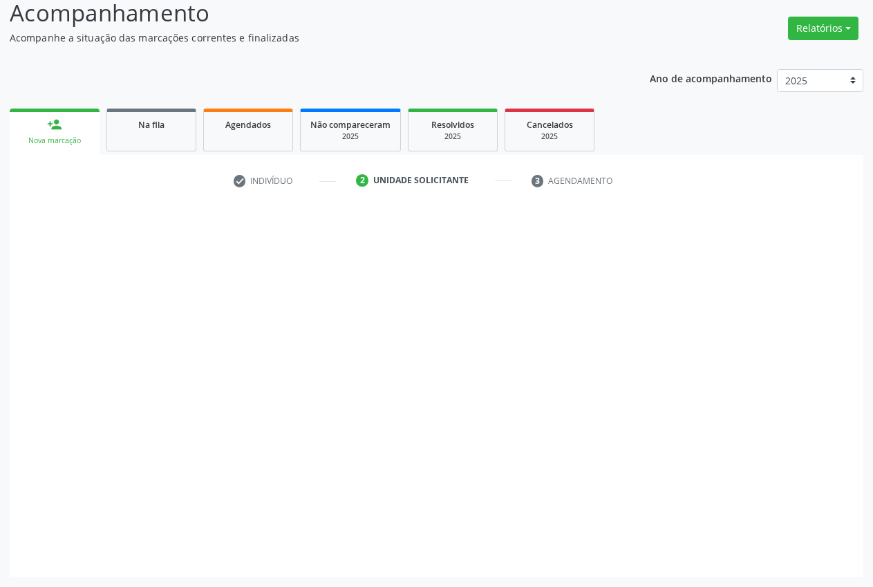
scroll to position [98, 0]
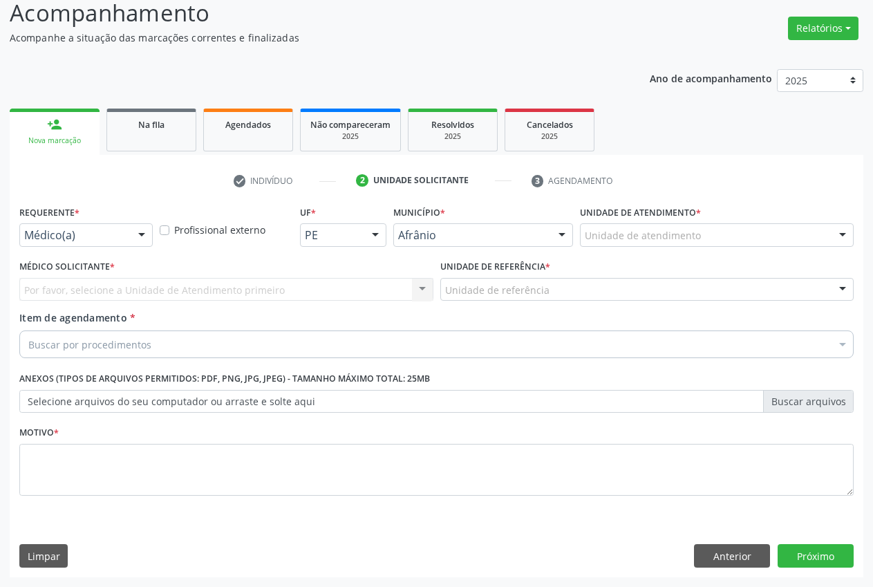
click at [764, 239] on div "Unidade de atendimento" at bounding box center [717, 235] width 274 height 24
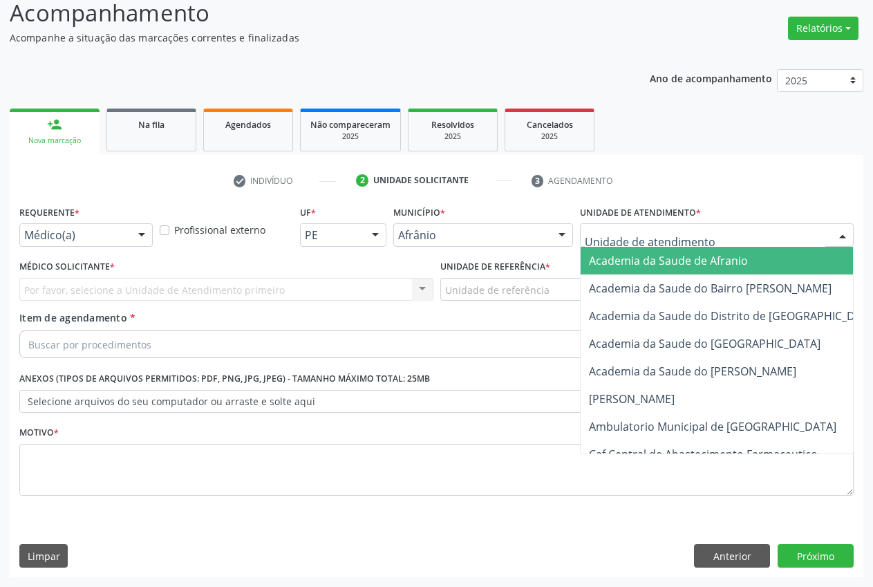
click at [738, 256] on span "Academia da Saude de Afranio" at bounding box center [668, 260] width 159 height 15
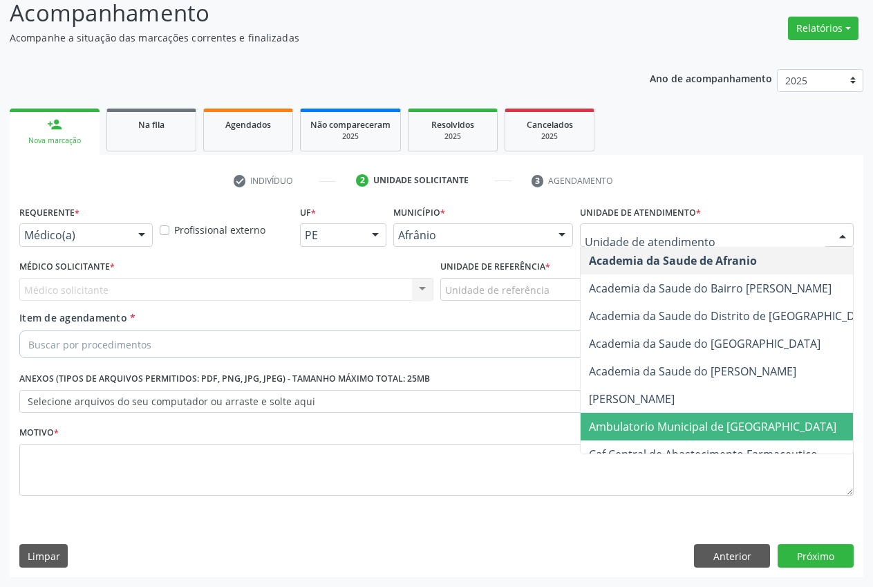
drag, startPoint x: 673, startPoint y: 425, endPoint x: 637, endPoint y: 402, distance: 42.9
click at [673, 424] on span "Ambulatorio Municipal de [GEOGRAPHIC_DATA]" at bounding box center [712, 426] width 247 height 15
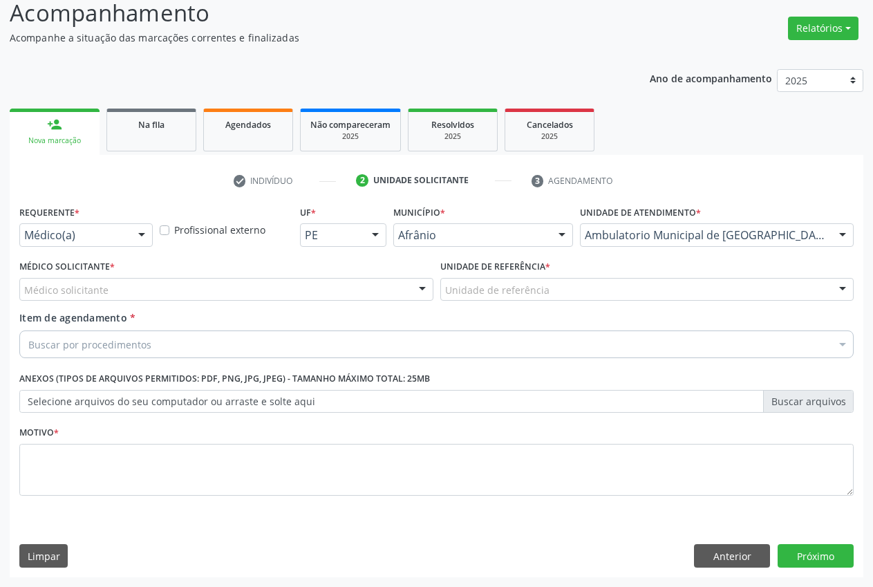
click at [590, 285] on div "Unidade de referência" at bounding box center [647, 290] width 414 height 24
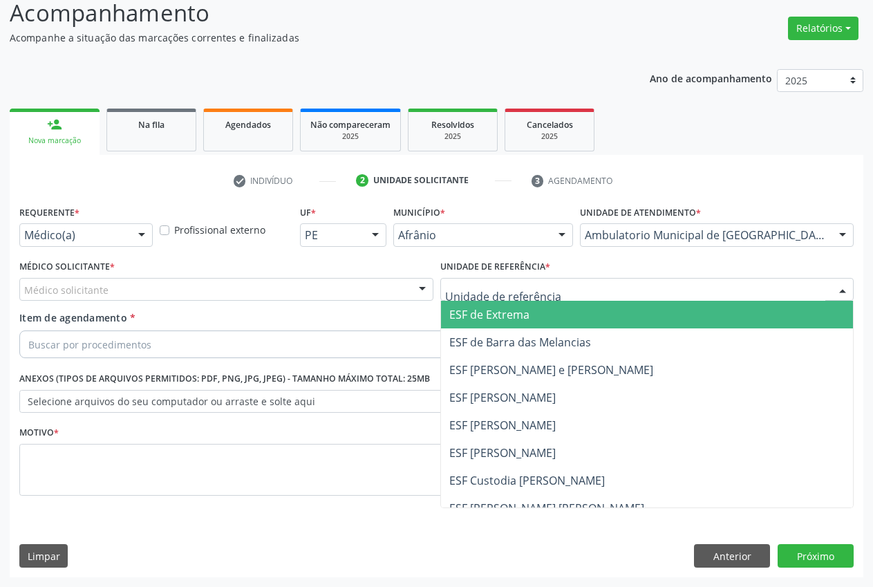
click at [535, 317] on span "ESF de Extrema" at bounding box center [647, 315] width 413 height 28
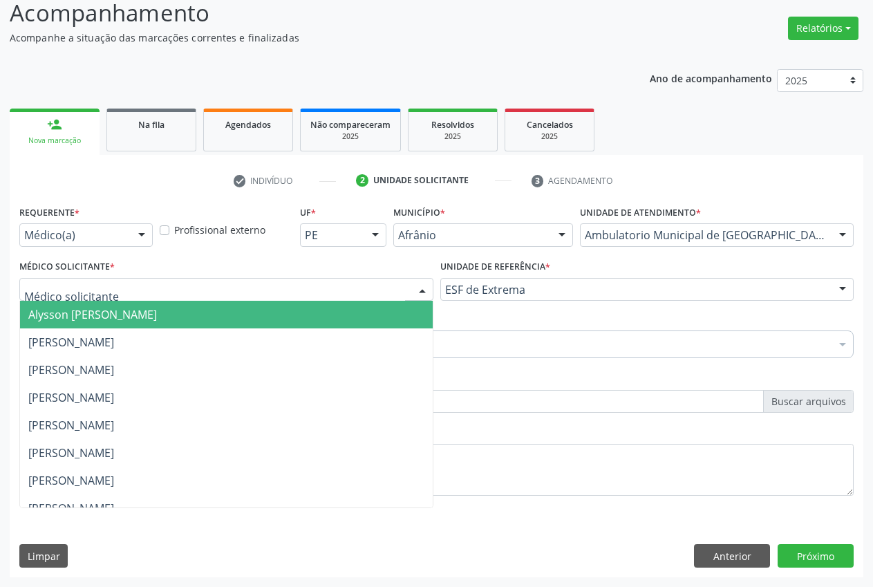
click at [392, 292] on div at bounding box center [226, 290] width 414 height 24
click at [263, 307] on span "Alysson [PERSON_NAME]" at bounding box center [226, 315] width 413 height 28
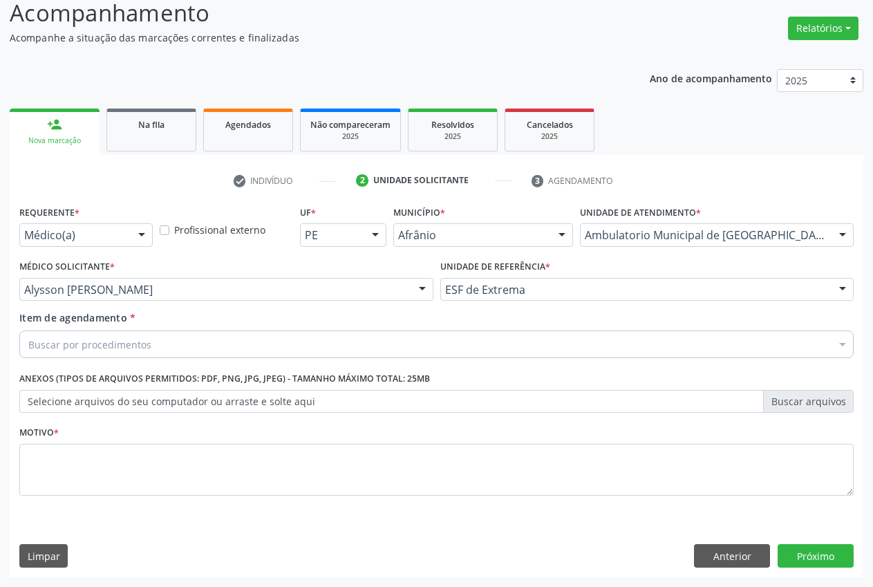
click at [209, 340] on div "Buscar por procedimentos" at bounding box center [436, 344] width 834 height 28
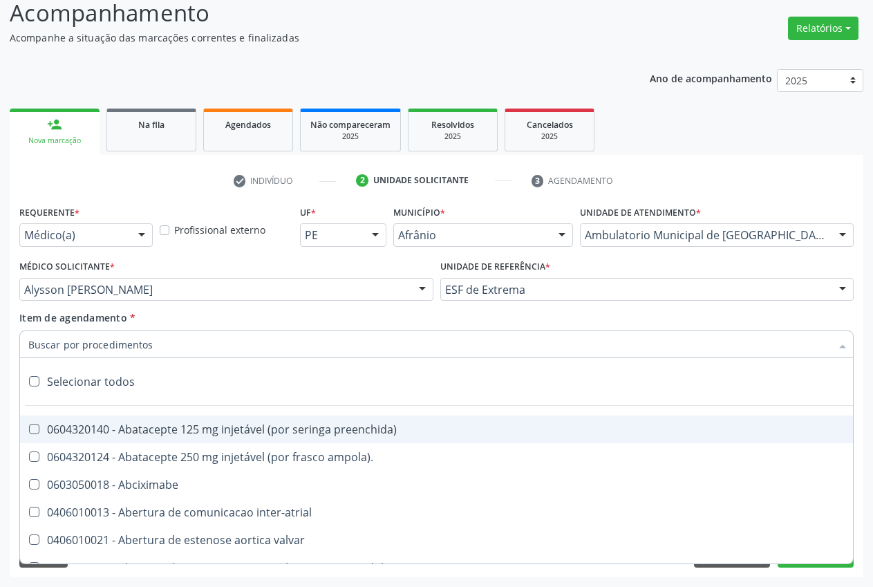
type input "E"
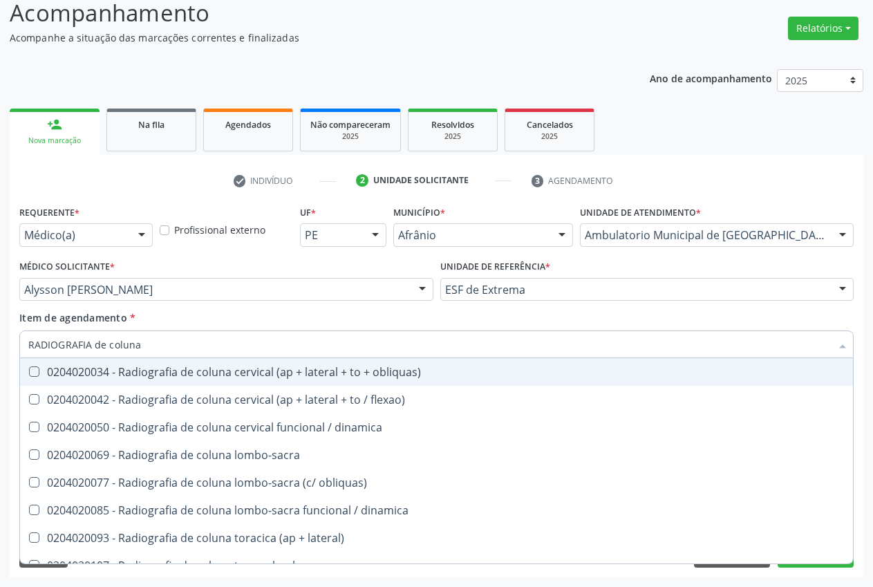
type input "RADIOGRAFIA de coluna"
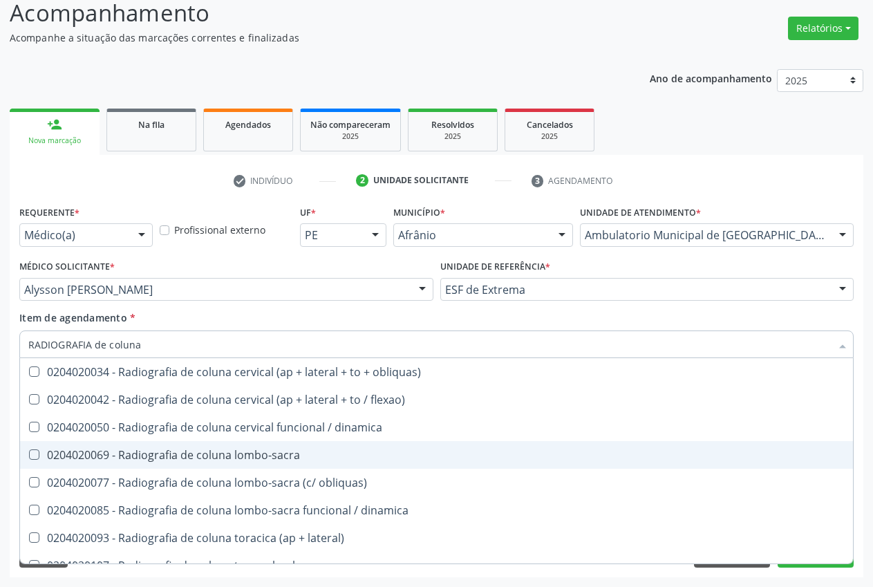
click at [232, 455] on div "0204020069 - Radiografia de coluna lombo-sacra" at bounding box center [436, 454] width 816 height 11
checkbox lombo-sacra "true"
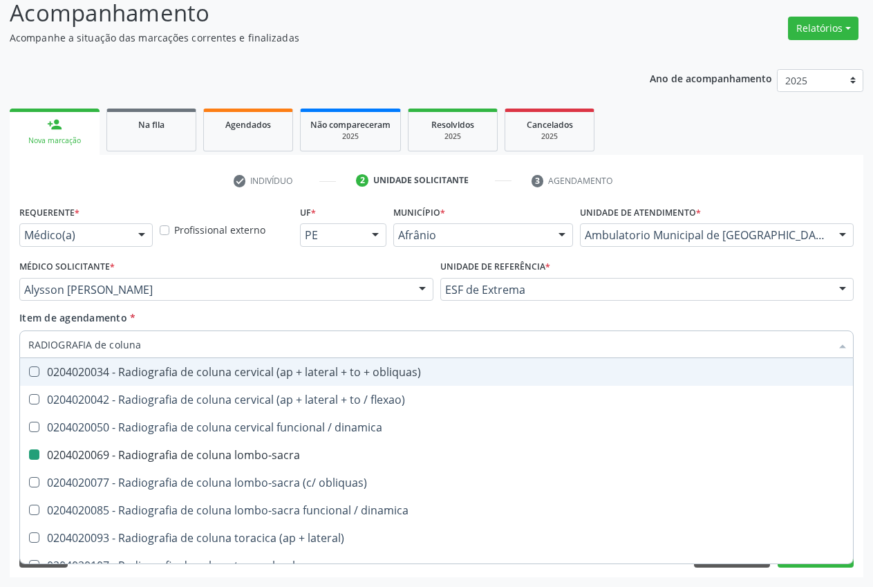
click at [531, 309] on div "Unidade de referência * ESF de Extrema ESF de Extrema ESF de Barra das Melancia…" at bounding box center [647, 283] width 421 height 54
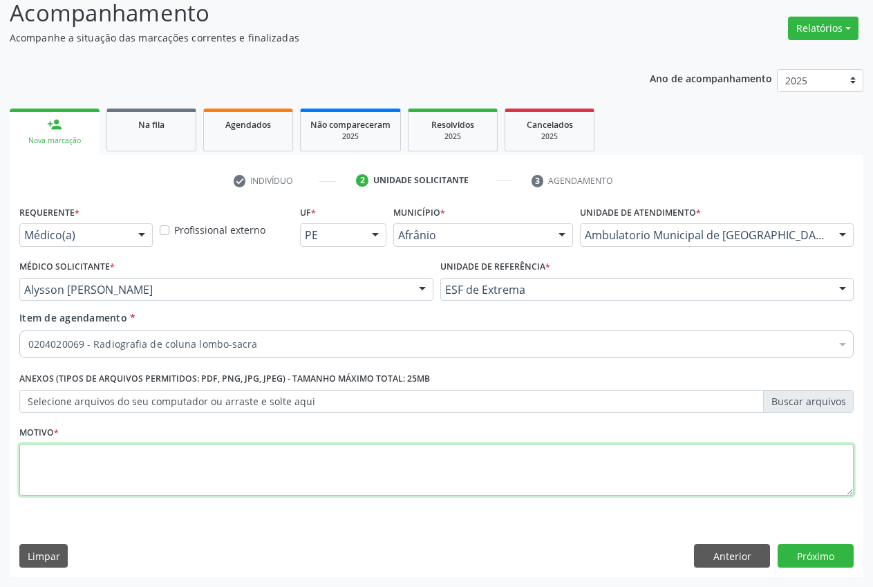
click at [387, 465] on textarea at bounding box center [436, 470] width 834 height 53
type textarea "."
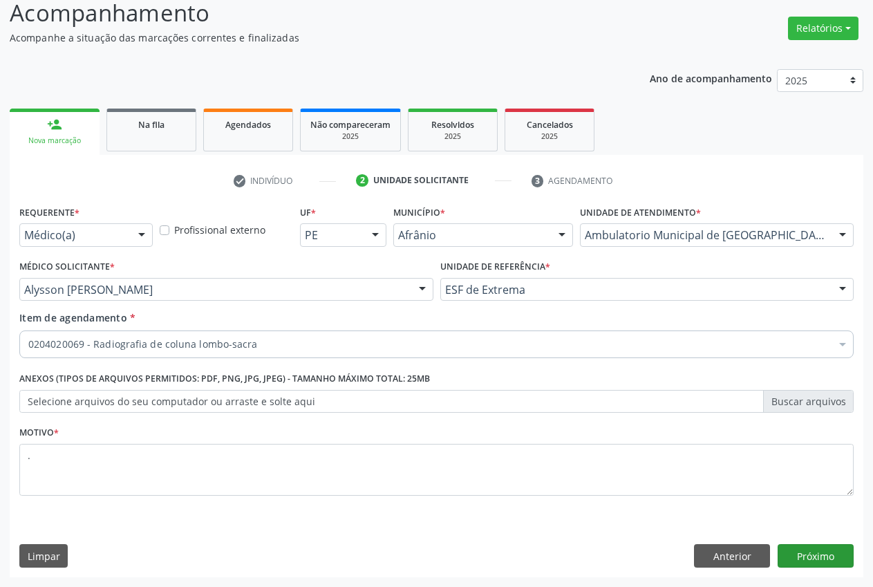
drag, startPoint x: 798, startPoint y: 575, endPoint x: 798, endPoint y: 565, distance: 10.4
click at [796, 567] on div "Requerente * Médico(a) Médico(a) Enfermeiro(a) Paciente Nenhum resultado encont…" at bounding box center [437, 389] width 854 height 375
click at [798, 565] on button "Próximo" at bounding box center [816, 556] width 76 height 24
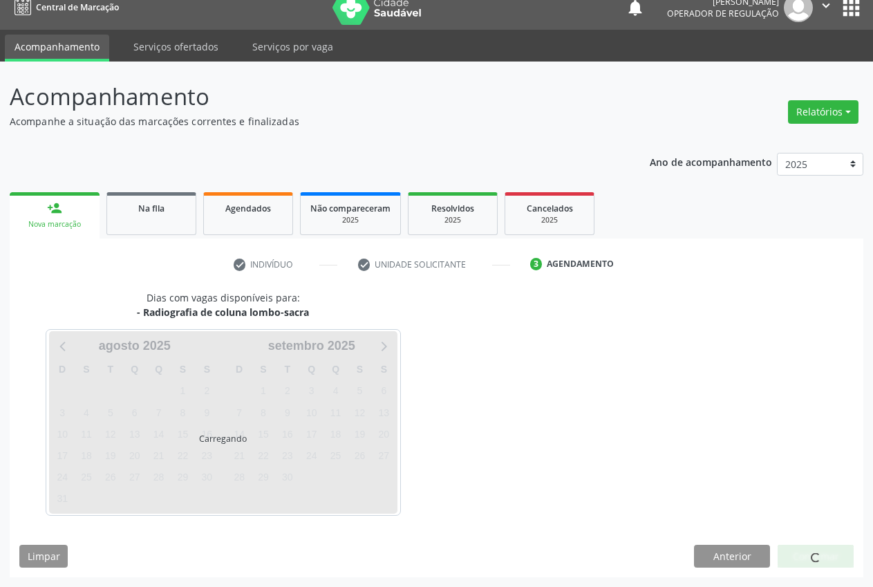
scroll to position [15, 0]
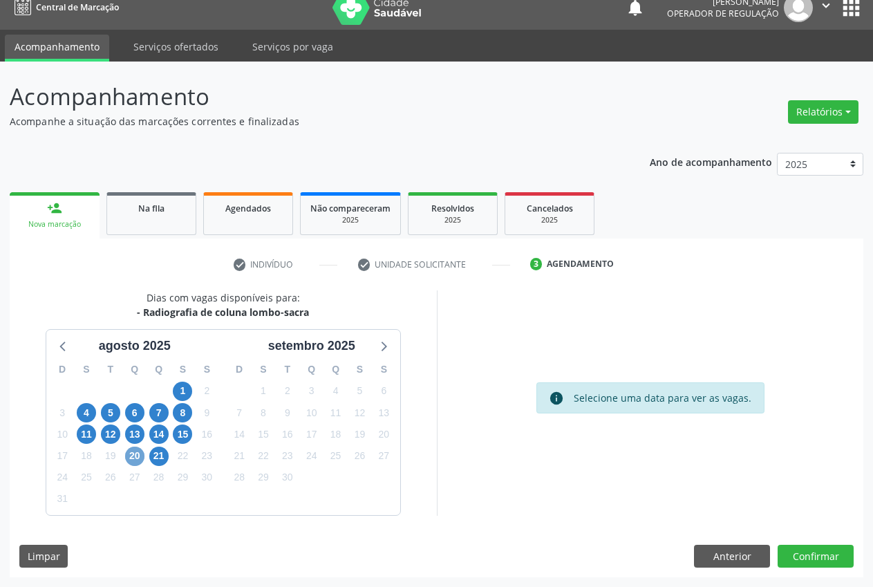
click at [134, 459] on span "20" at bounding box center [134, 456] width 19 height 19
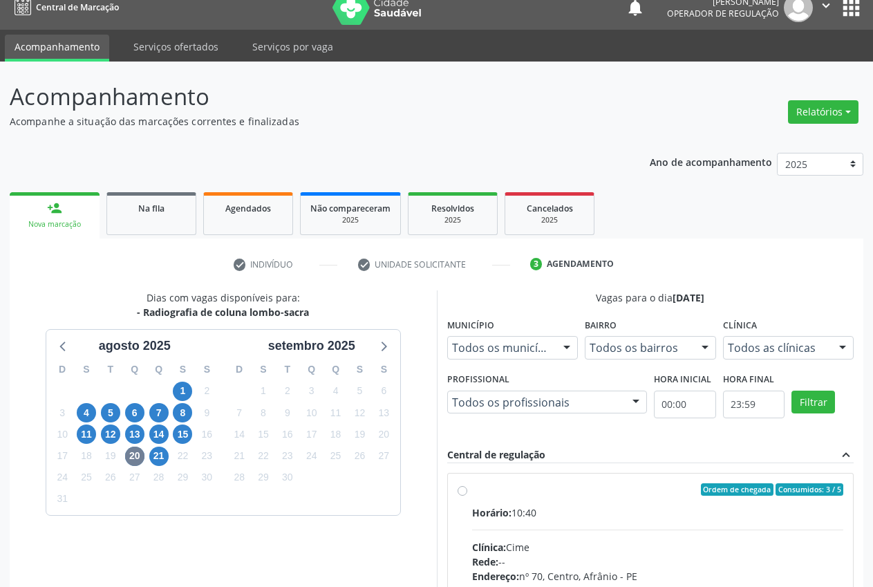
click at [829, 348] on div "Todos as clínicas" at bounding box center [788, 348] width 131 height 24
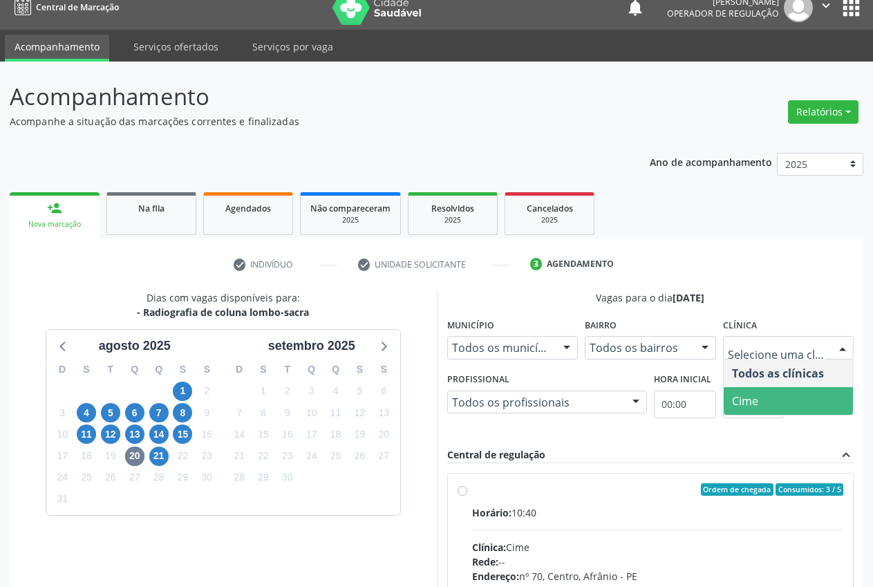
click at [809, 406] on span "Cime" at bounding box center [789, 401] width 130 height 28
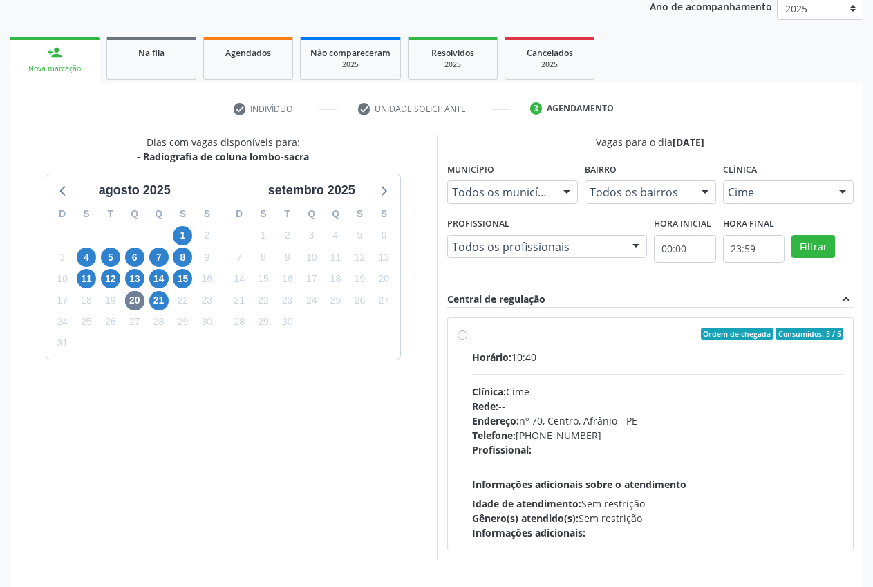
scroll to position [169, 0]
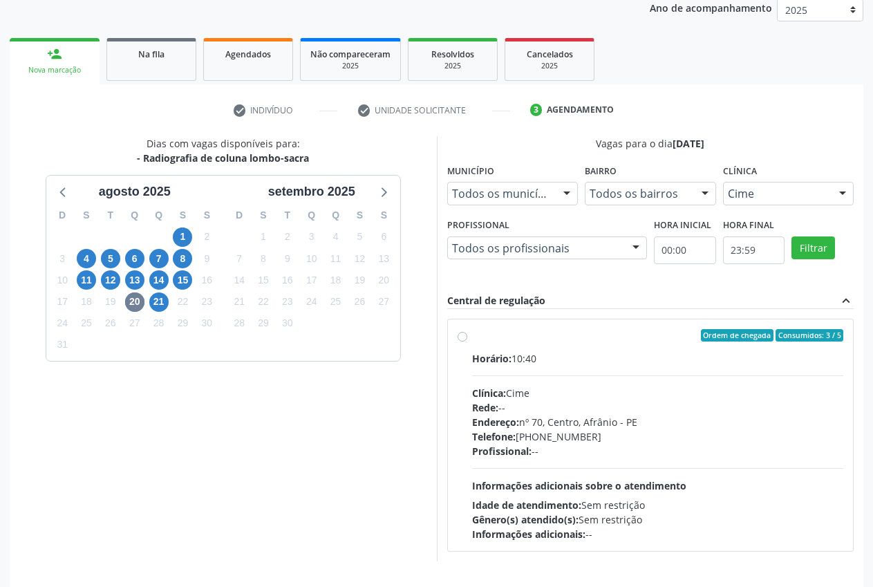
click at [472, 339] on label "Ordem de chegada Consumidos: 3 / 5 Horário: 10:40 Clínica: Cime Rede: -- Endere…" at bounding box center [658, 435] width 372 height 212
click at [459, 339] on input "Ordem de chegada Consumidos: 3 / 5 Horário: 10:40 Clínica: Cime Rede: -- Endere…" at bounding box center [463, 335] width 10 height 12
radio input "true"
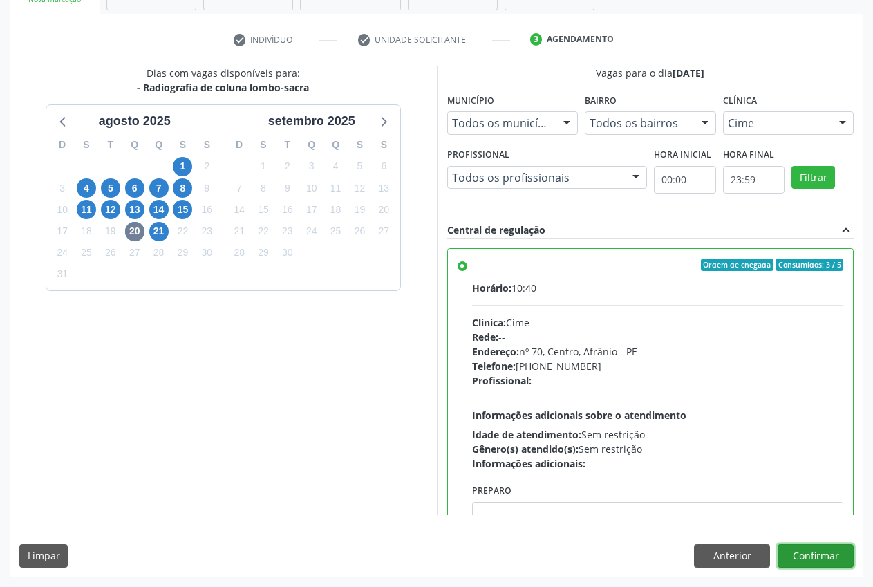
click at [812, 559] on button "Confirmar" at bounding box center [816, 556] width 76 height 24
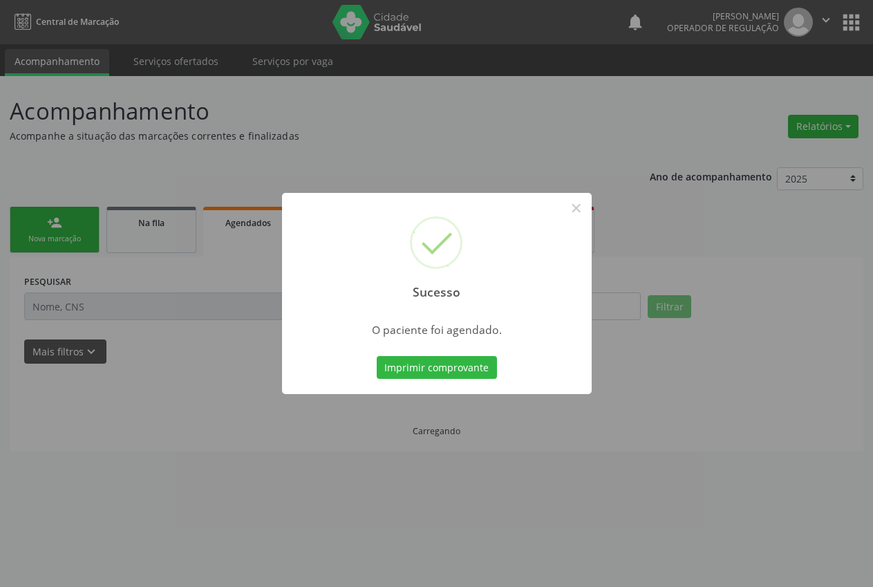
scroll to position [0, 0]
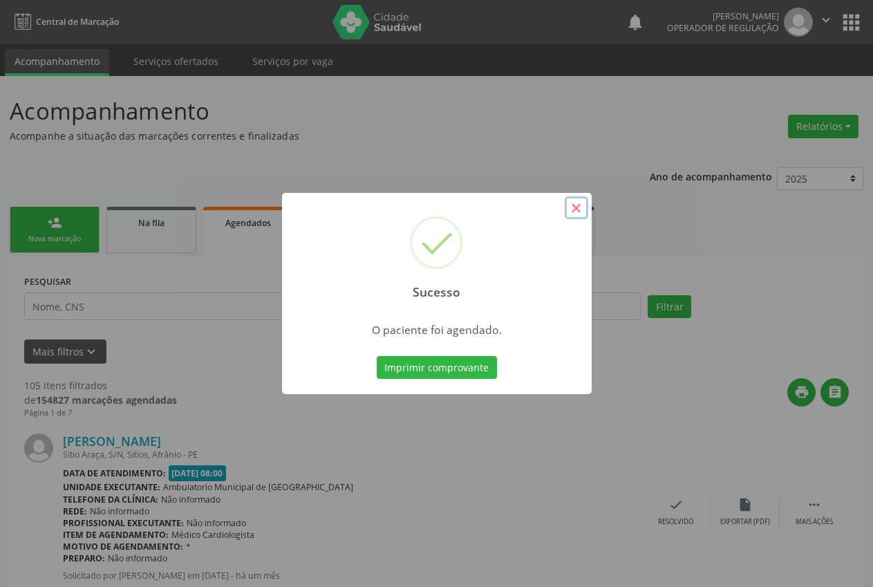
click at [571, 211] on button "×" at bounding box center [577, 208] width 24 height 24
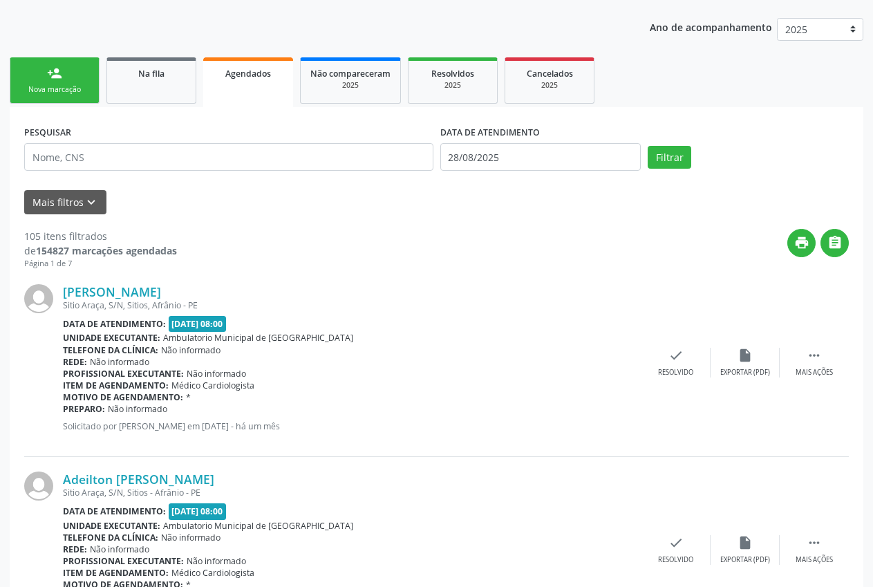
scroll to position [153, 0]
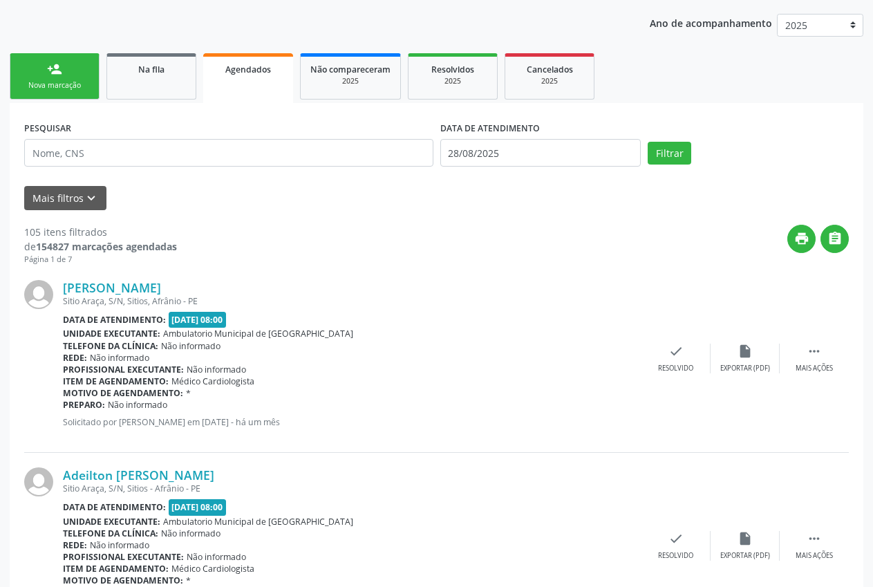
click at [50, 71] on div "person_add" at bounding box center [54, 69] width 15 height 15
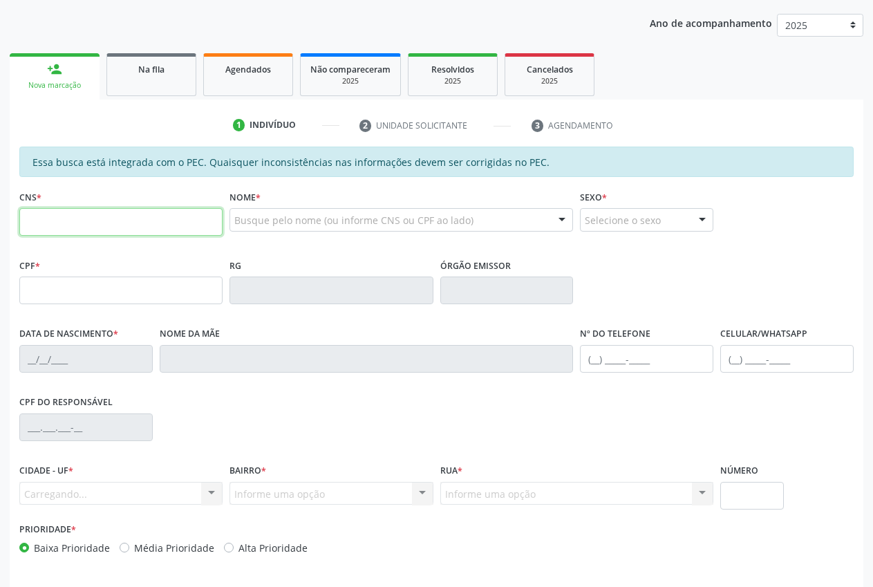
click at [92, 233] on input "text" at bounding box center [120, 222] width 203 height 28
type input "702 3001 9679 2817"
type input "066.506.124-21"
type input "[DATE]"
type input "[PERSON_NAME]"
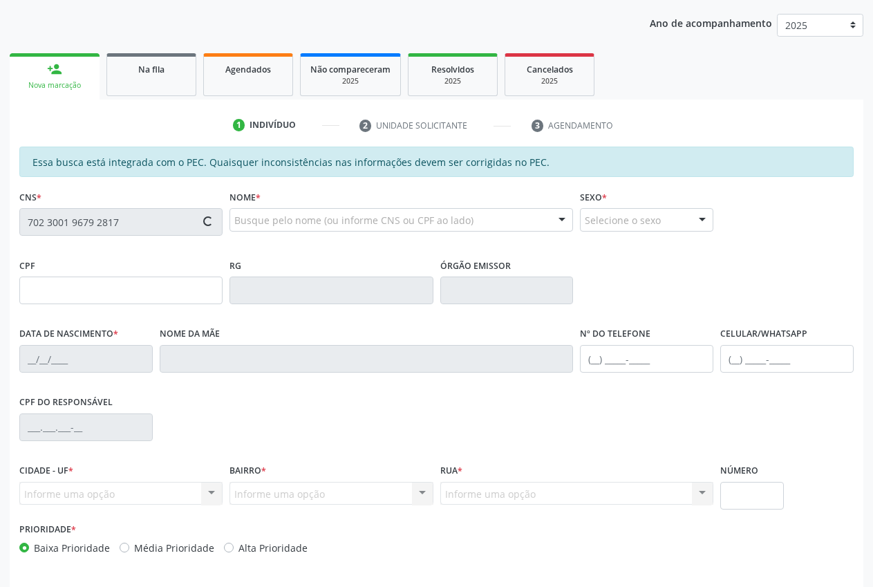
type input "[PHONE_NUMBER]"
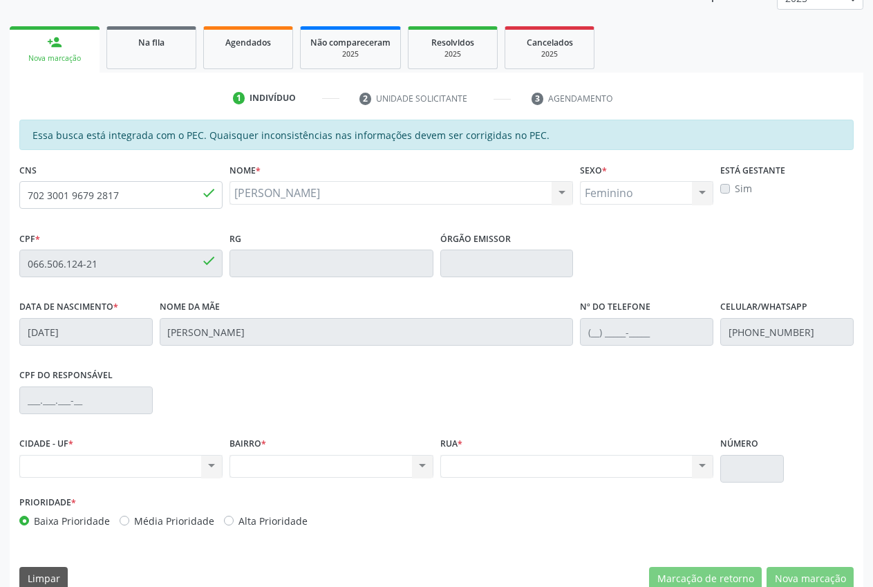
scroll to position [203, 0]
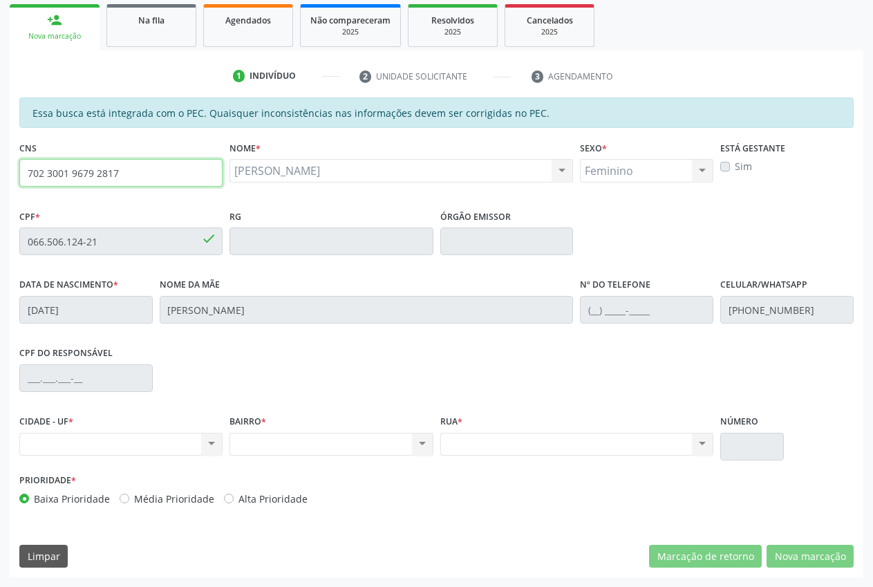
drag, startPoint x: 123, startPoint y: 176, endPoint x: 10, endPoint y: 186, distance: 113.8
click at [10, 186] on div "Essa busca está integrada com o PEC. Quaisquer inconsistências nas informações …" at bounding box center [437, 337] width 854 height 480
click at [417, 450] on div "Nenhum resultado encontrado para: " " Não há nenhuma opção para ser exibida." at bounding box center [330, 445] width 203 height 24
click at [634, 442] on div "Nenhum resultado encontrado para: " " Não há nenhuma opção para ser exibida." at bounding box center [577, 445] width 274 height 24
drag, startPoint x: 139, startPoint y: 175, endPoint x: 10, endPoint y: 174, distance: 128.6
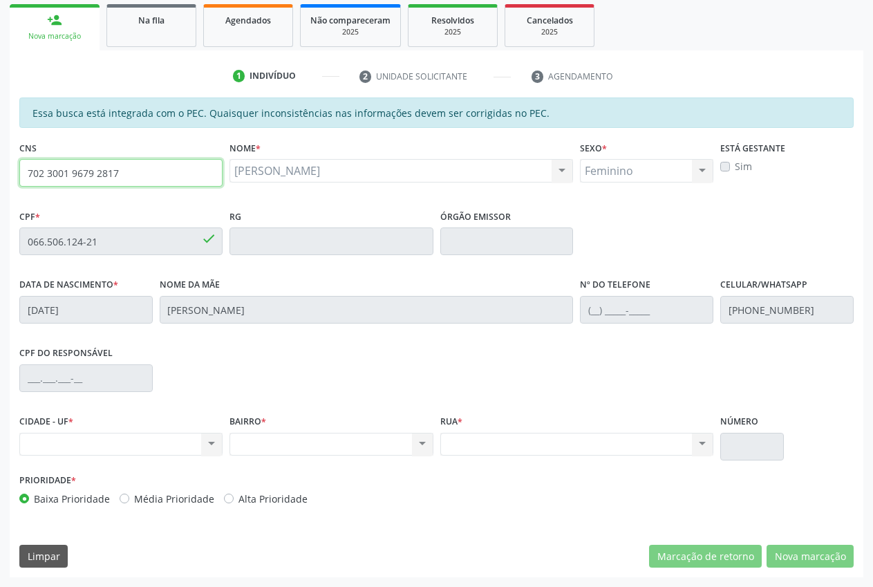
click at [7, 178] on div "Acompanhamento Acompanhe a situação das marcações correntes e finalizadas Relat…" at bounding box center [436, 230] width 873 height 713
click at [172, 176] on input "702 3001 9679 2817" at bounding box center [120, 173] width 203 height 28
click at [231, 447] on div "Nenhum resultado encontrado para: " " Não há nenhuma opção para ser exibida." at bounding box center [330, 445] width 203 height 24
click at [300, 448] on div "Nenhum resultado encontrado para: " " Não há nenhuma opção para ser exibida." at bounding box center [330, 445] width 203 height 24
click at [514, 436] on div "Nenhum resultado encontrado para: " " Não há nenhuma opção para ser exibida." at bounding box center [577, 445] width 274 height 24
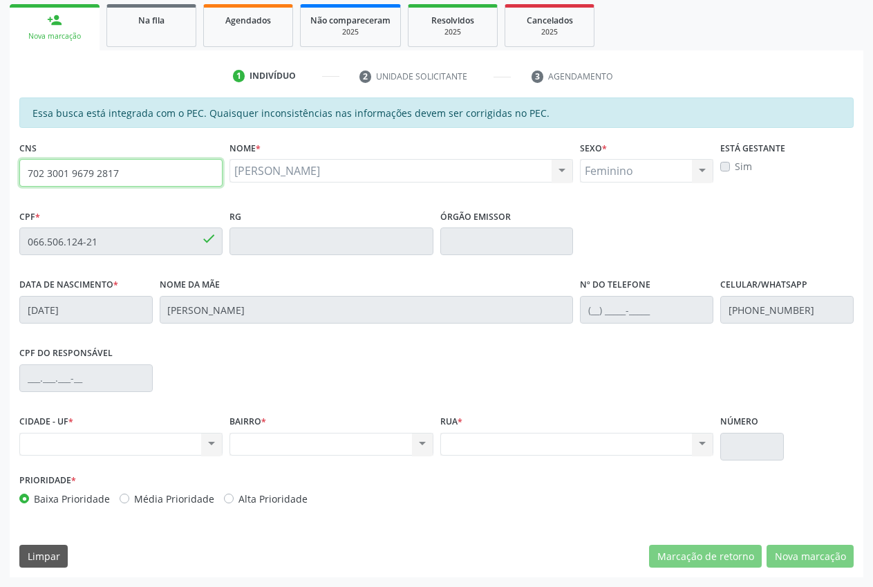
drag, startPoint x: 138, startPoint y: 168, endPoint x: 2, endPoint y: 178, distance: 136.6
click at [2, 178] on div "Acompanhamento Acompanhe a situação das marcações correntes e finalizadas Relat…" at bounding box center [436, 230] width 873 height 713
type input "707 8046 3206 1616"
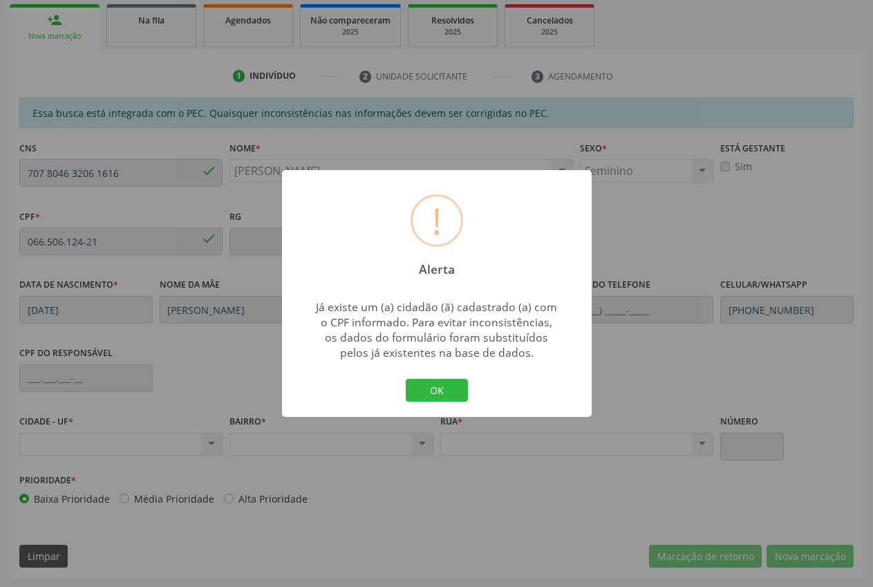
type input "484.347.874-15"
type input "[DATE]"
type input "[PERSON_NAME]"
type input "[PHONE_NUMBER]"
click at [453, 393] on button "OK" at bounding box center [437, 391] width 62 height 24
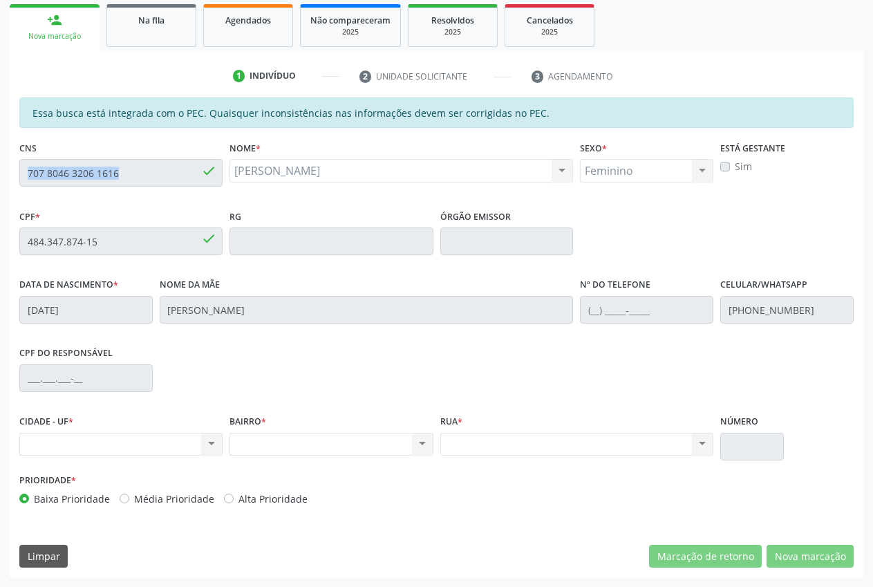
drag, startPoint x: 201, startPoint y: 169, endPoint x: 39, endPoint y: 169, distance: 161.7
click at [39, 169] on div "707 8046 3206 1616 done" at bounding box center [120, 173] width 203 height 28
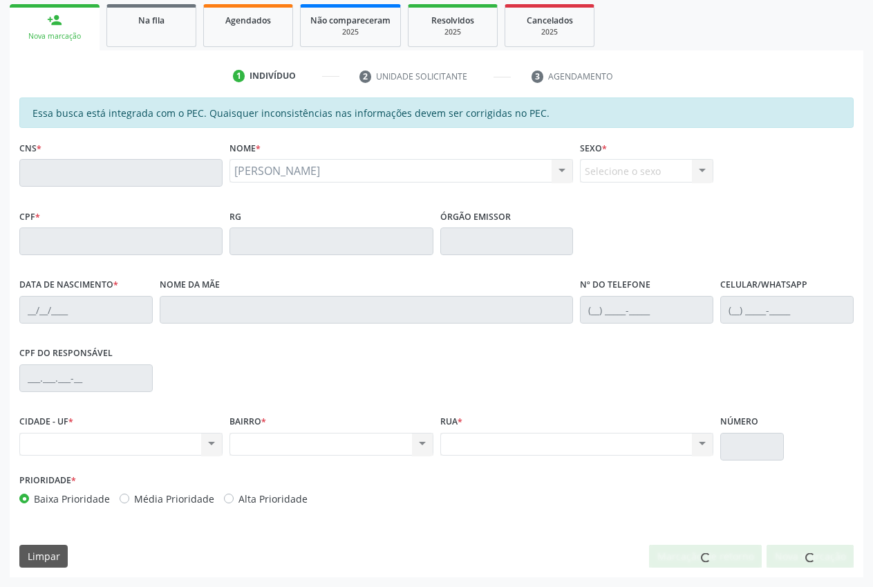
scroll to position [0, 0]
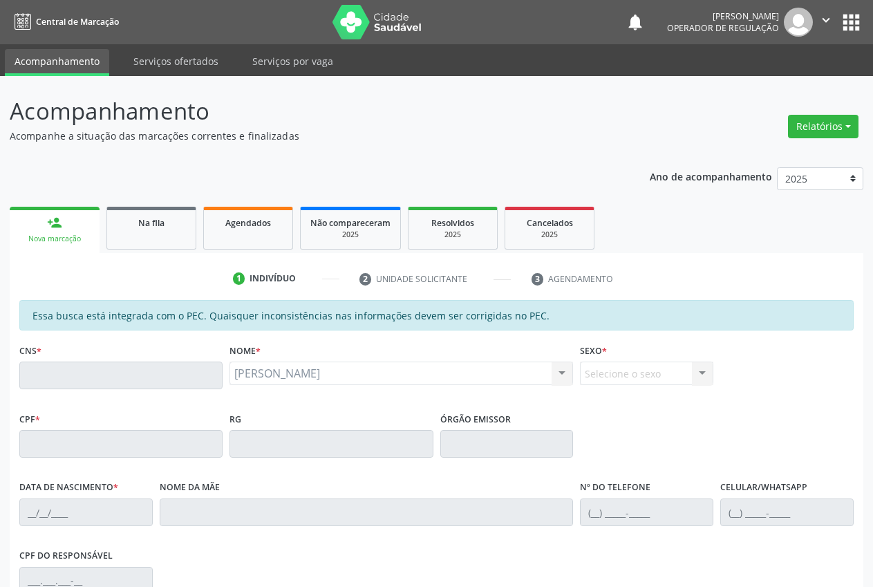
click at [106, 379] on input "text" at bounding box center [120, 376] width 203 height 28
